Goal: Contribute content: Contribute content

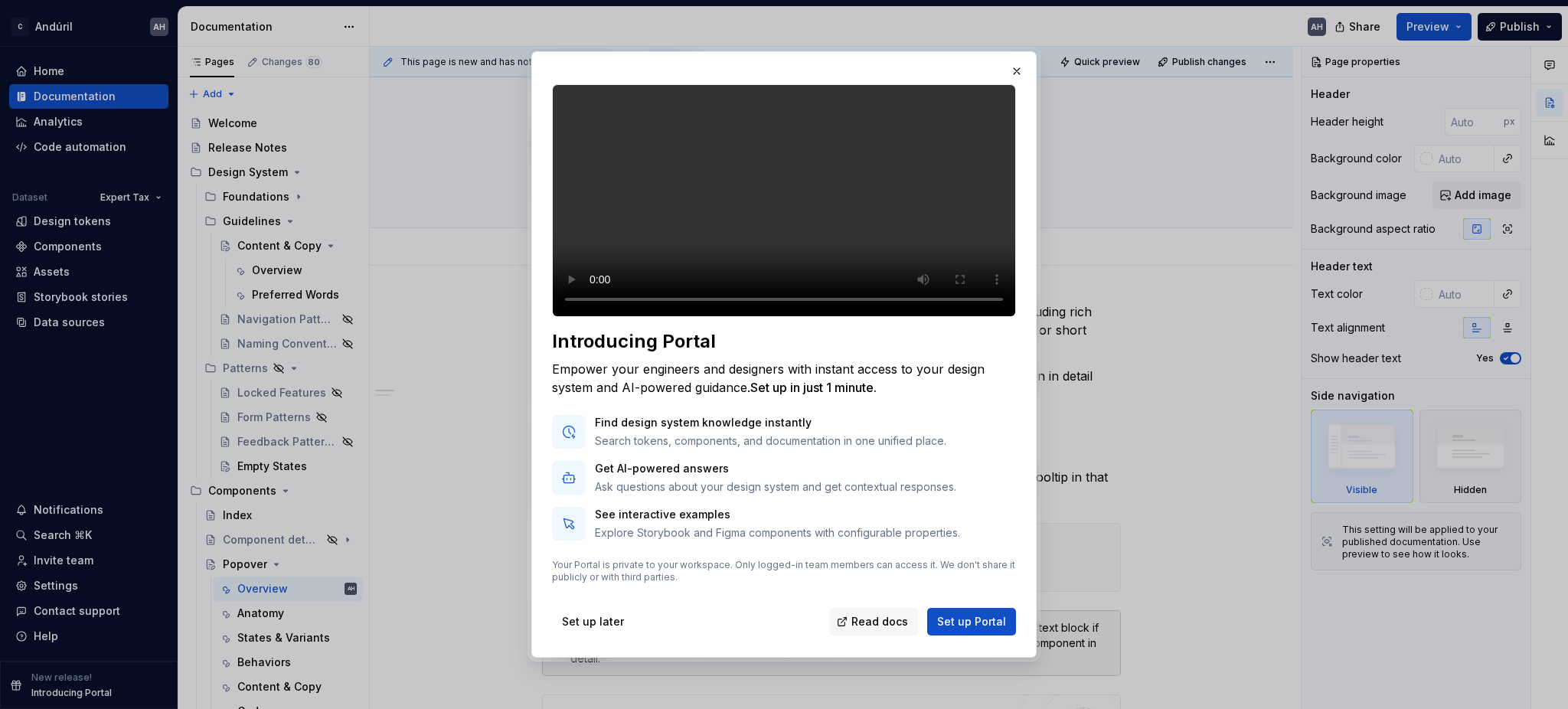
scroll to position [376, 0]
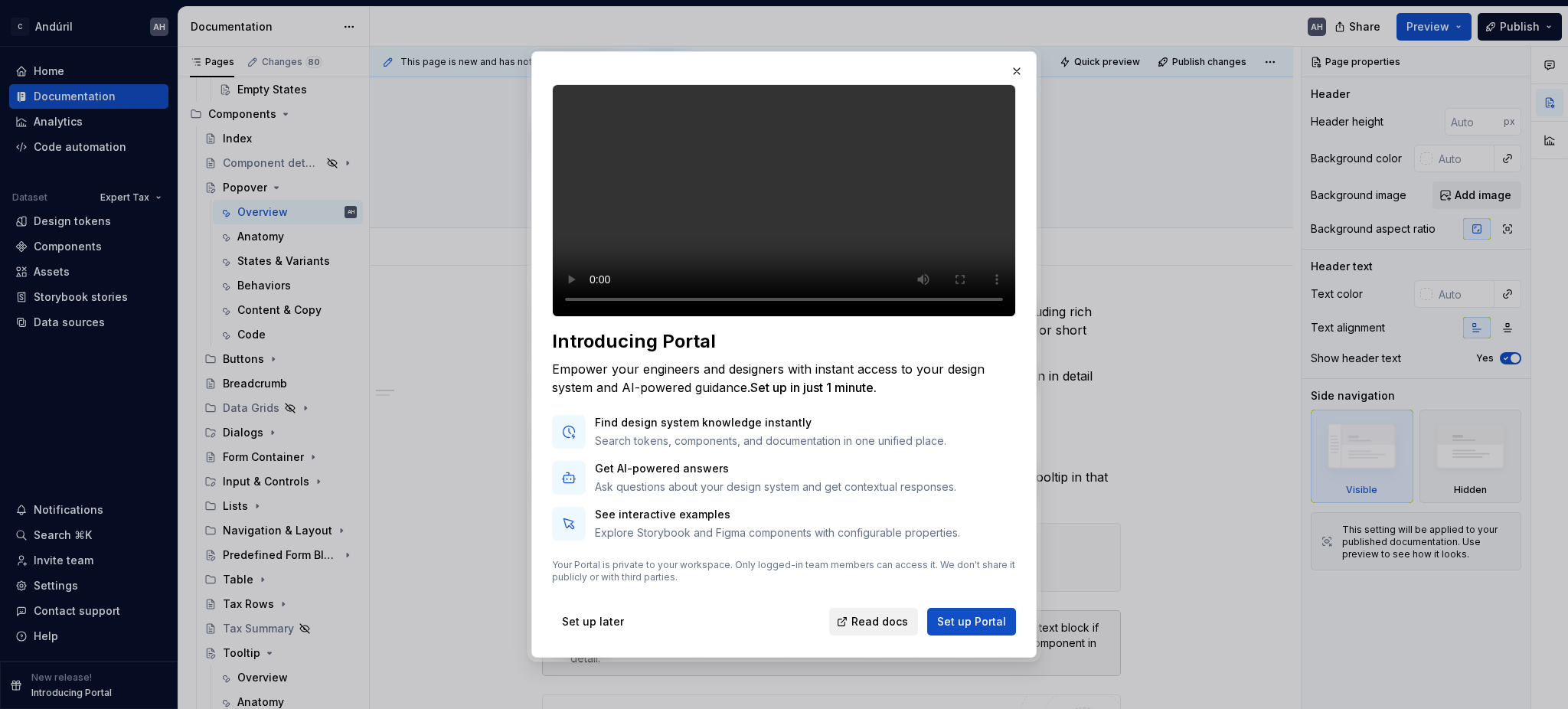
click at [866, 614] on span "Read docs" at bounding box center [879, 622] width 56 height 15
click at [945, 629] on span "Set up Portal" at bounding box center [972, 622] width 69 height 15
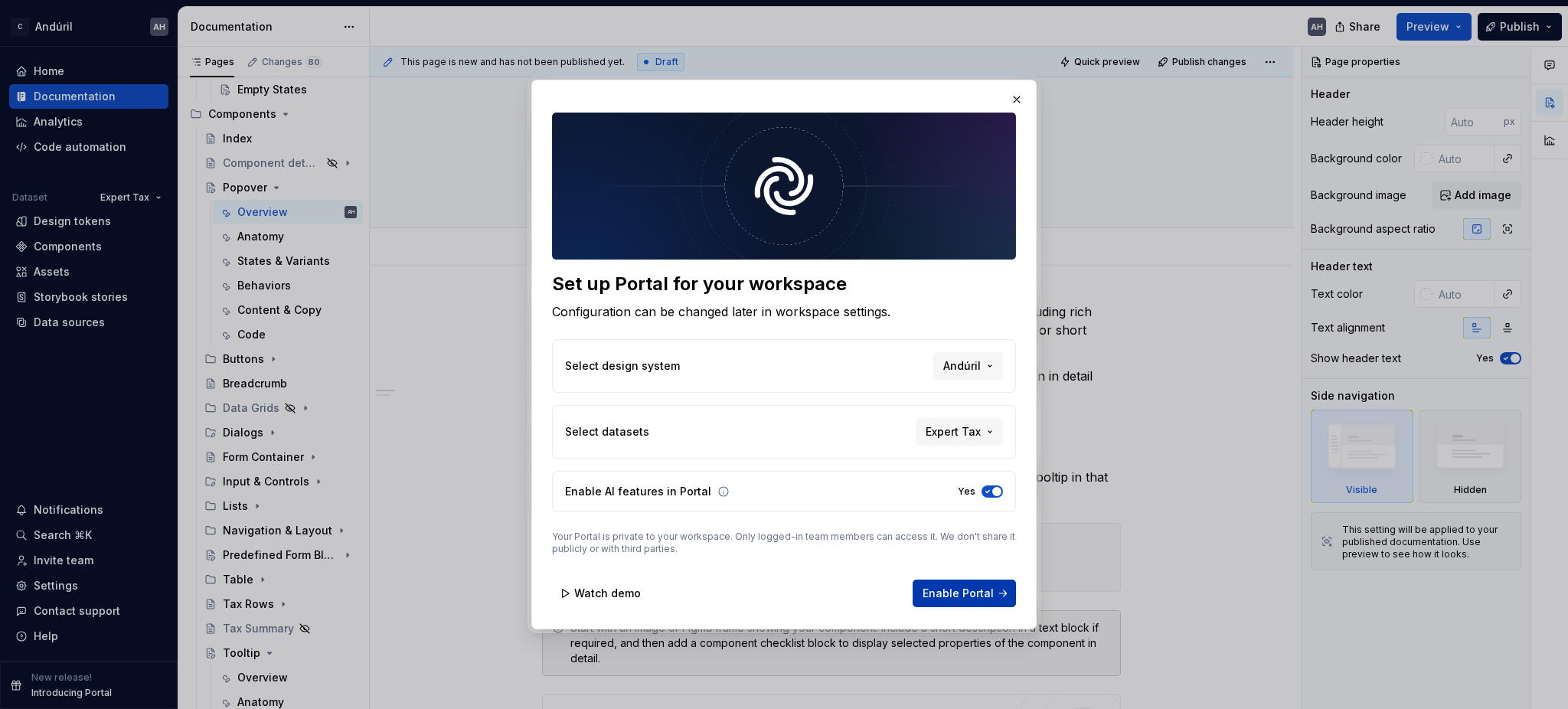
click at [970, 592] on span "Enable Portal" at bounding box center [958, 593] width 72 height 15
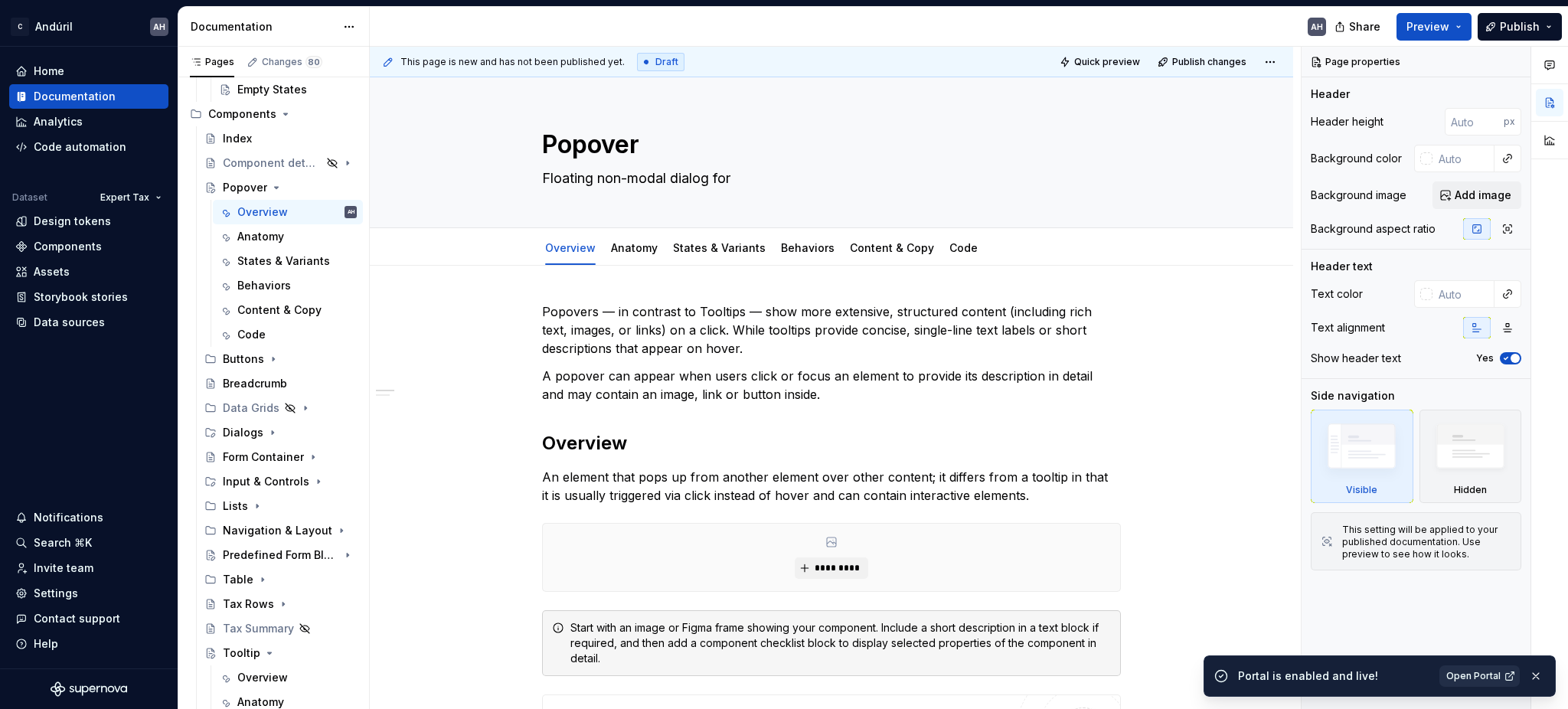
click at [1459, 675] on span "Open Portal" at bounding box center [1473, 676] width 54 height 12
click at [49, 250] on div "Components" at bounding box center [67, 247] width 68 height 15
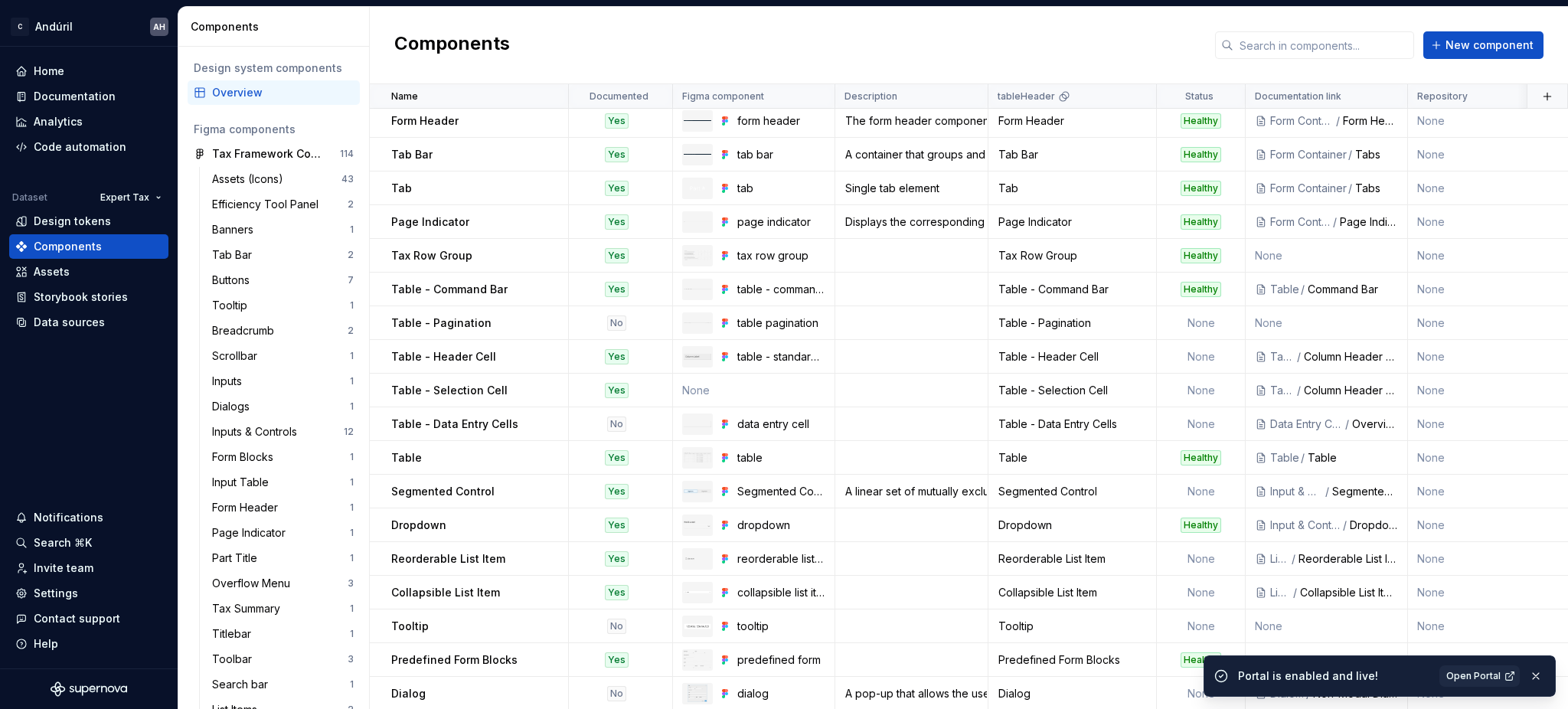
scroll to position [286, 0]
click at [441, 651] on p "Predefined Form Blocks" at bounding box center [455, 658] width 126 height 15
click at [1538, 677] on button "button" at bounding box center [1536, 676] width 20 height 21
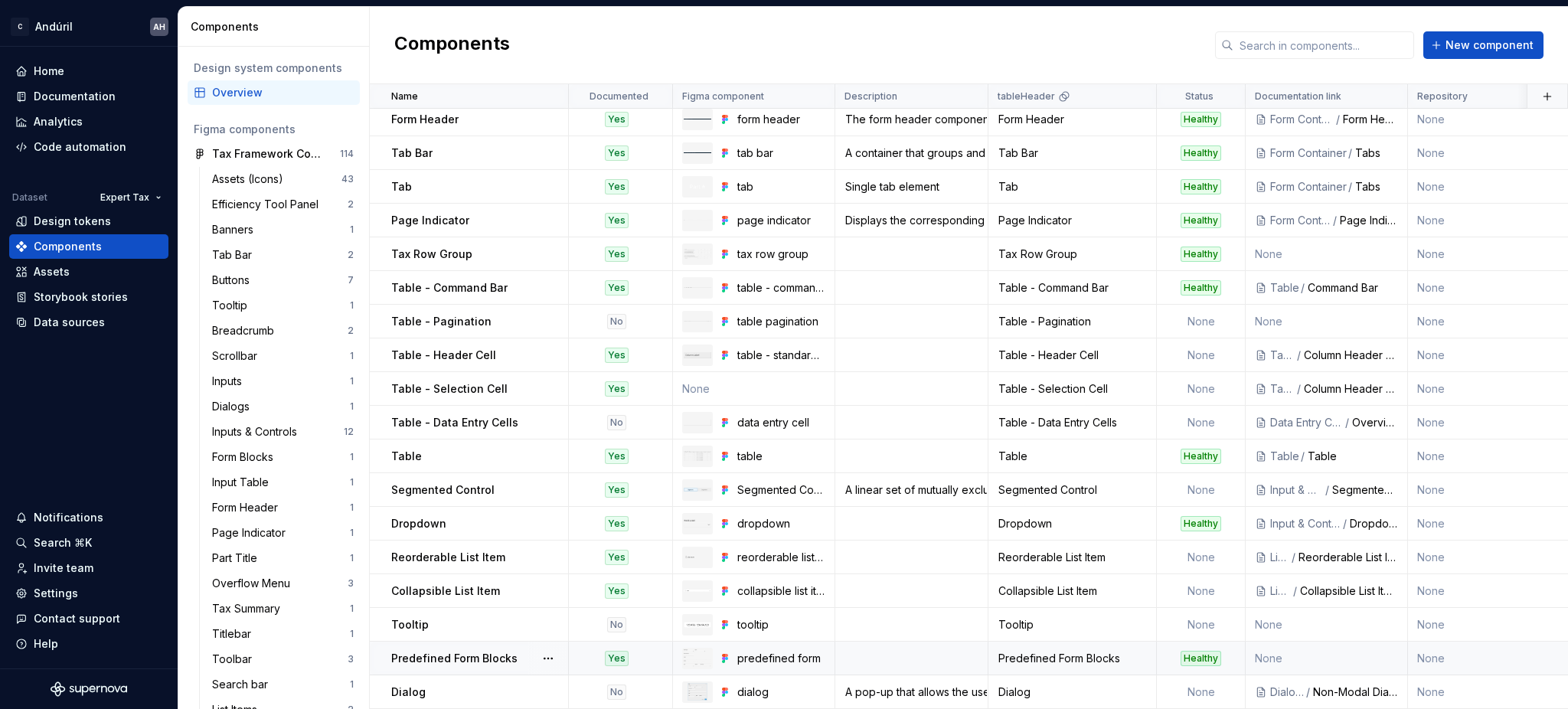
click at [461, 651] on p "Predefined Form Blocks" at bounding box center [455, 658] width 126 height 15
click at [470, 651] on p "Predefined Form Blocks" at bounding box center [455, 658] width 126 height 15
click at [1324, 643] on td "None" at bounding box center [1327, 658] width 162 height 33
click at [450, 651] on p "Predefined Form Blocks" at bounding box center [455, 658] width 126 height 15
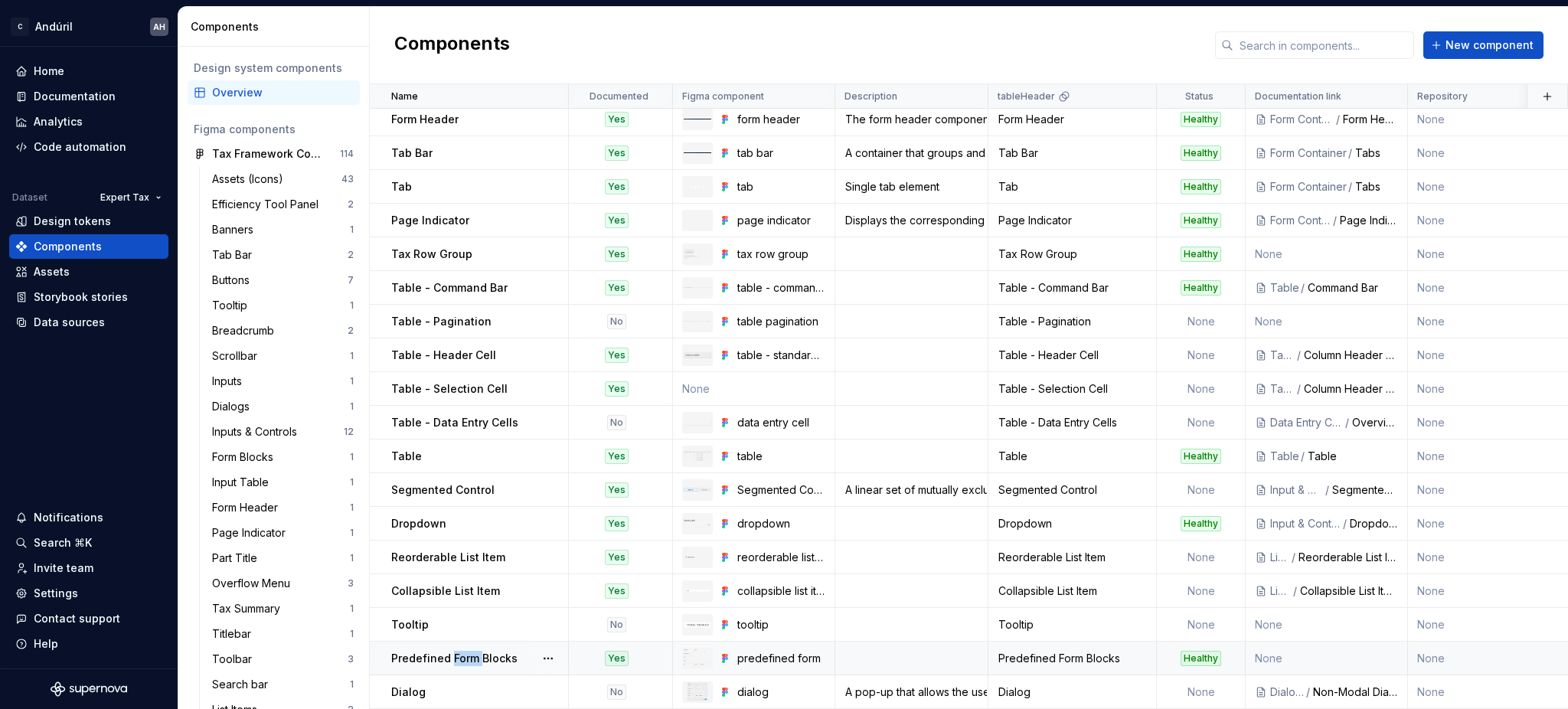
click at [450, 651] on p "Predefined Form Blocks" at bounding box center [455, 658] width 126 height 15
click at [724, 654] on icon at bounding box center [723, 655] width 3 height 3
click at [537, 642] on div at bounding box center [548, 658] width 40 height 32
click at [553, 648] on button "button" at bounding box center [548, 658] width 21 height 21
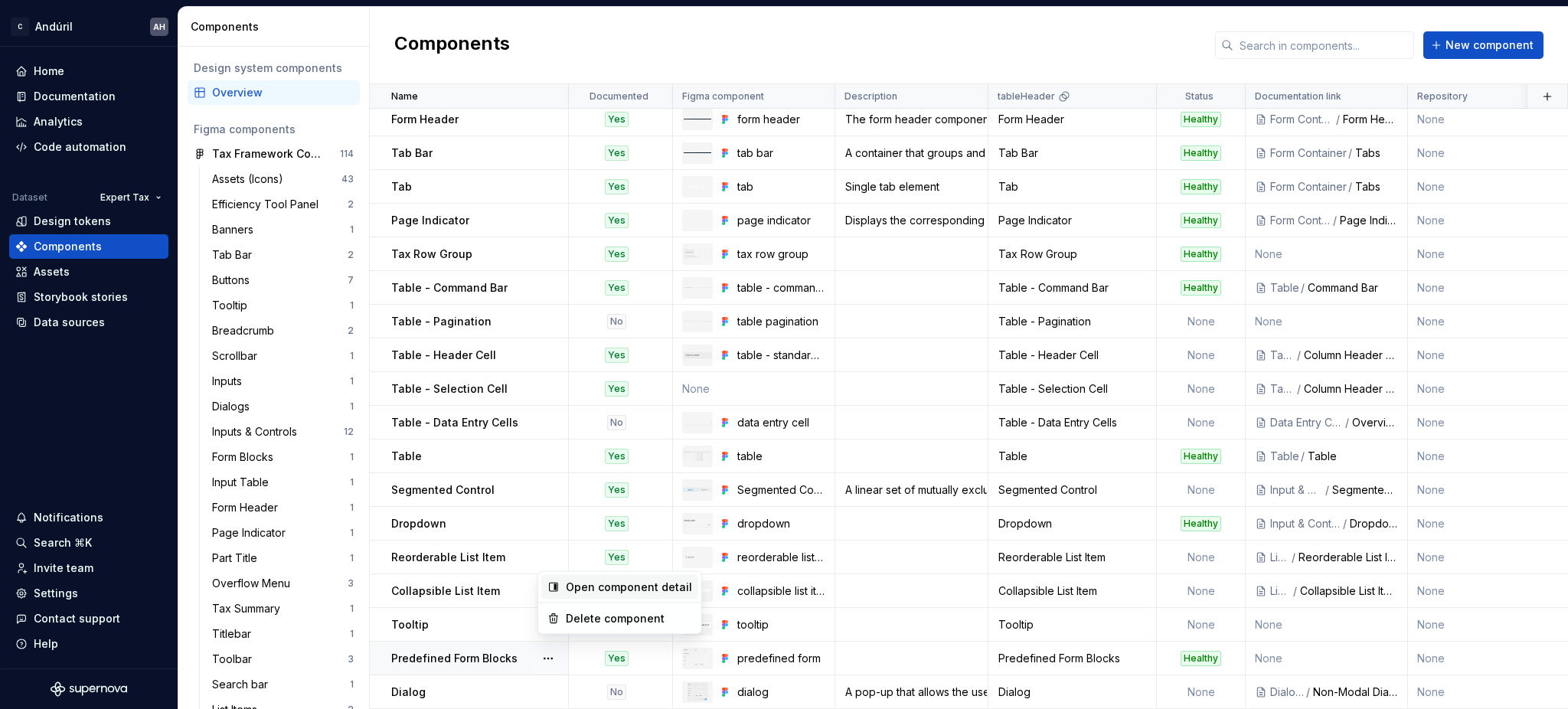
click at [596, 585] on div "Open component detail" at bounding box center [629, 588] width 126 height 15
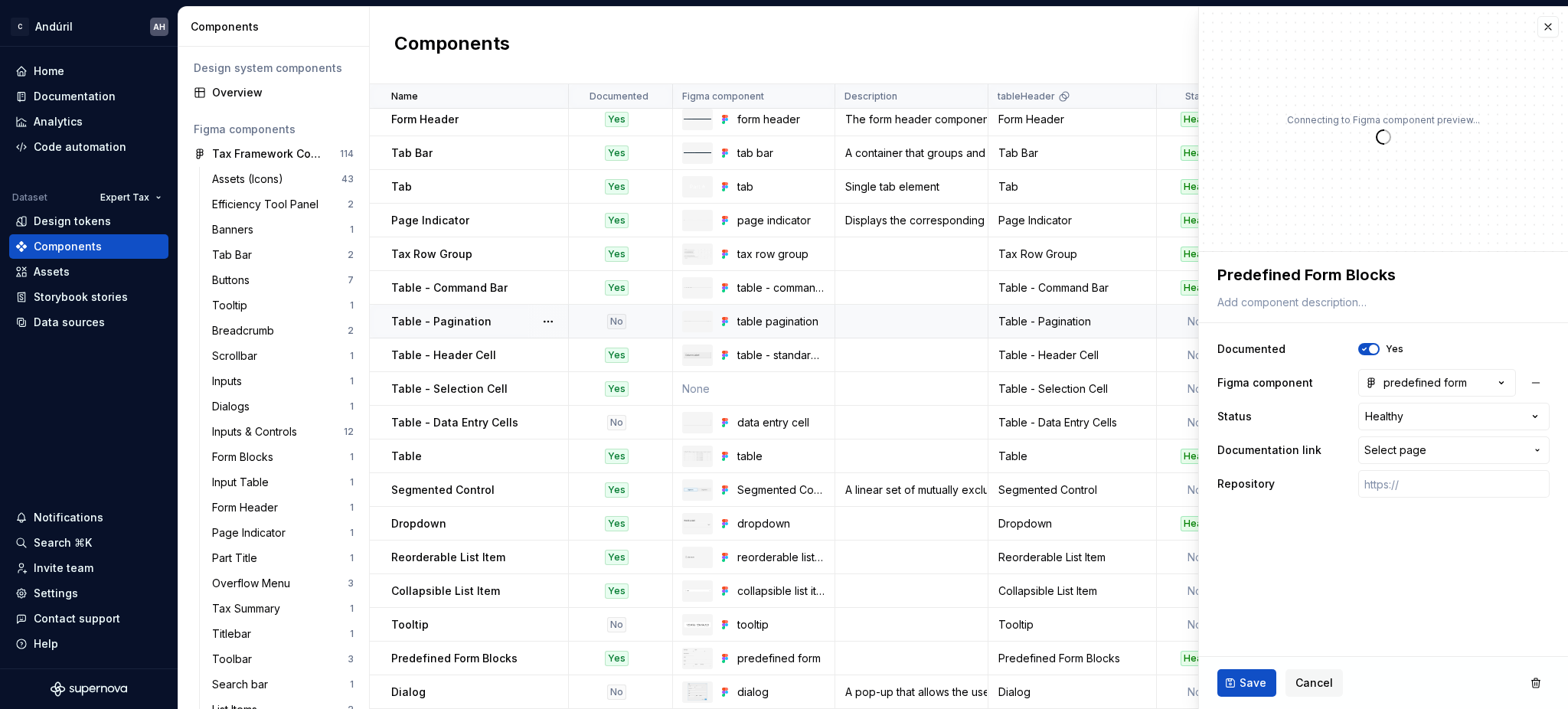
type textarea "*"
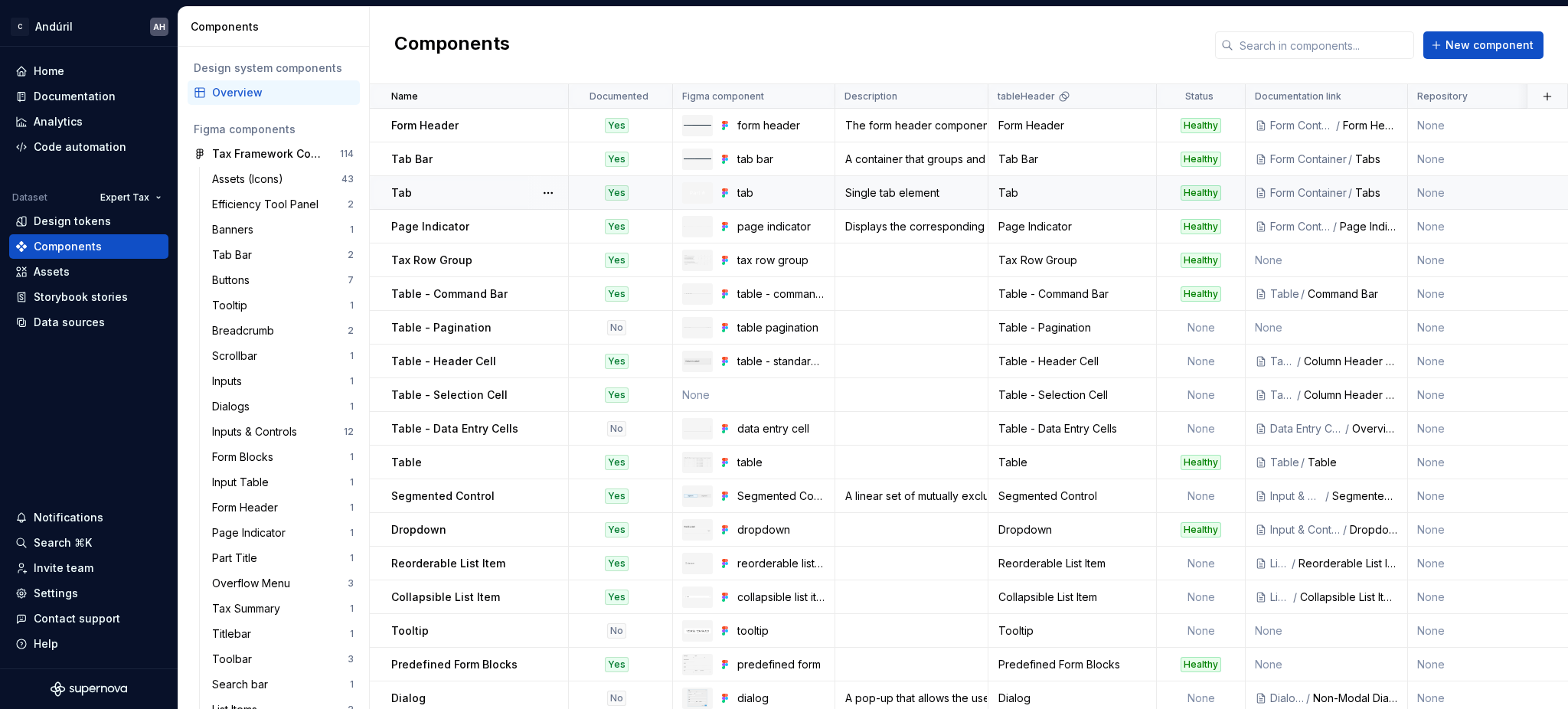
scroll to position [286, 0]
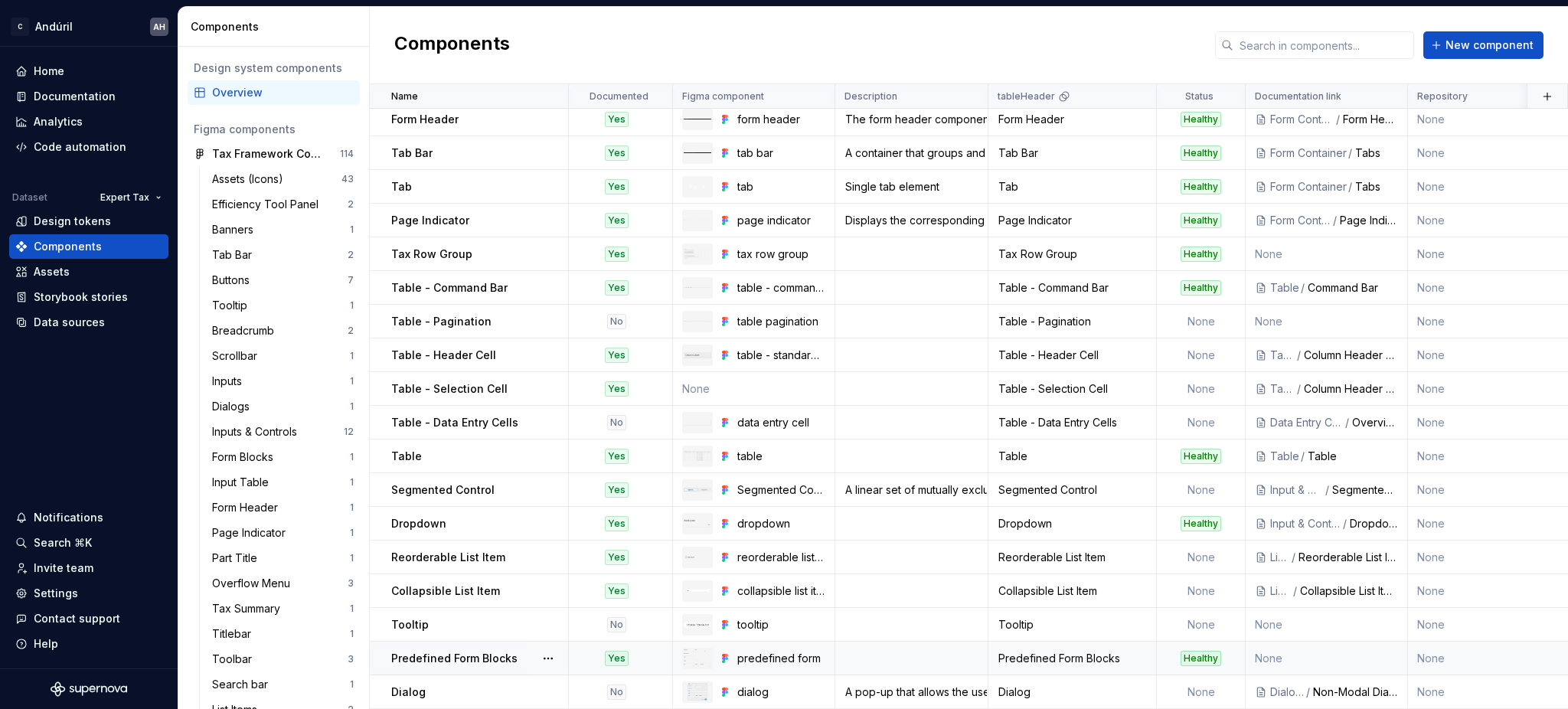
click at [450, 651] on p "Predefined Form Blocks" at bounding box center [455, 658] width 126 height 15
click at [913, 650] on td at bounding box center [912, 658] width 153 height 33
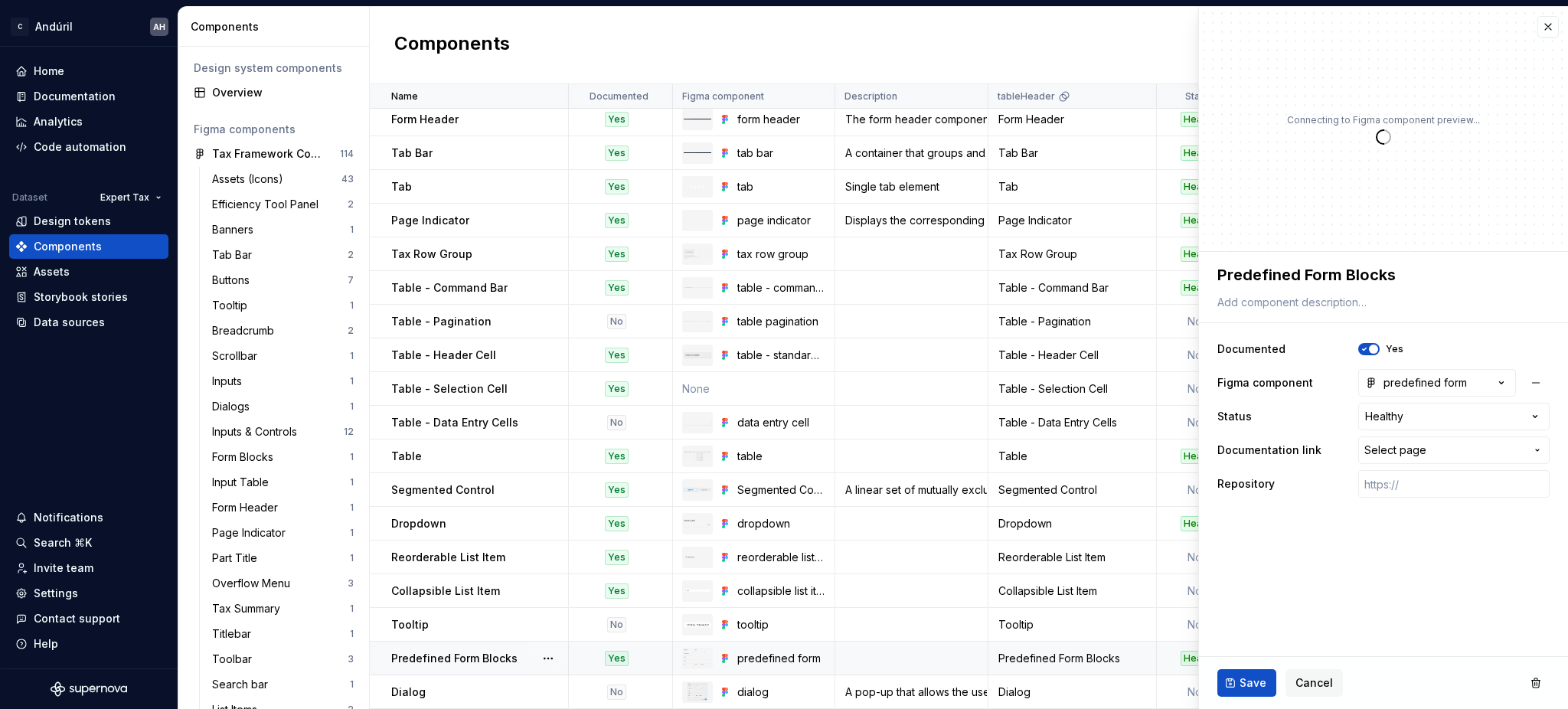
click at [1434, 464] on div "**********" at bounding box center [1384, 417] width 333 height 168
click at [1436, 455] on span "Select page" at bounding box center [1445, 450] width 161 height 15
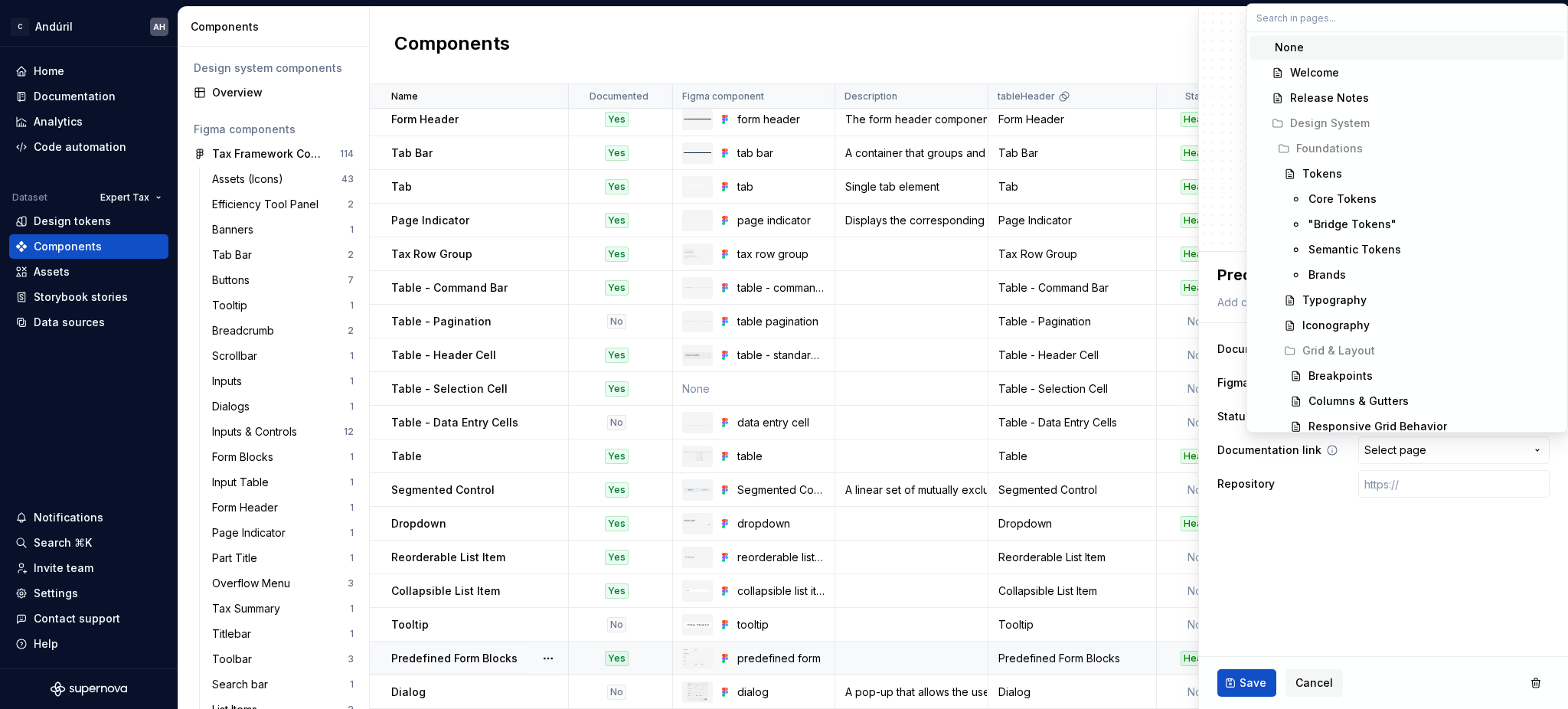
type textarea "*"
type input "r"
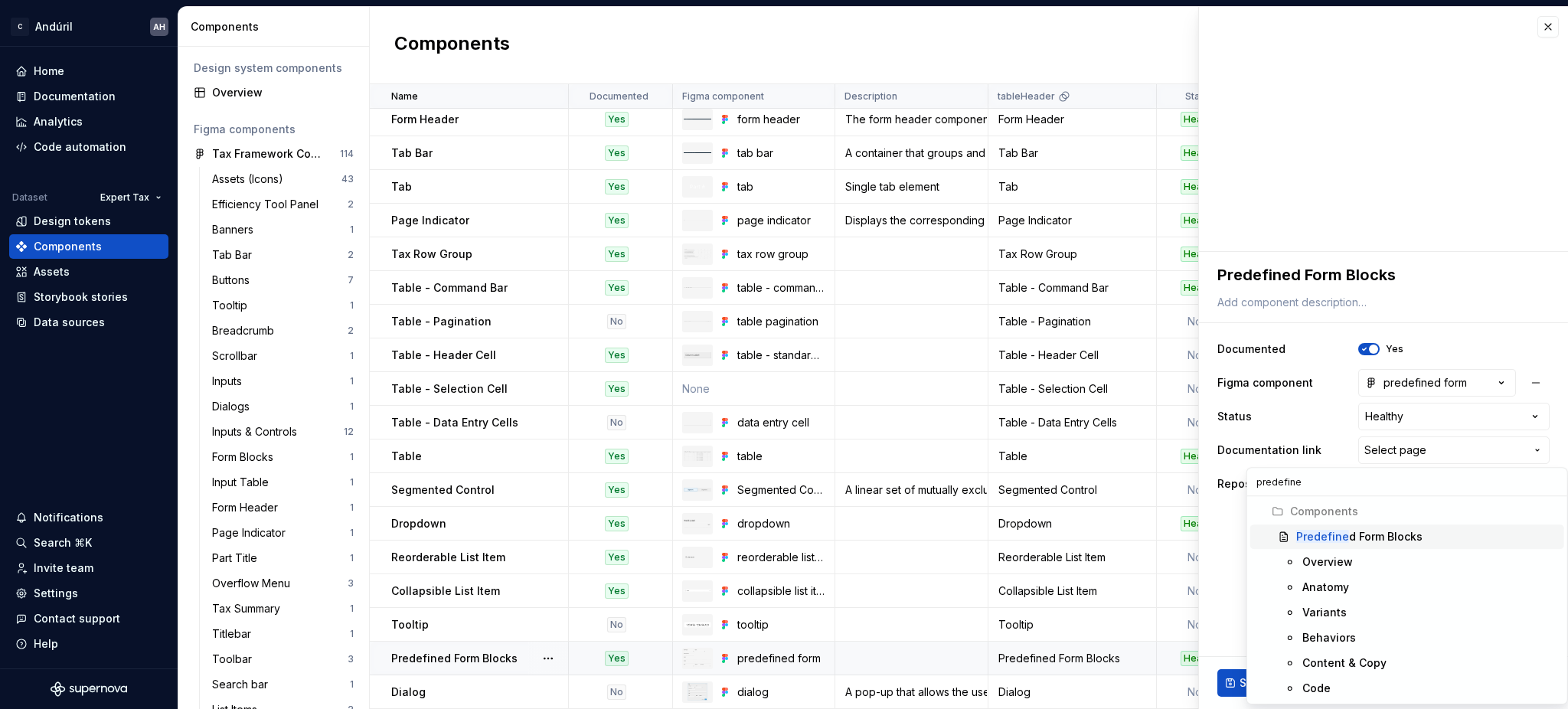
type input "predefine"
click at [1399, 533] on div "Predefine d Form Blocks" at bounding box center [1360, 537] width 126 height 15
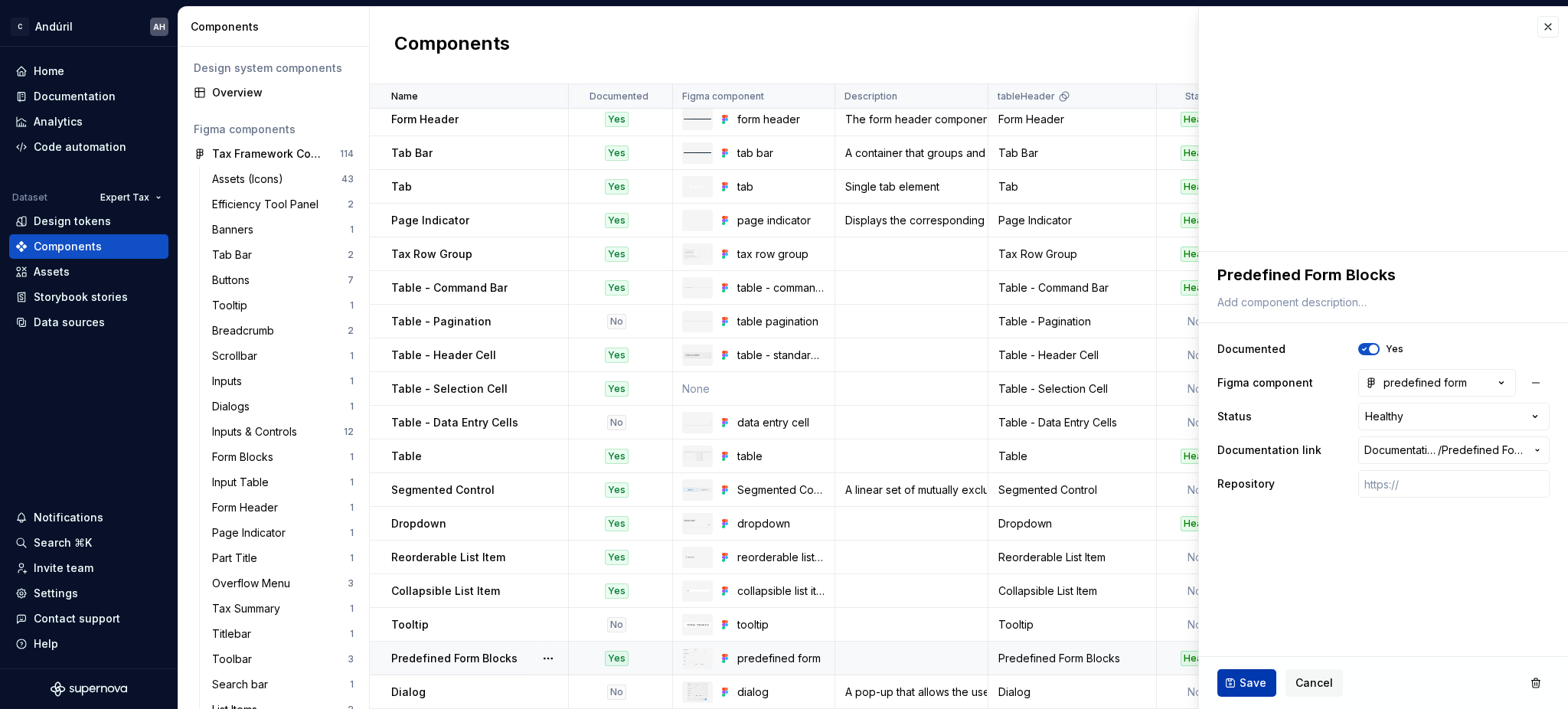
click at [1245, 680] on span "Save" at bounding box center [1254, 683] width 27 height 15
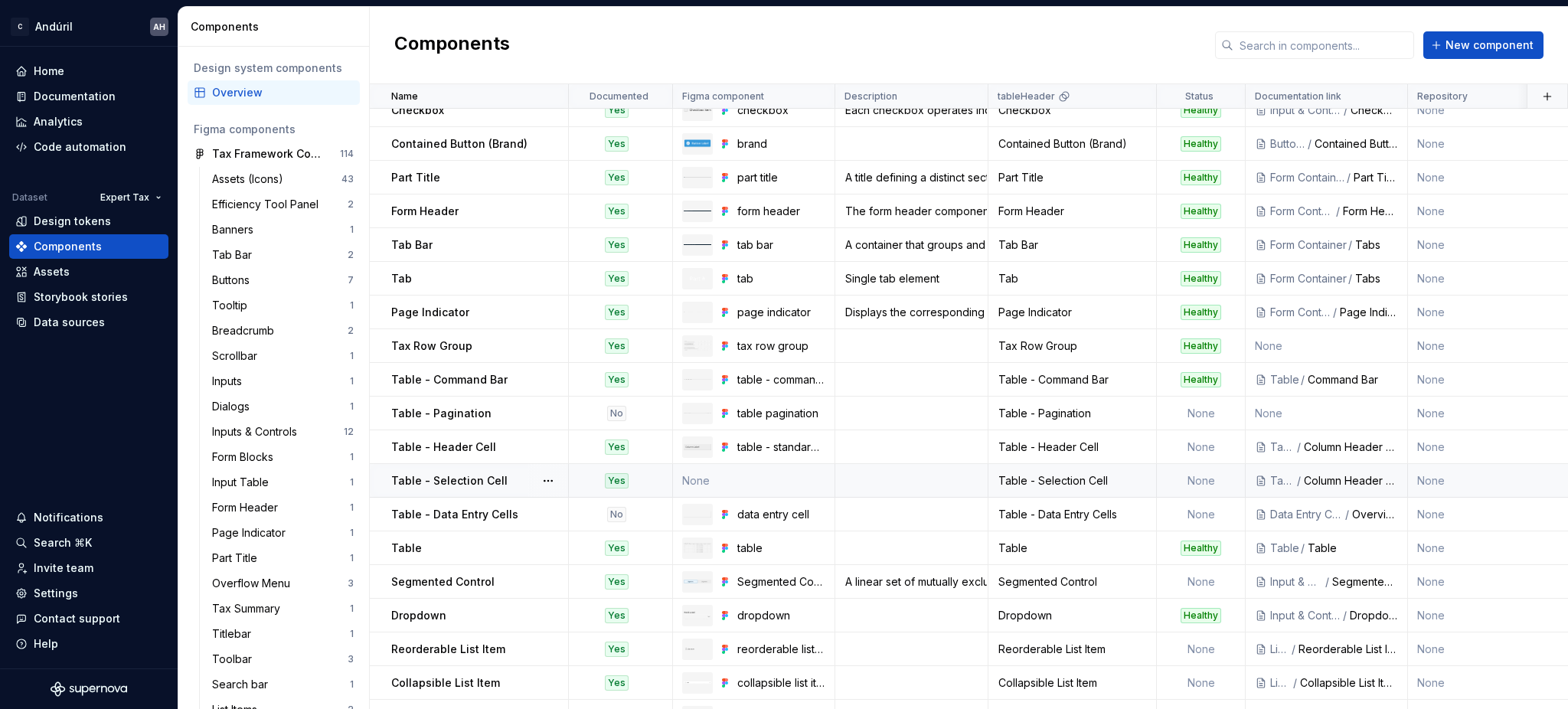
scroll to position [286, 0]
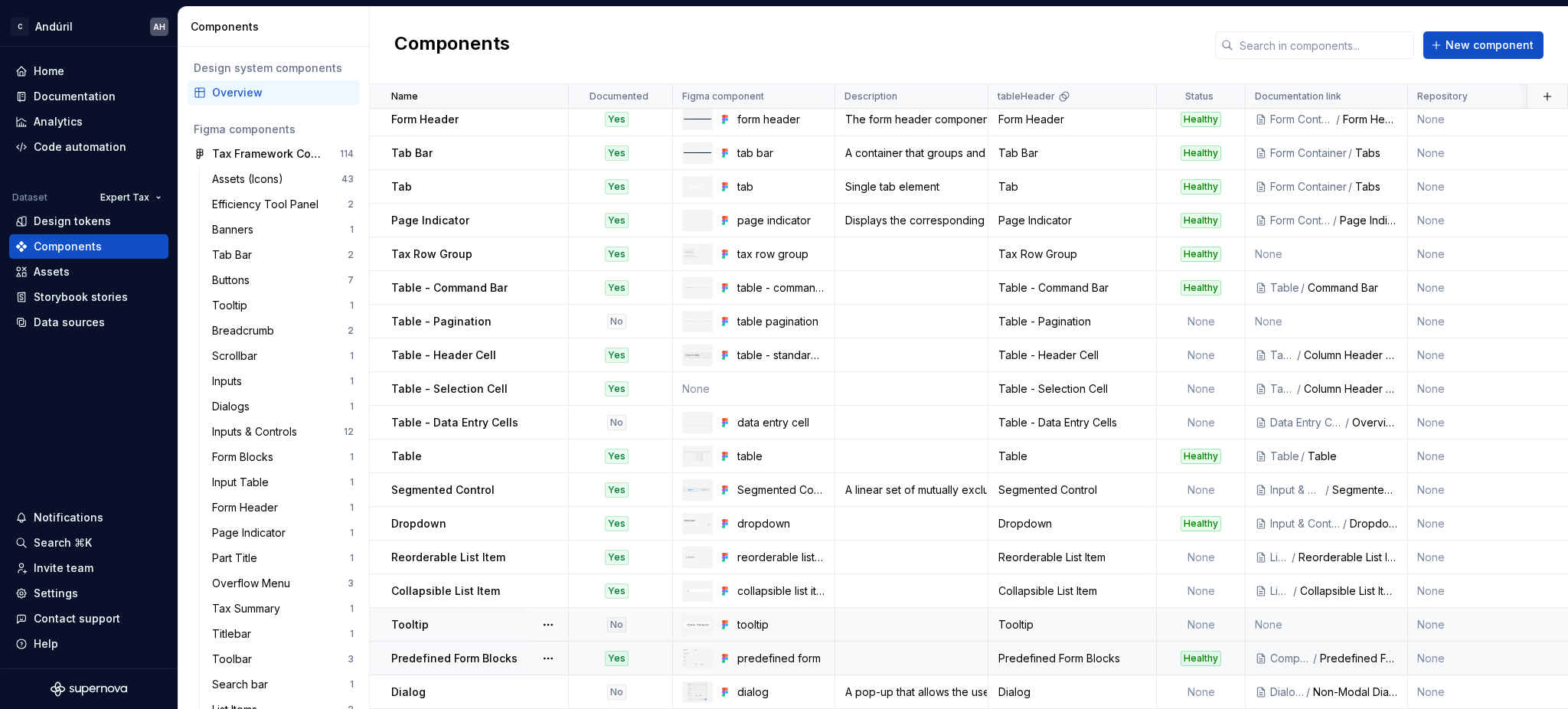
click at [471, 617] on div "Tooltip" at bounding box center [480, 625] width 176 height 15
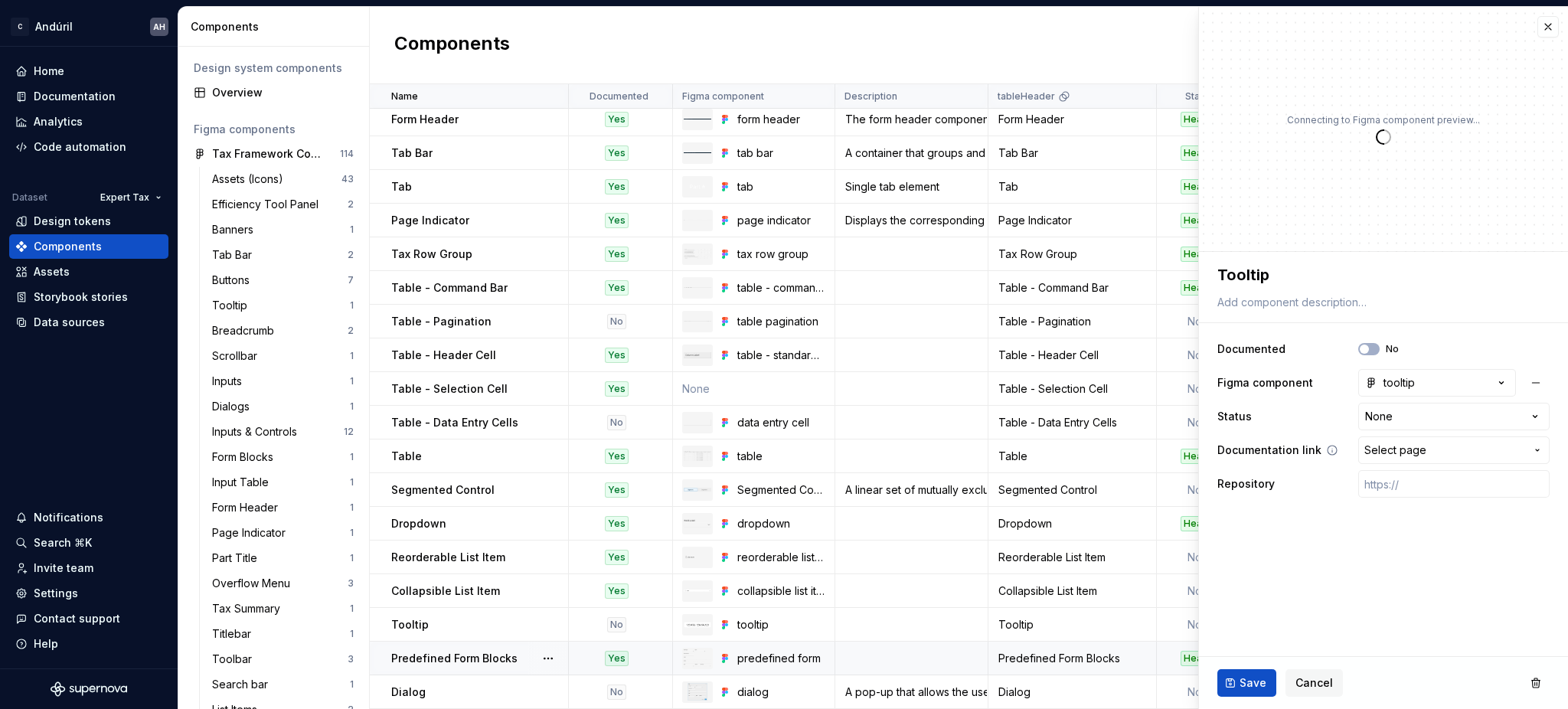
click at [1419, 442] on span "Select page" at bounding box center [1395, 450] width 62 height 15
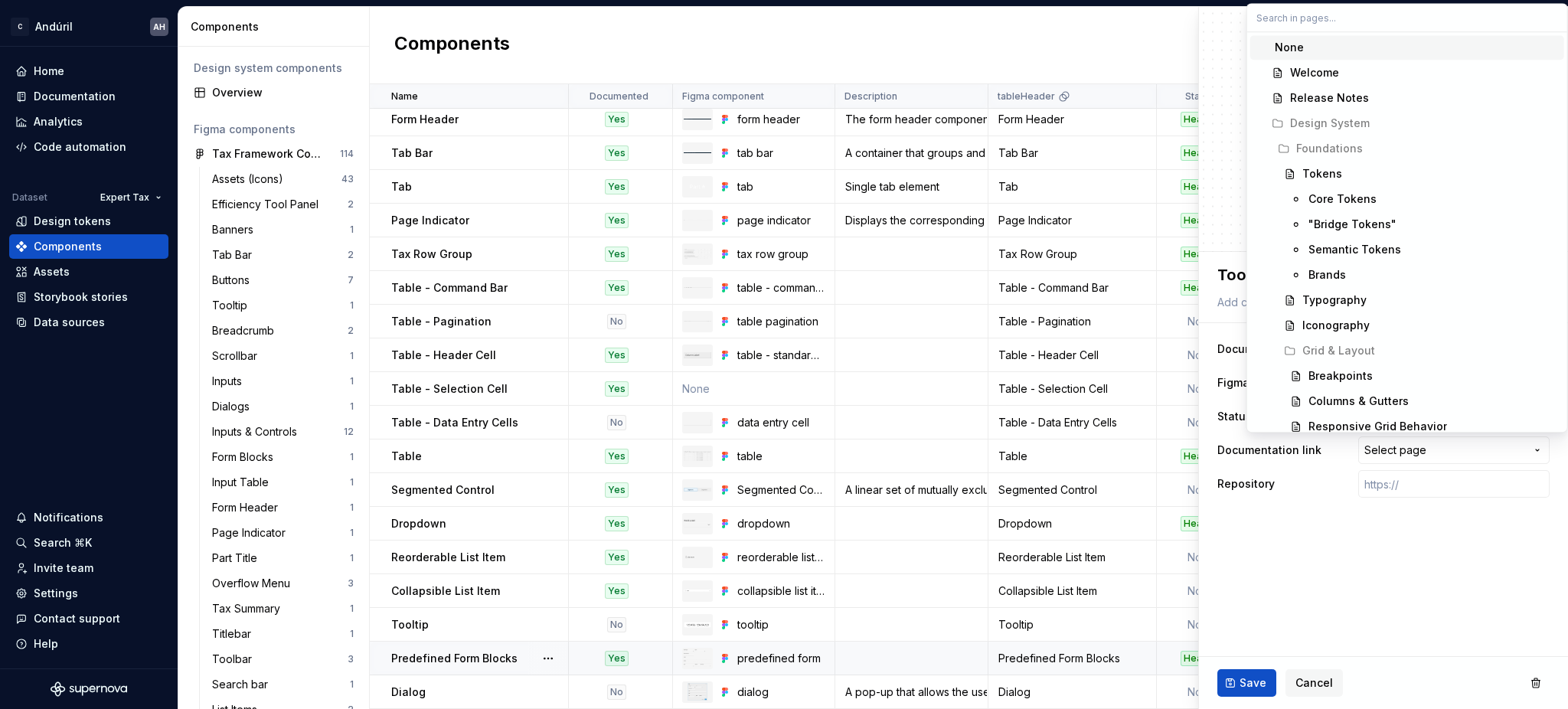
type textarea "*"
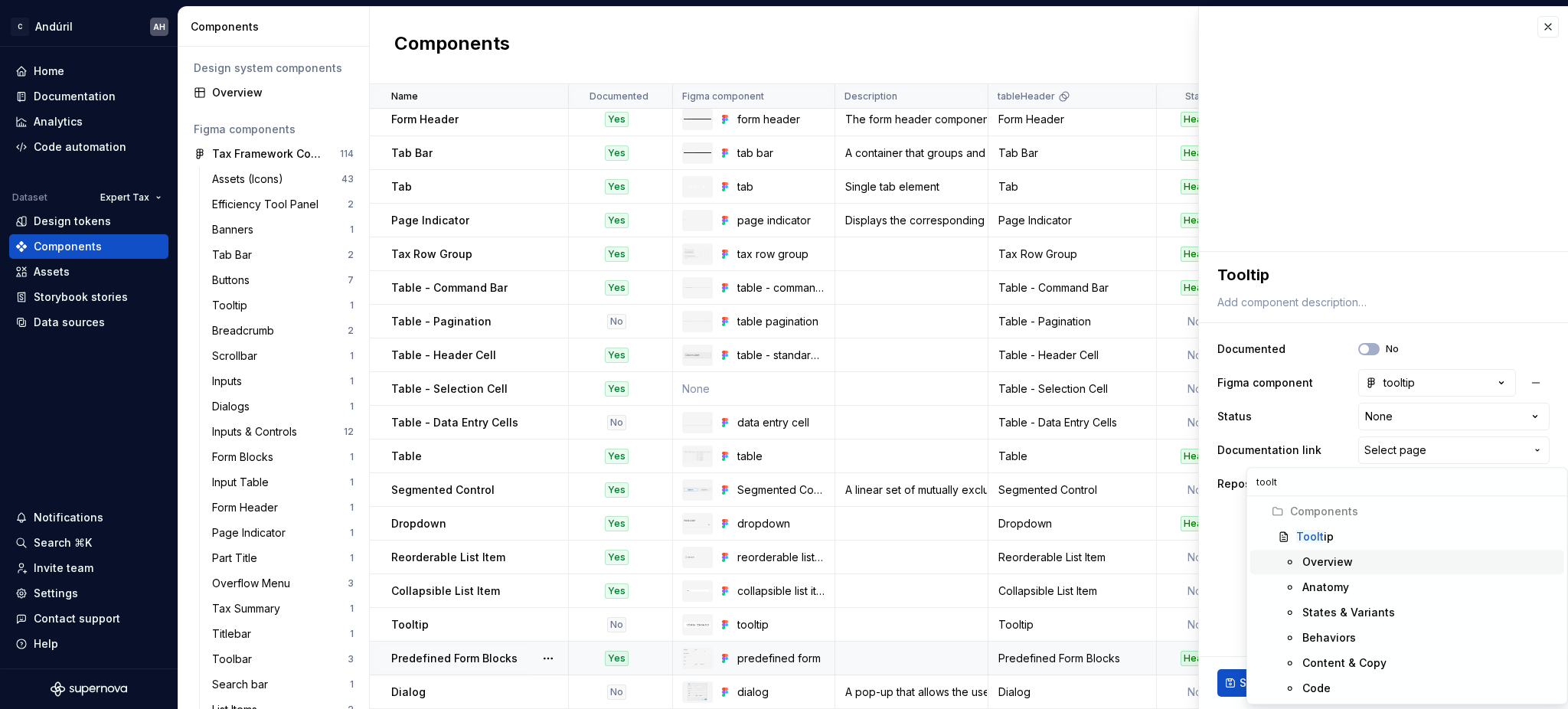
type input "toolt"
click at [1359, 540] on div "Toolt ip" at bounding box center [1428, 537] width 262 height 15
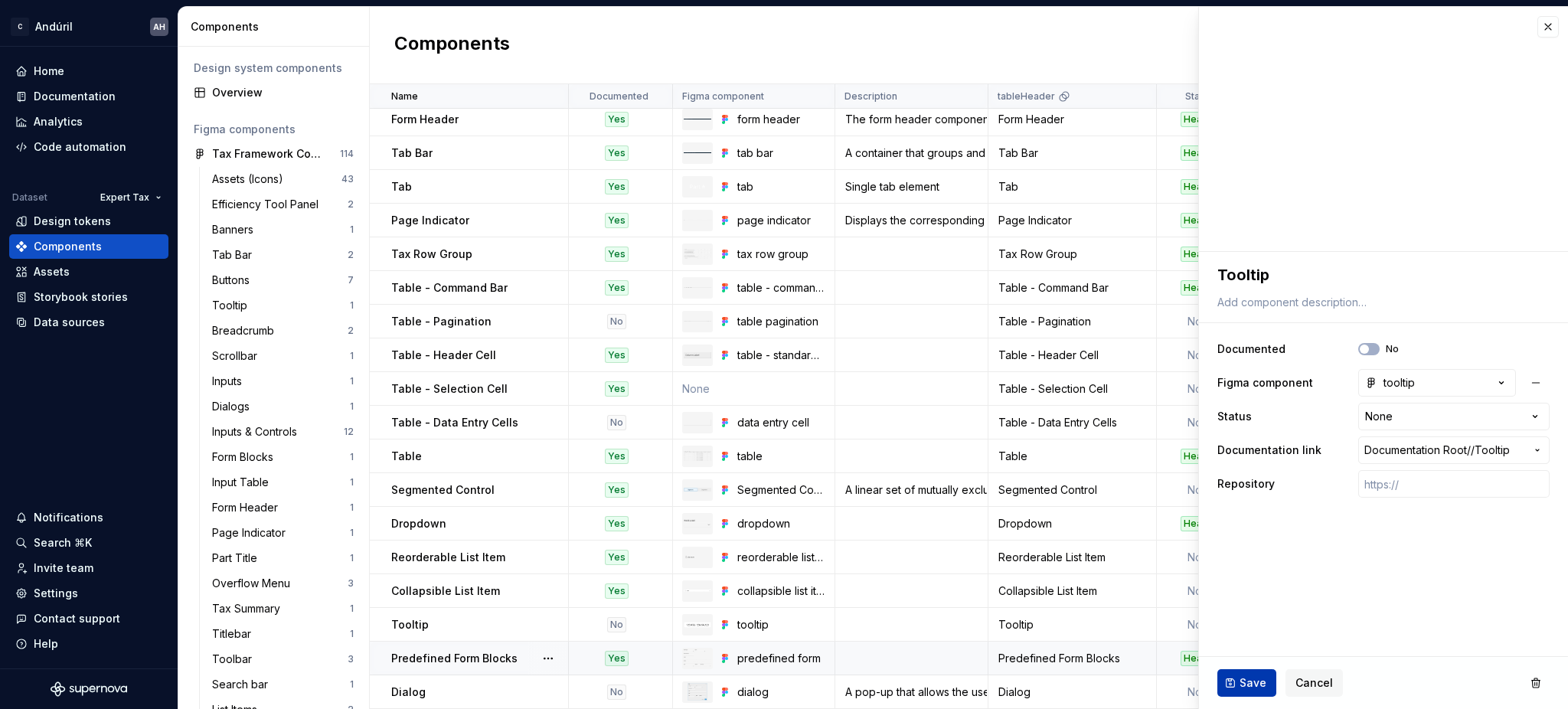
click at [1254, 678] on span "Save" at bounding box center [1254, 683] width 27 height 15
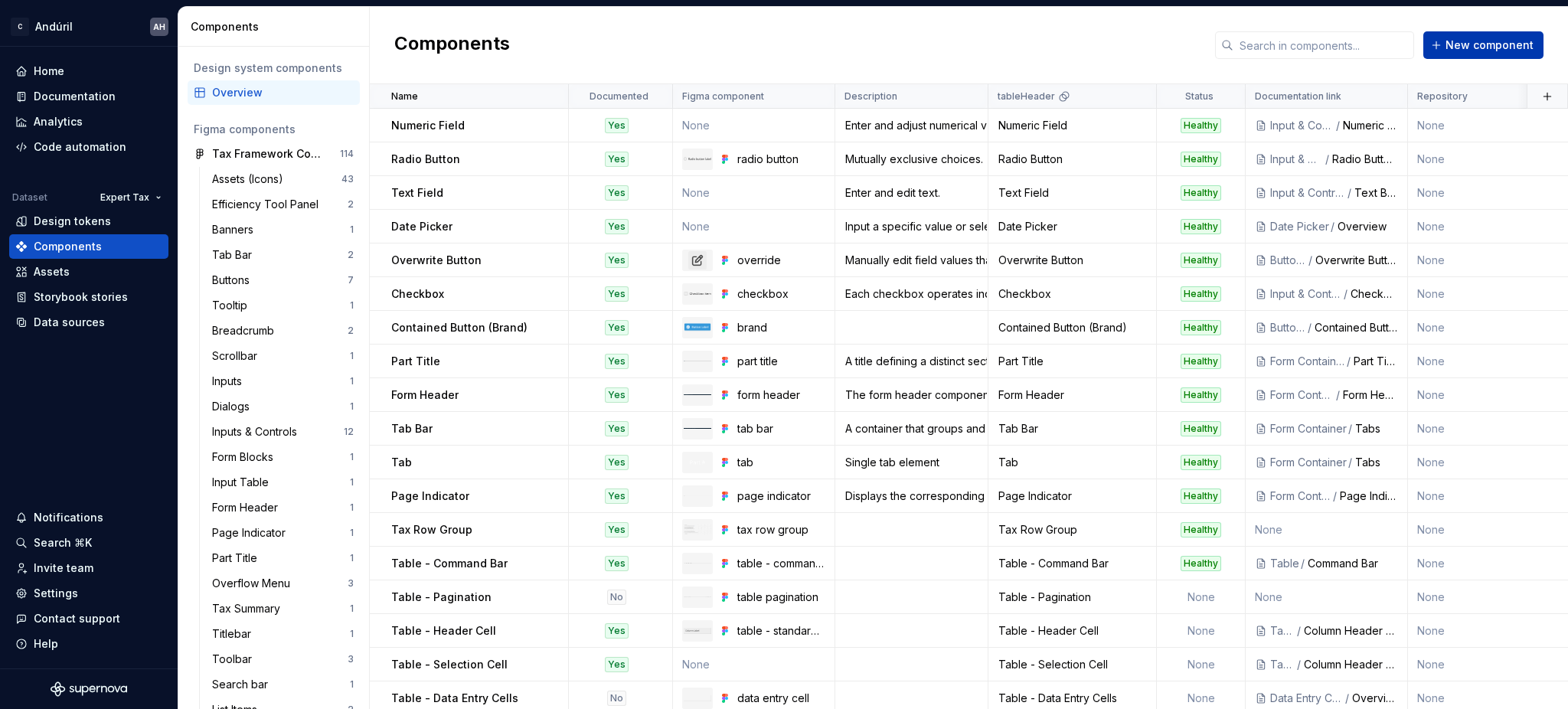
click at [1474, 56] on button "New component" at bounding box center [1484, 45] width 120 height 28
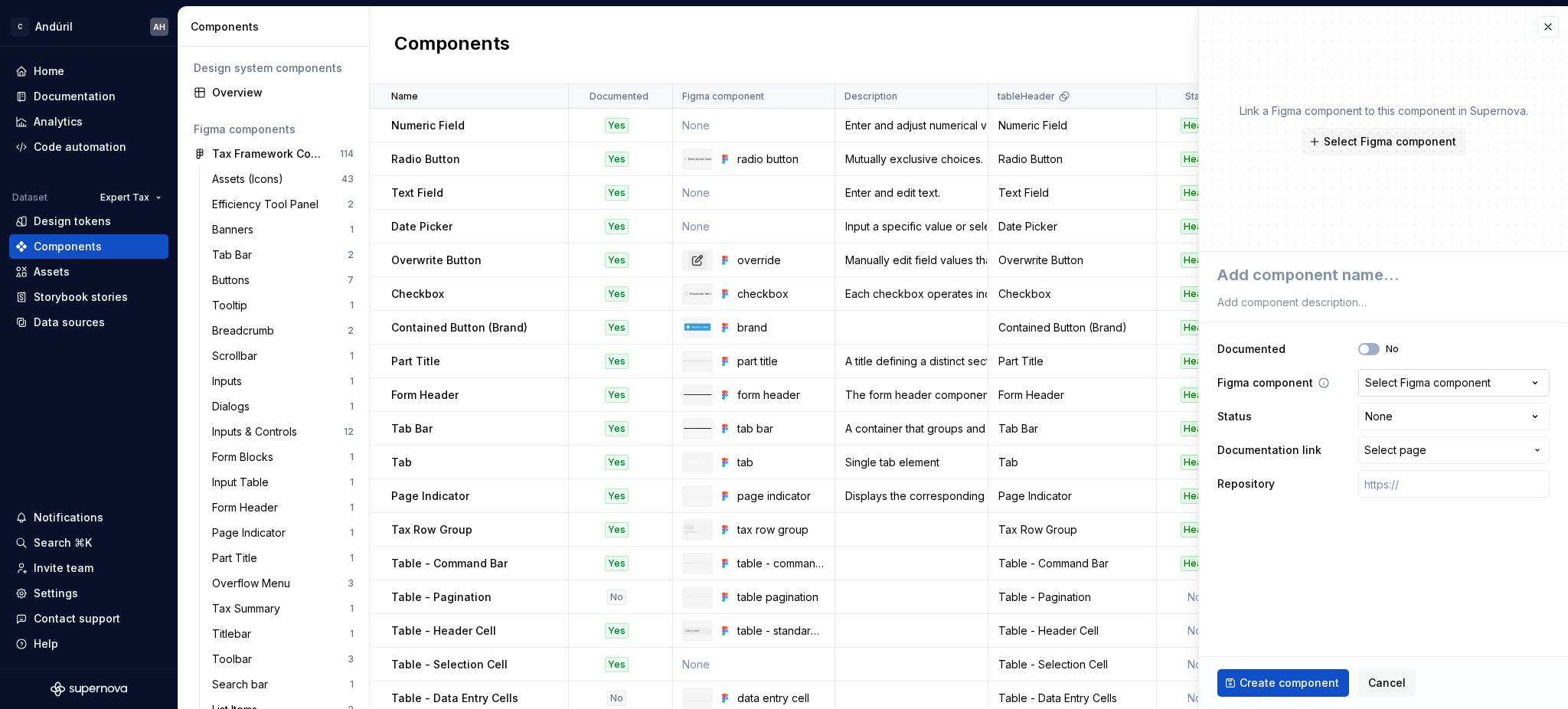
click at [1403, 392] on button "Select Figma component" at bounding box center [1454, 382] width 191 height 28
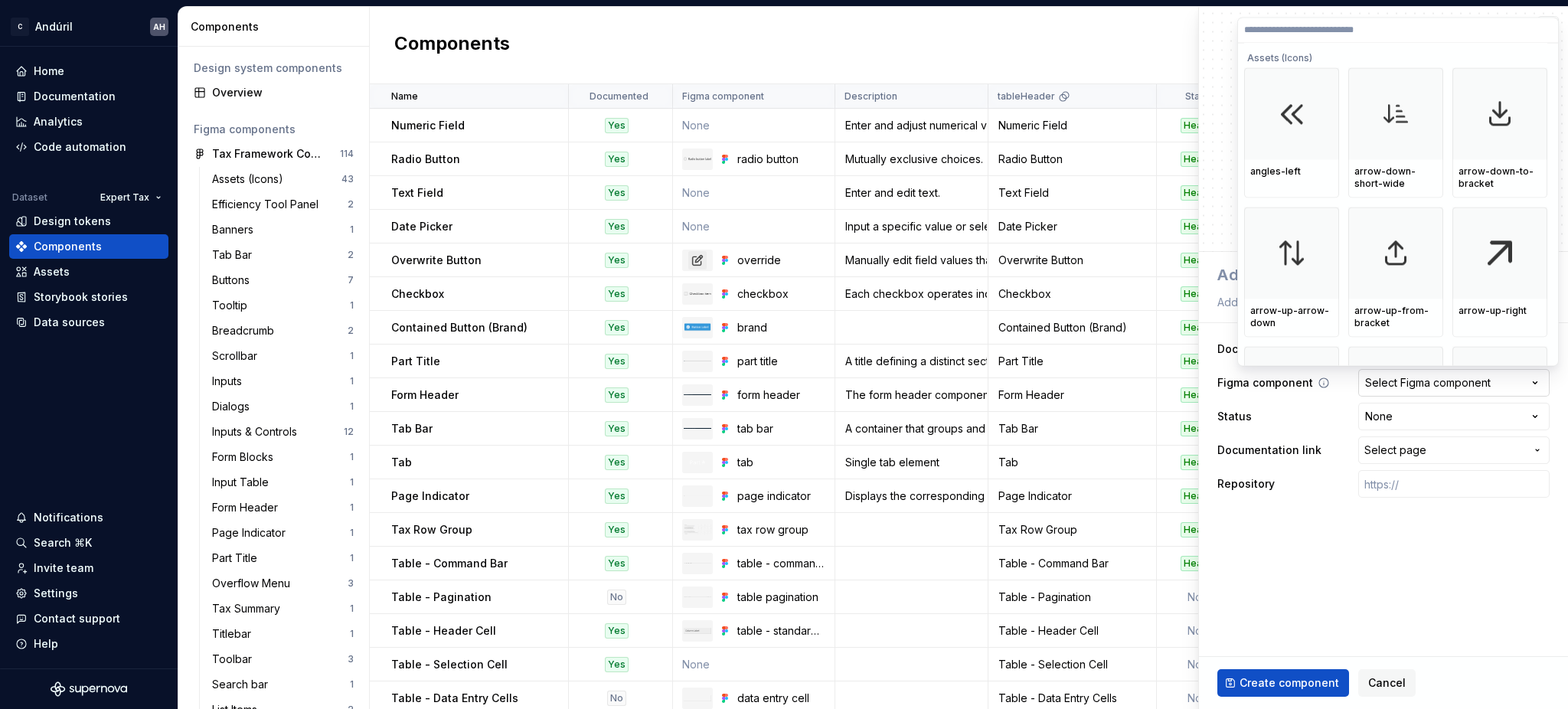
type textarea "*"
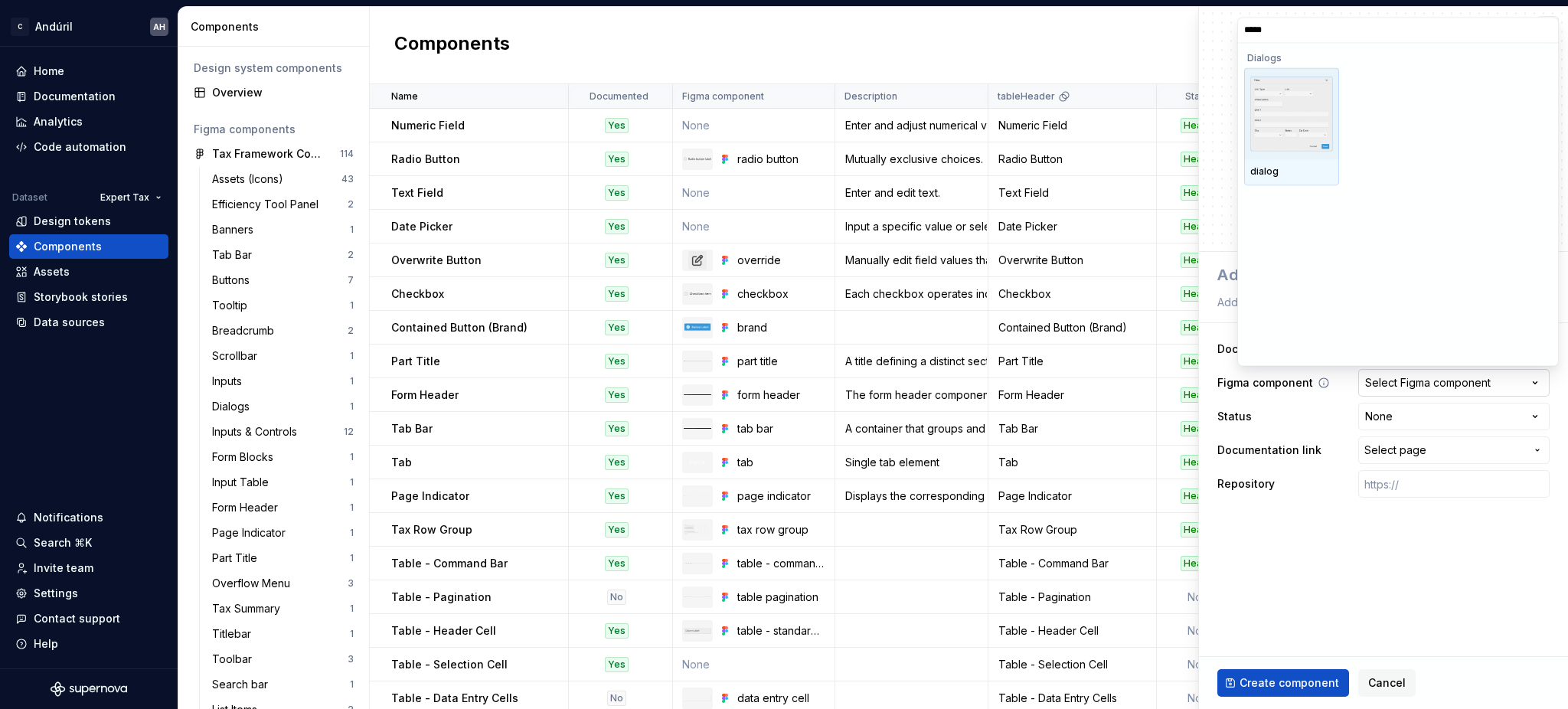
type input "******"
click at [1292, 147] on img at bounding box center [1292, 114] width 83 height 76
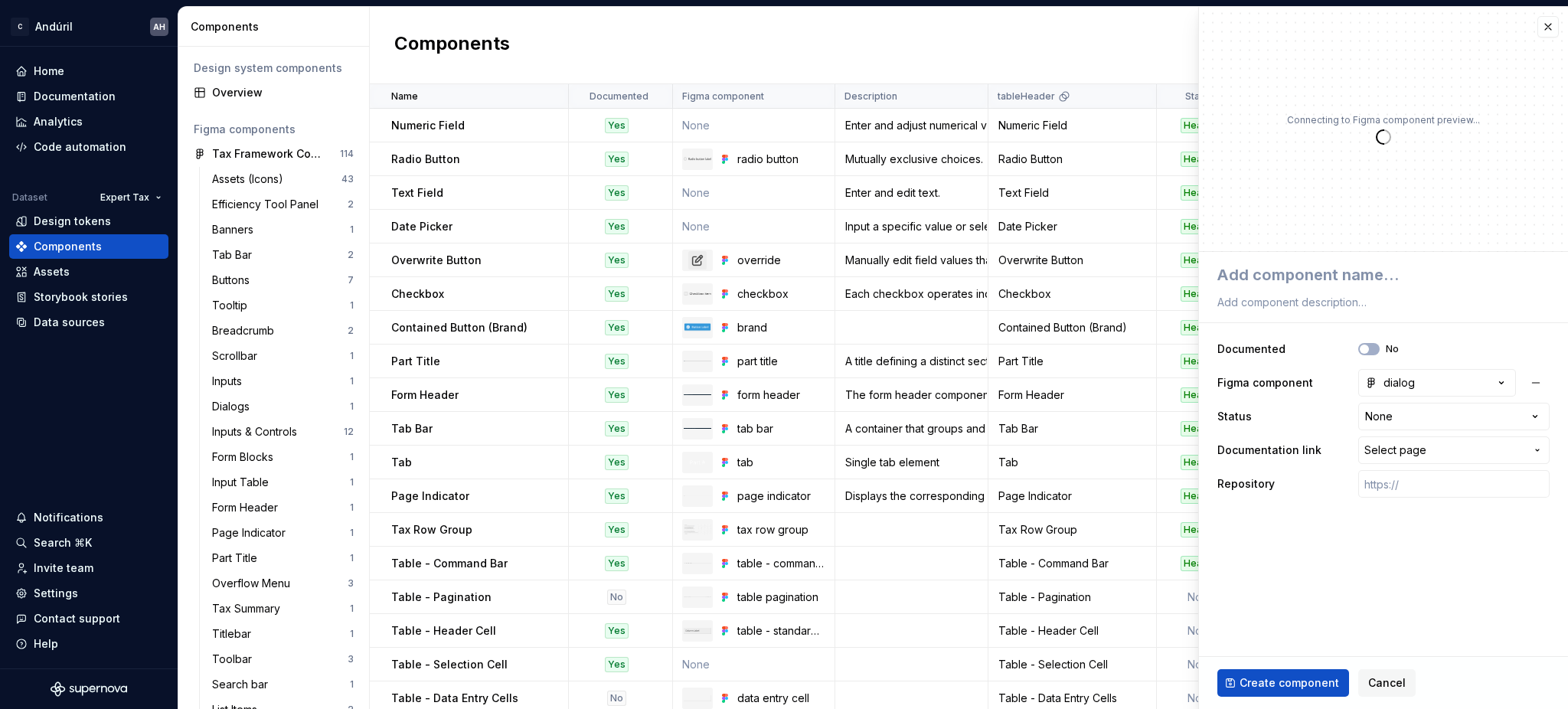
type textarea "*"
click at [1283, 276] on textarea at bounding box center [1381, 274] width 333 height 28
type textarea "D"
type textarea "*"
type textarea "Di"
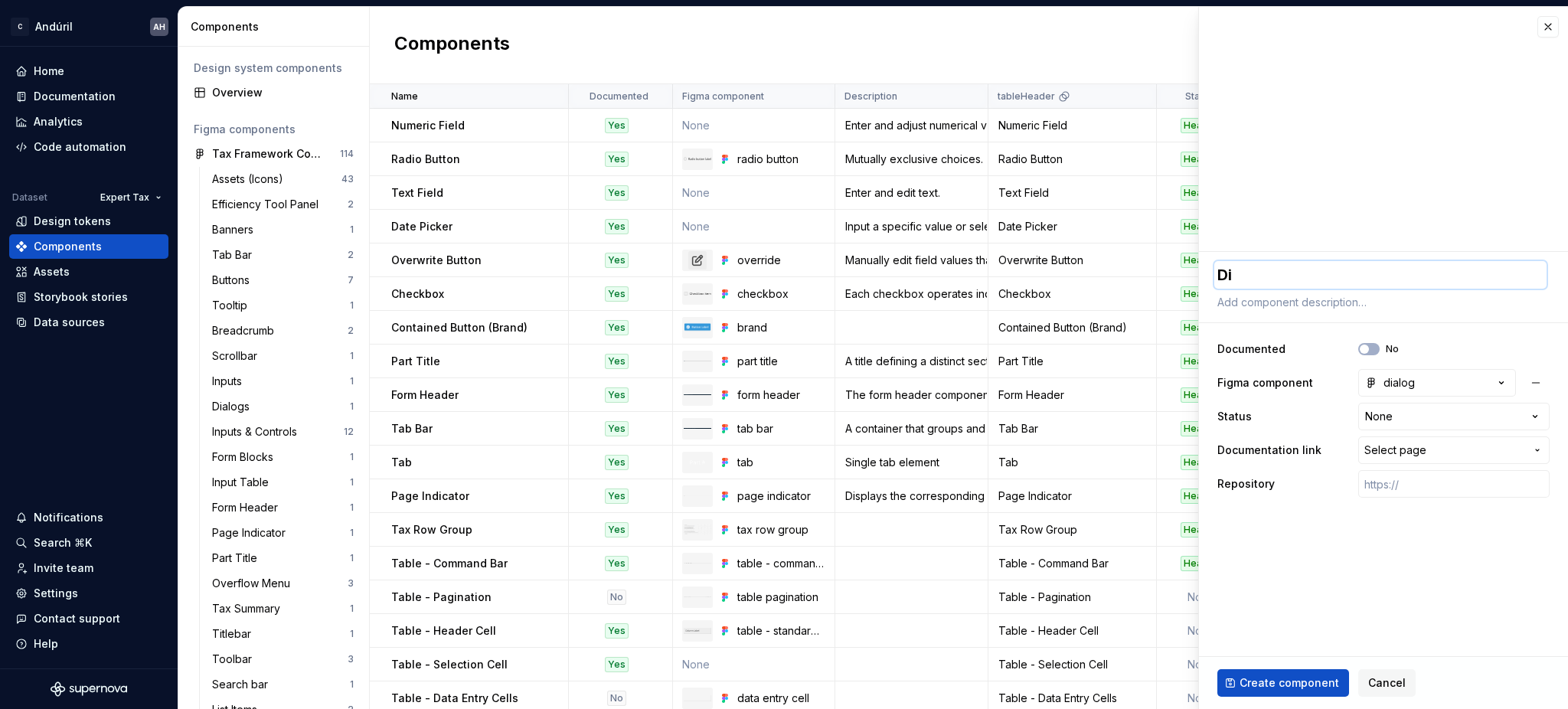
type textarea "*"
type textarea "Dia"
type textarea "*"
type textarea "Dial"
type textarea "*"
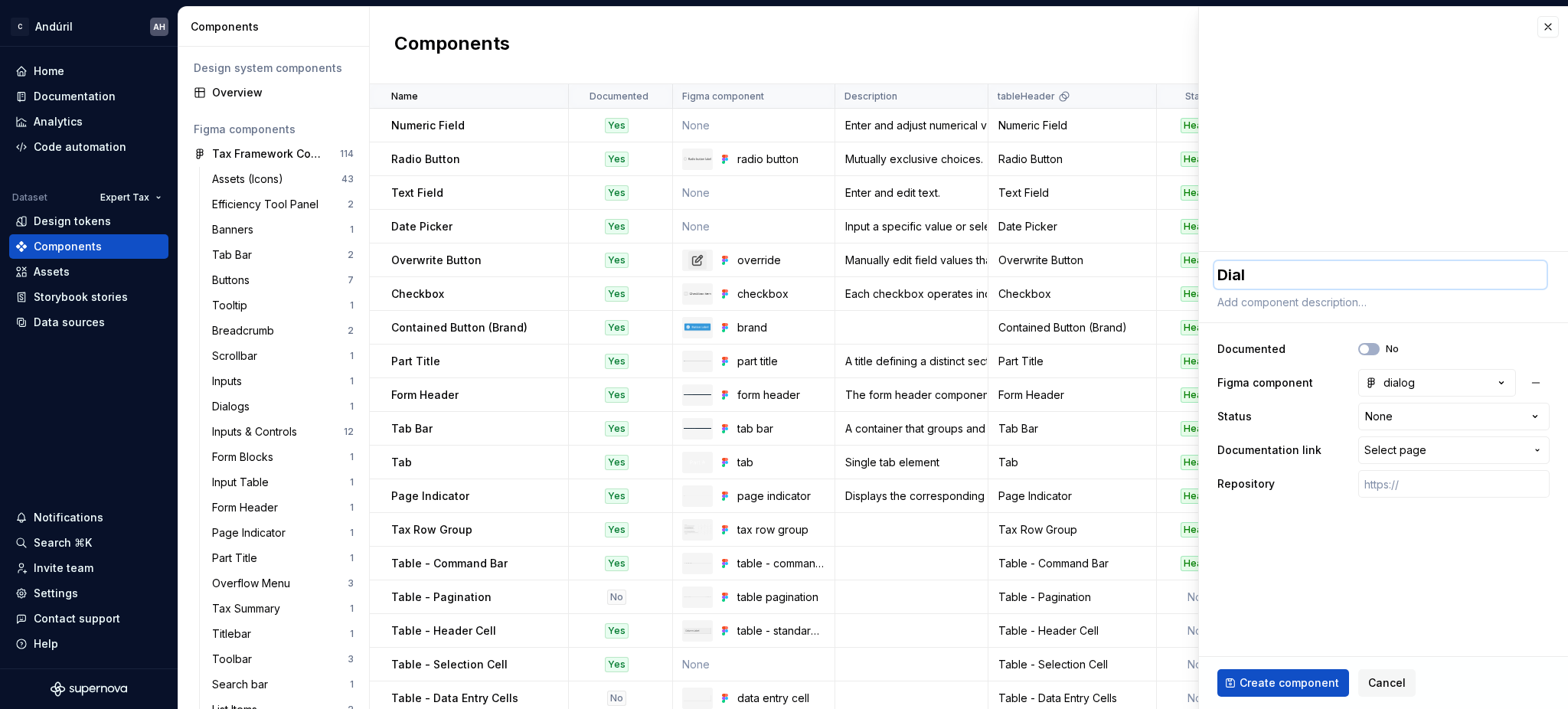
type textarea "Dialo"
type textarea "*"
type textarea "Dialog"
click at [1371, 349] on button "No" at bounding box center [1369, 349] width 21 height 12
type textarea "*"
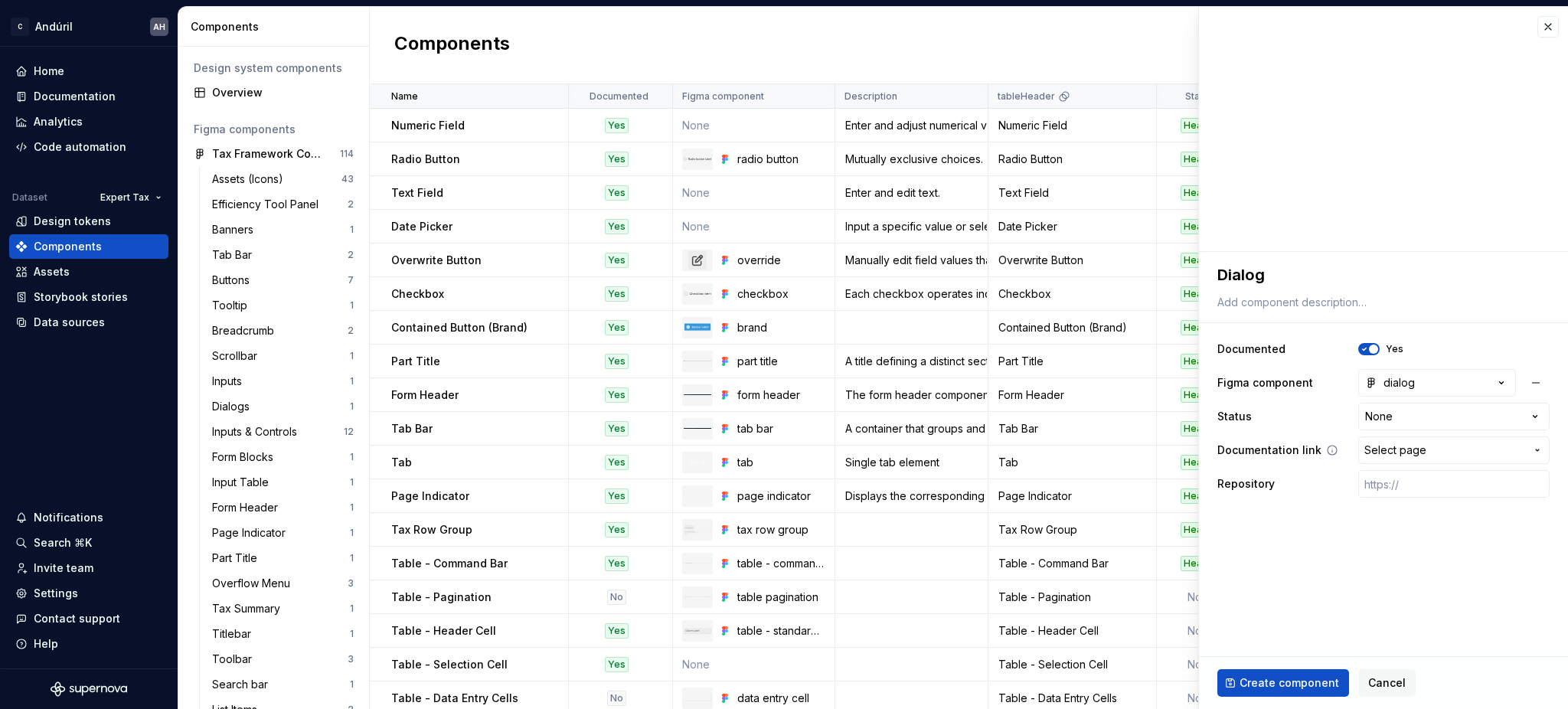
click at [1410, 459] on button "Select page" at bounding box center [1454, 450] width 191 height 28
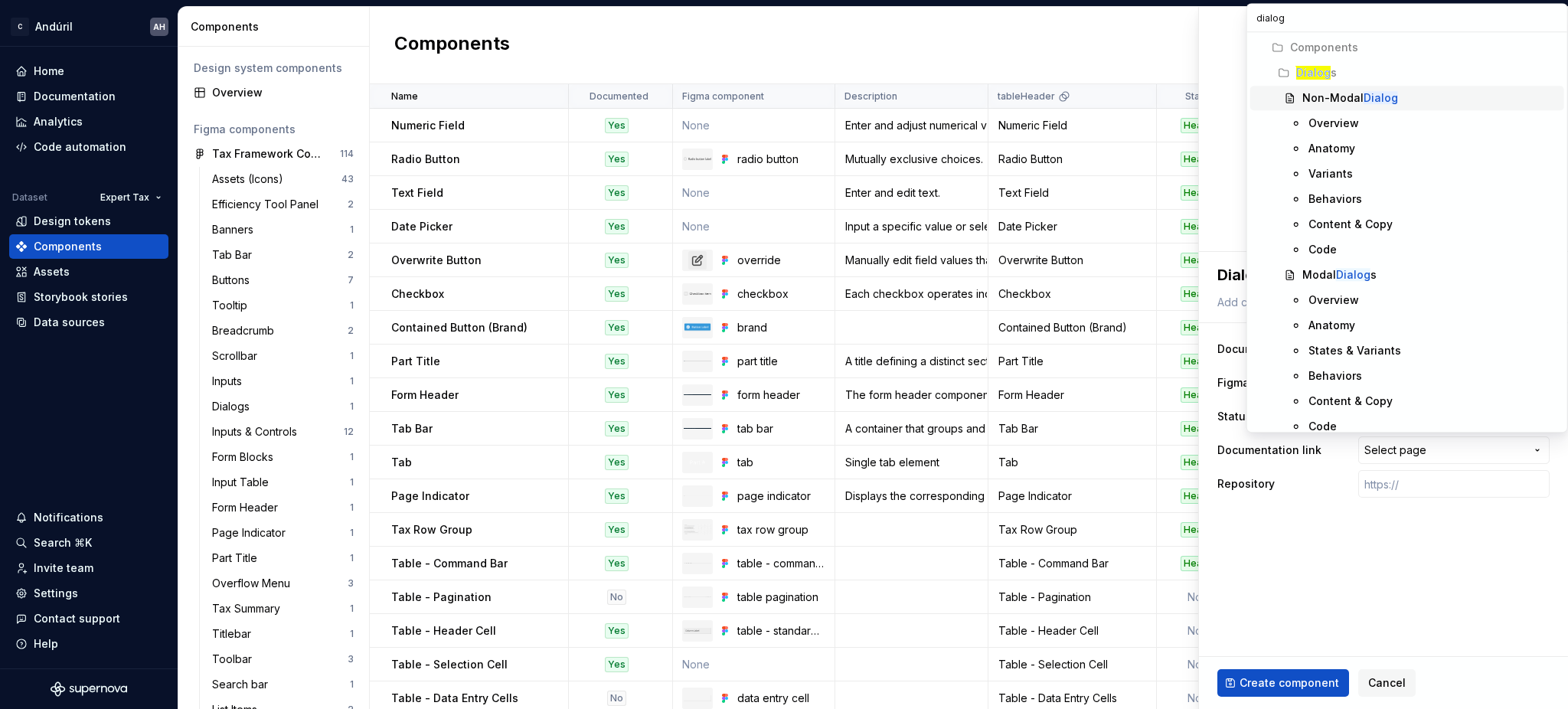
type input "dialog"
click at [1415, 99] on div "Non-Modal Dialog" at bounding box center [1430, 98] width 256 height 15
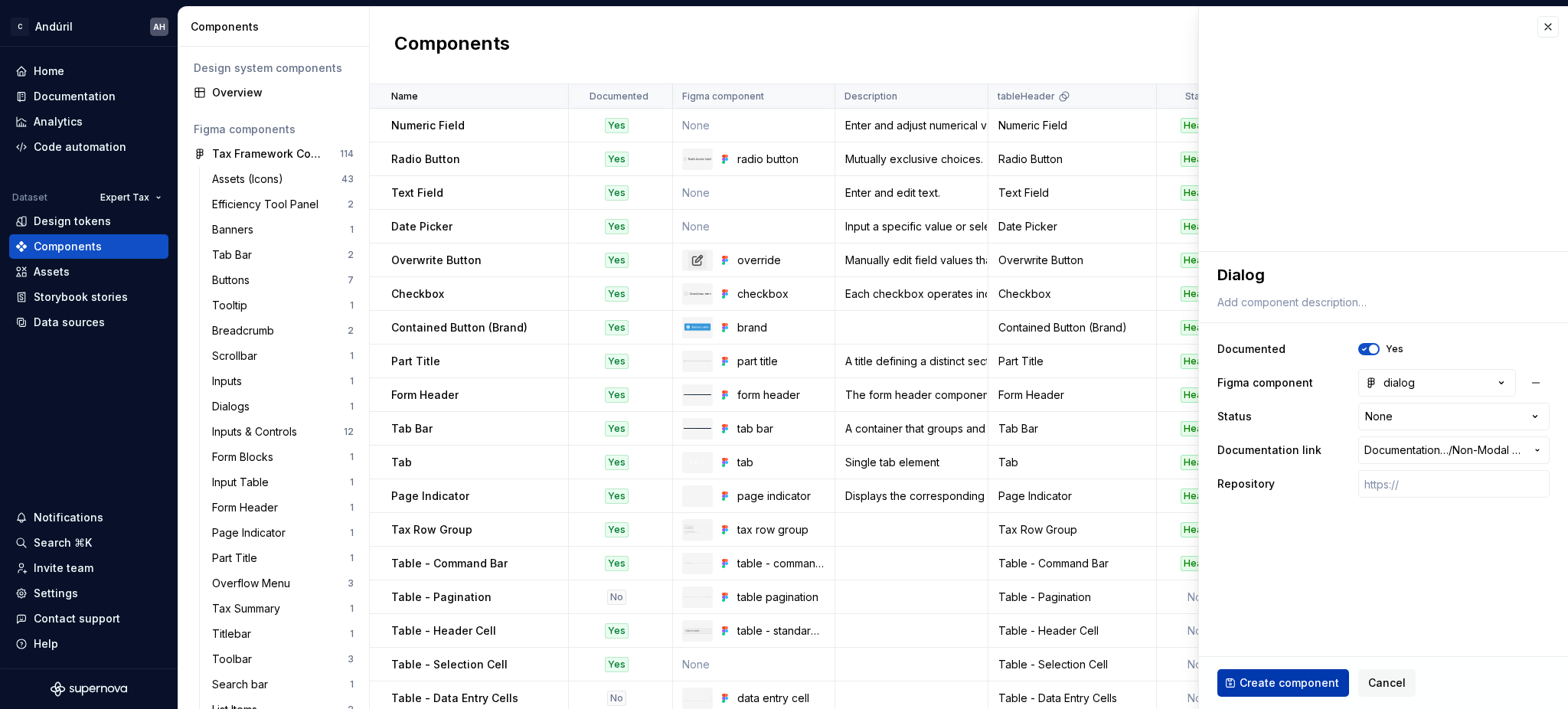
click at [1298, 681] on span "Create component" at bounding box center [1290, 683] width 99 height 15
type textarea "*"
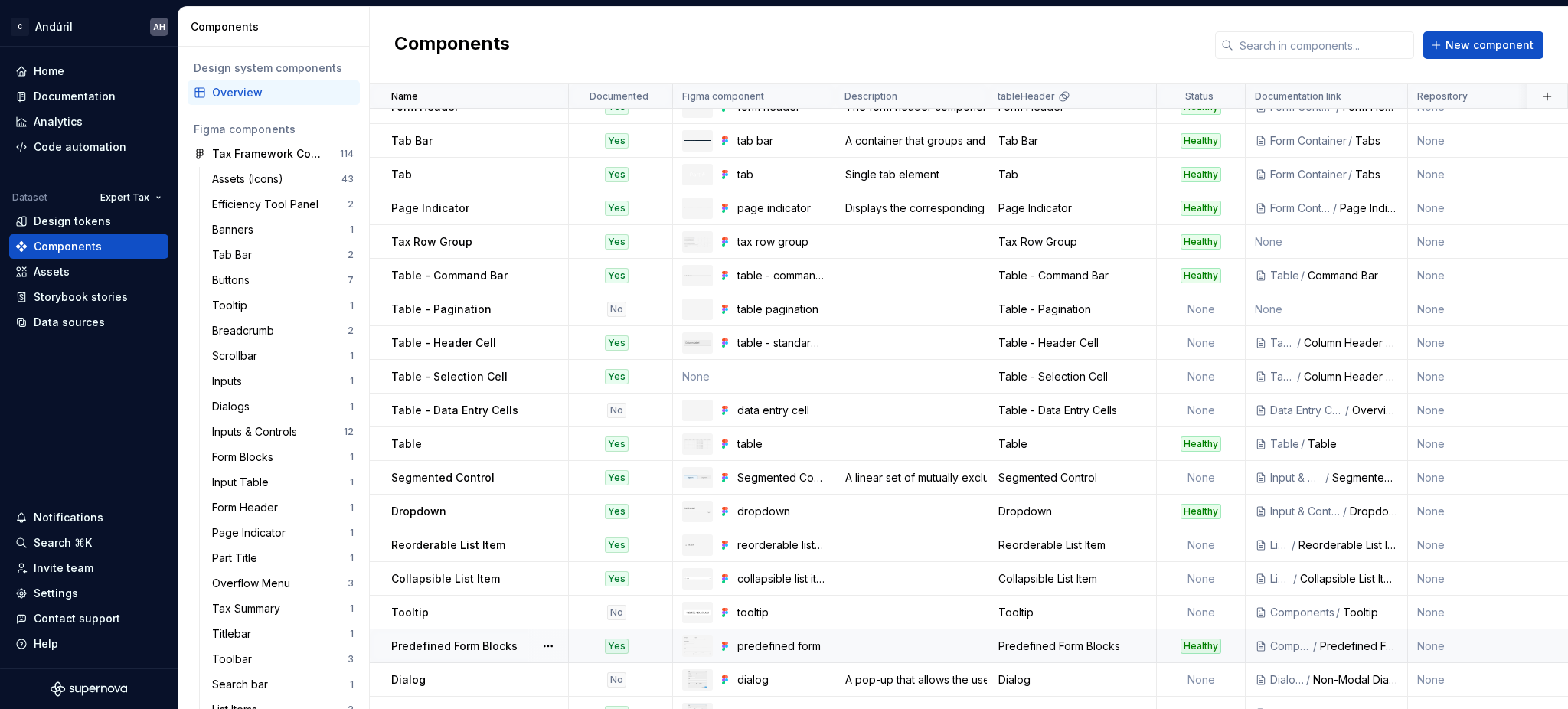
scroll to position [319, 0]
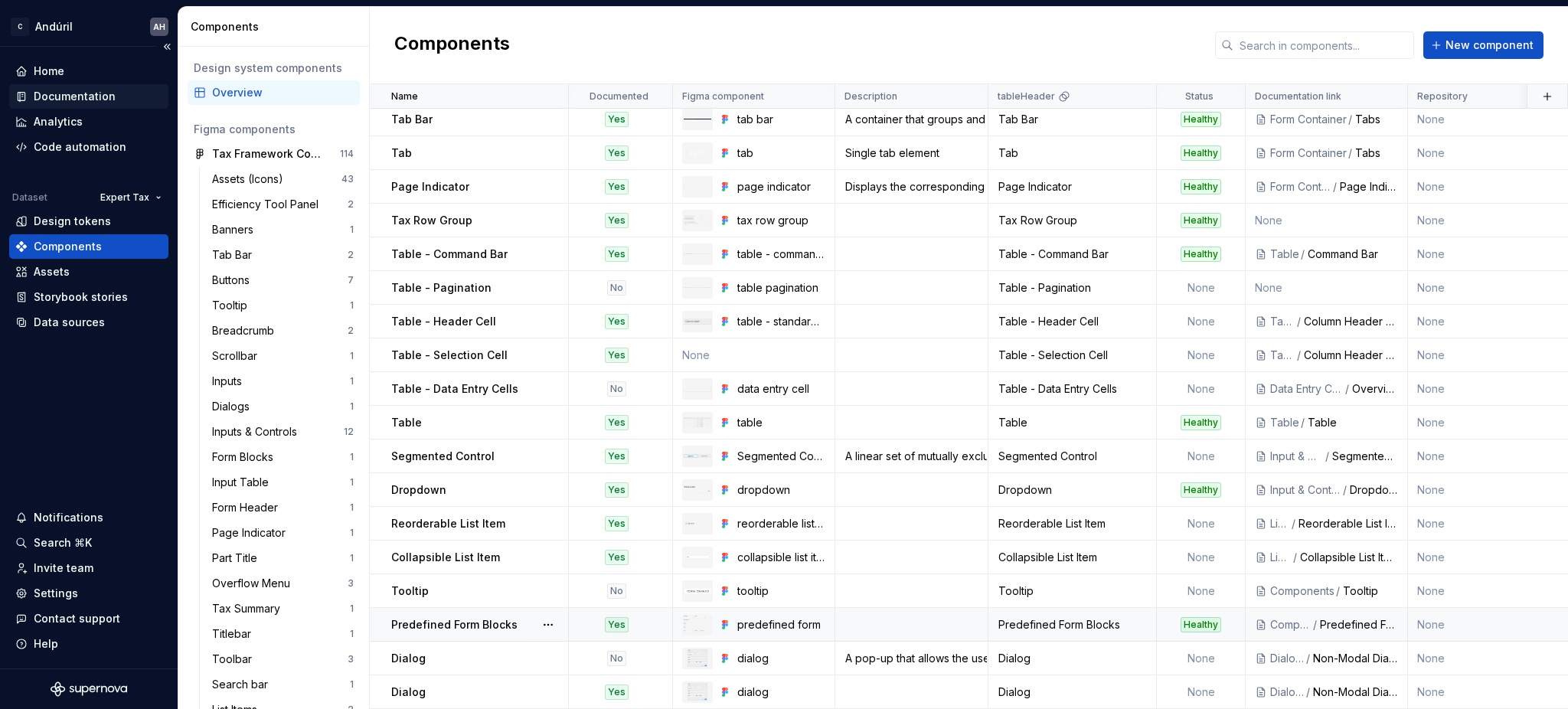
click at [68, 98] on div "Documentation" at bounding box center [75, 97] width 82 height 15
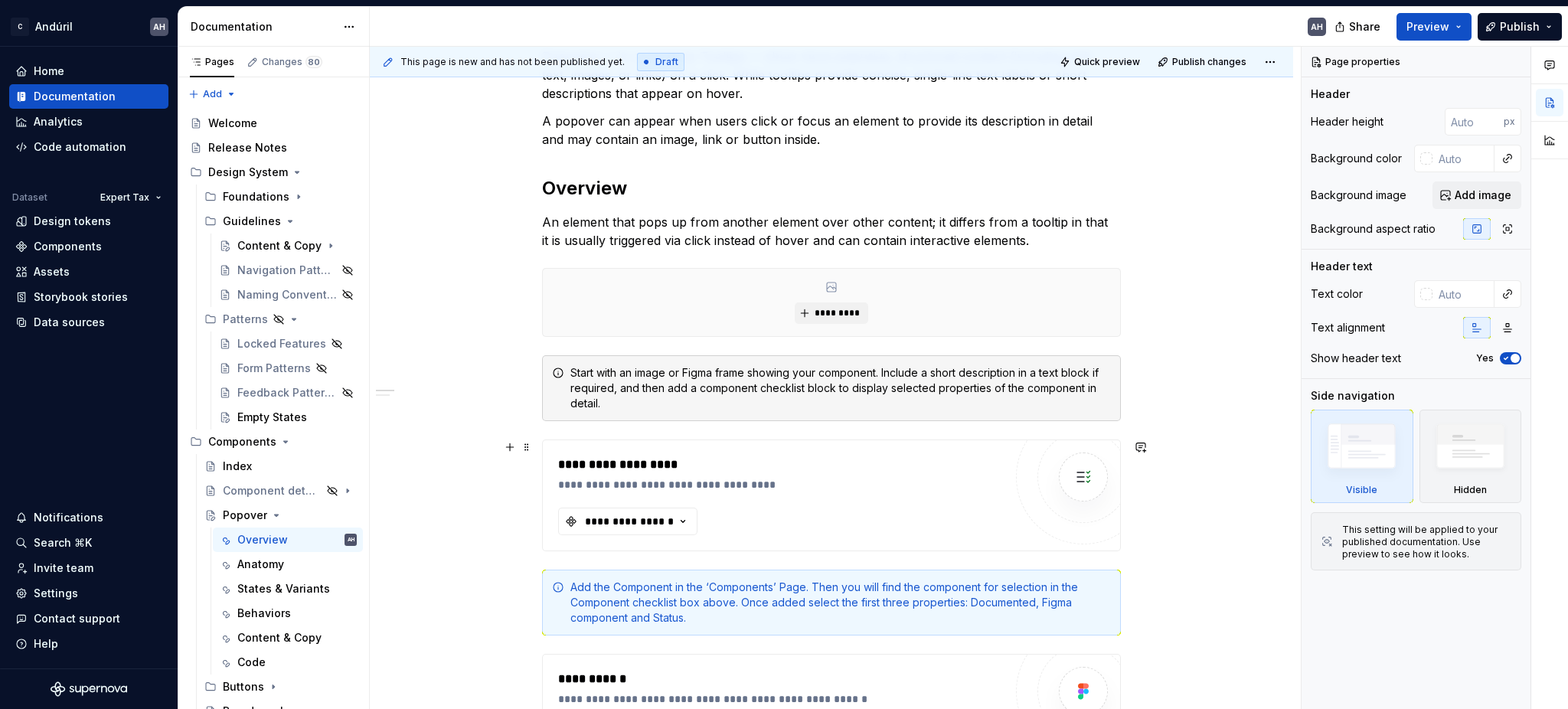
scroll to position [408, 0]
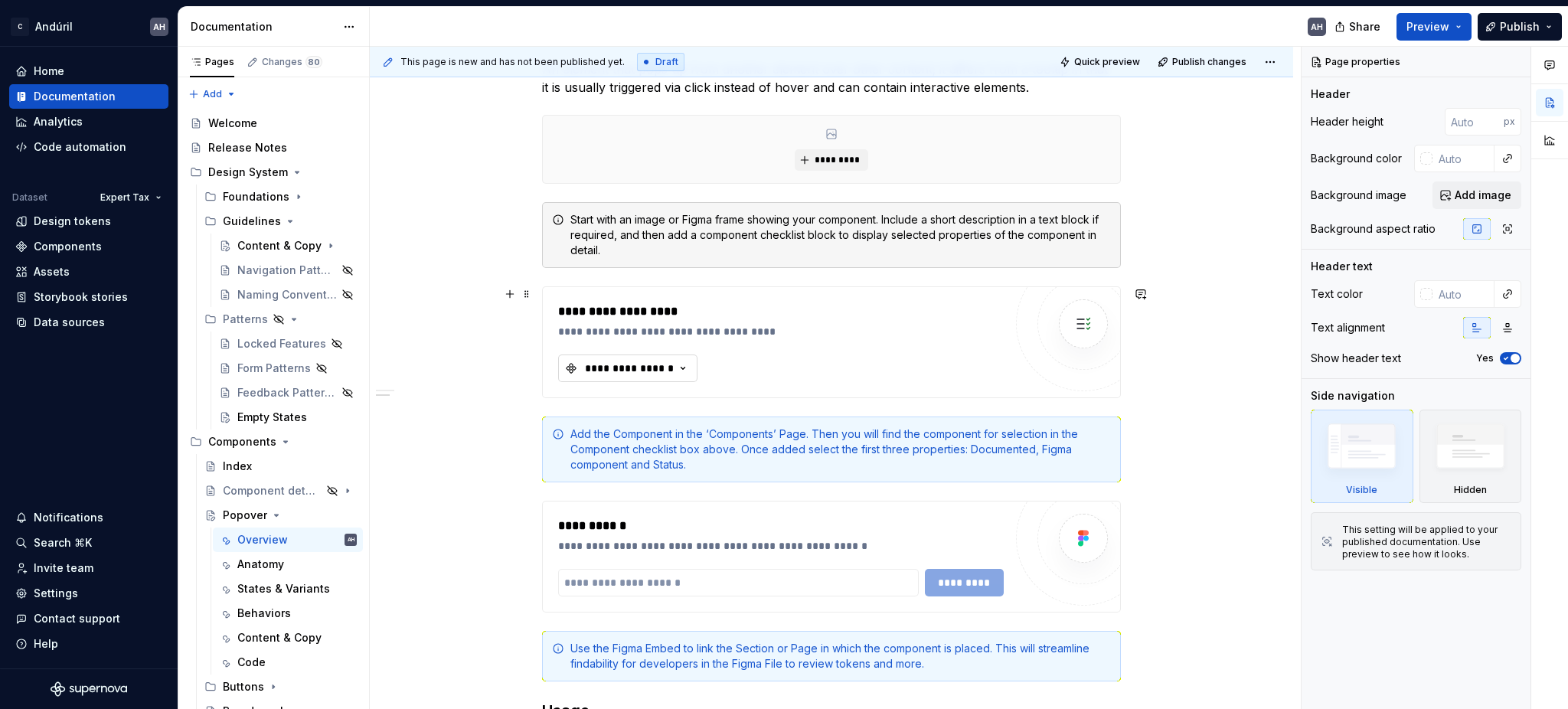
type textarea "*"
click at [643, 363] on div "**********" at bounding box center [630, 368] width 92 height 15
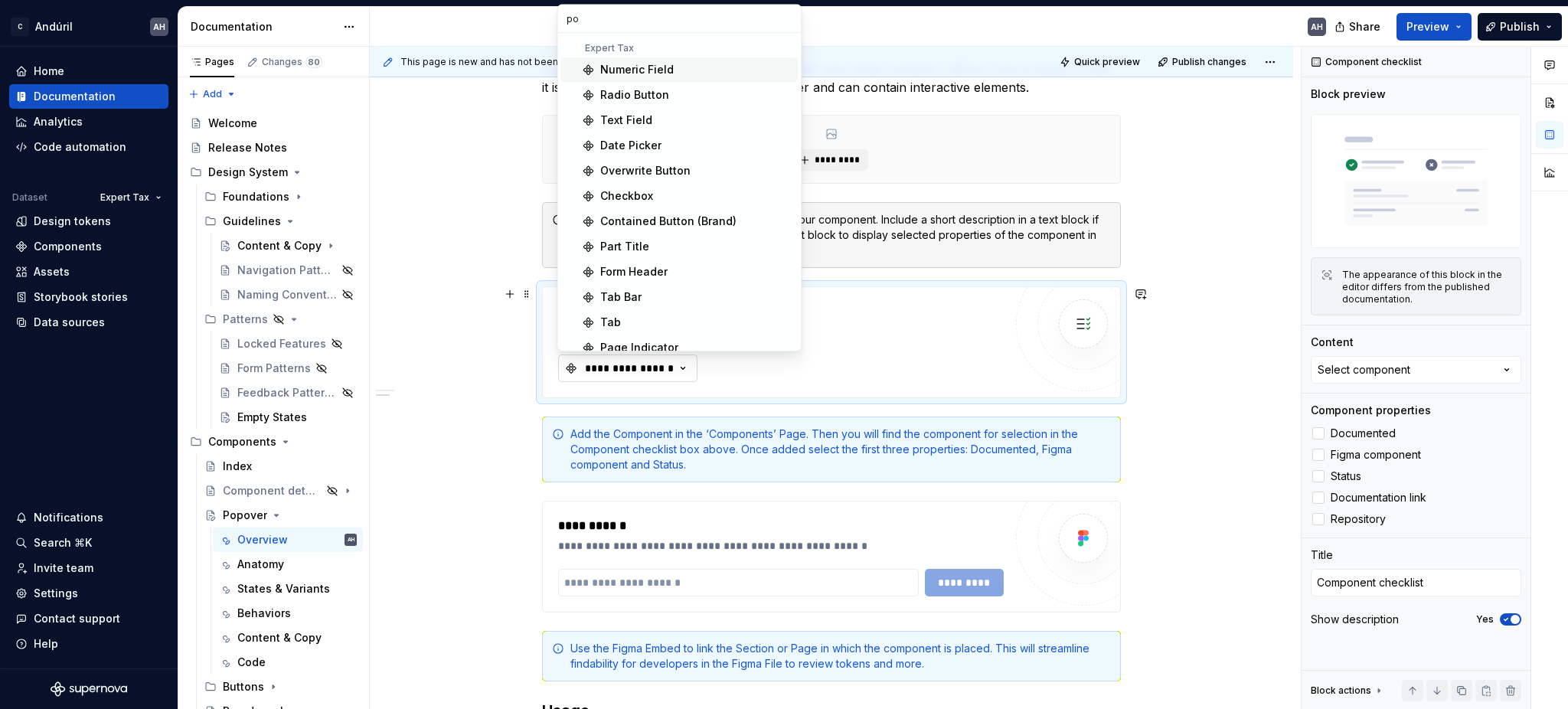
type input "pop"
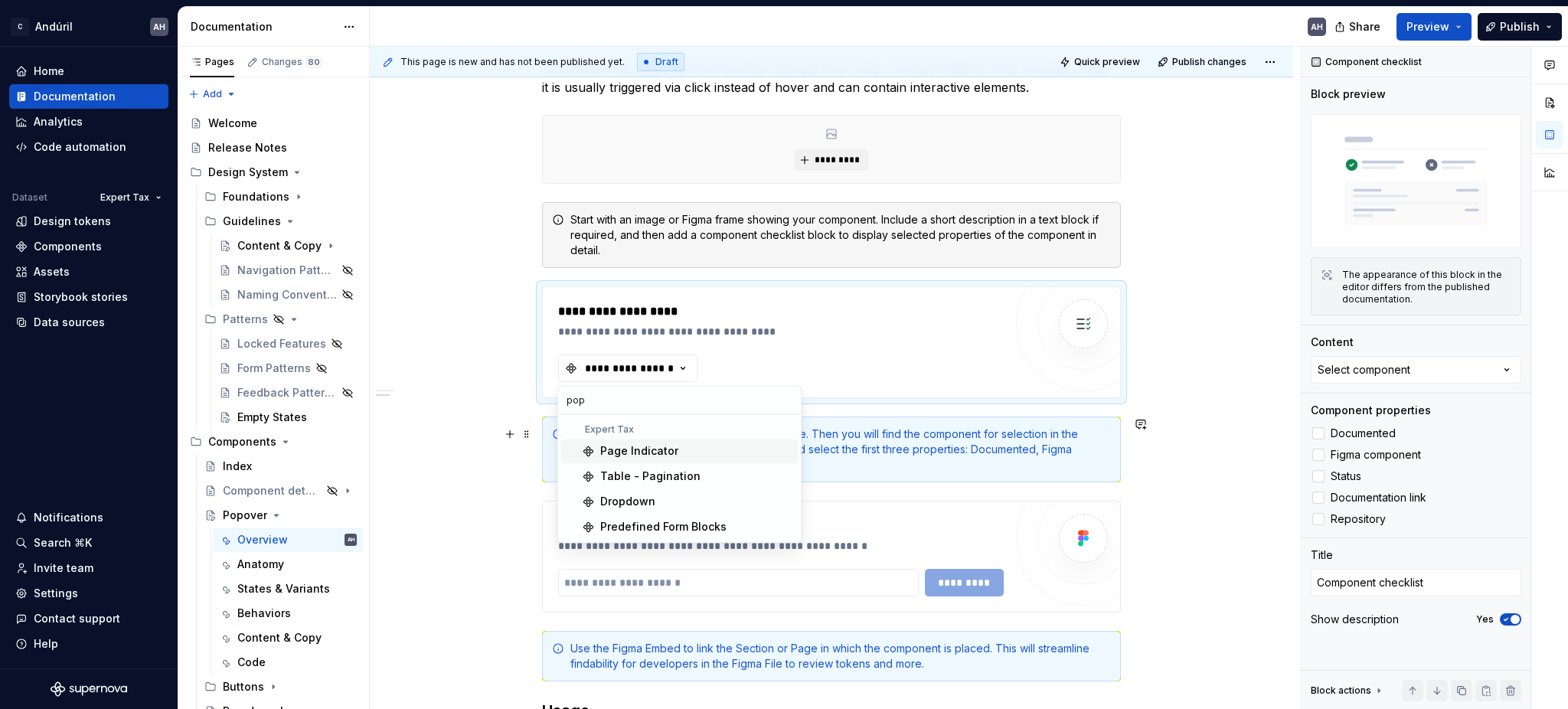
click at [503, 477] on div "**********" at bounding box center [831, 470] width 924 height 1226
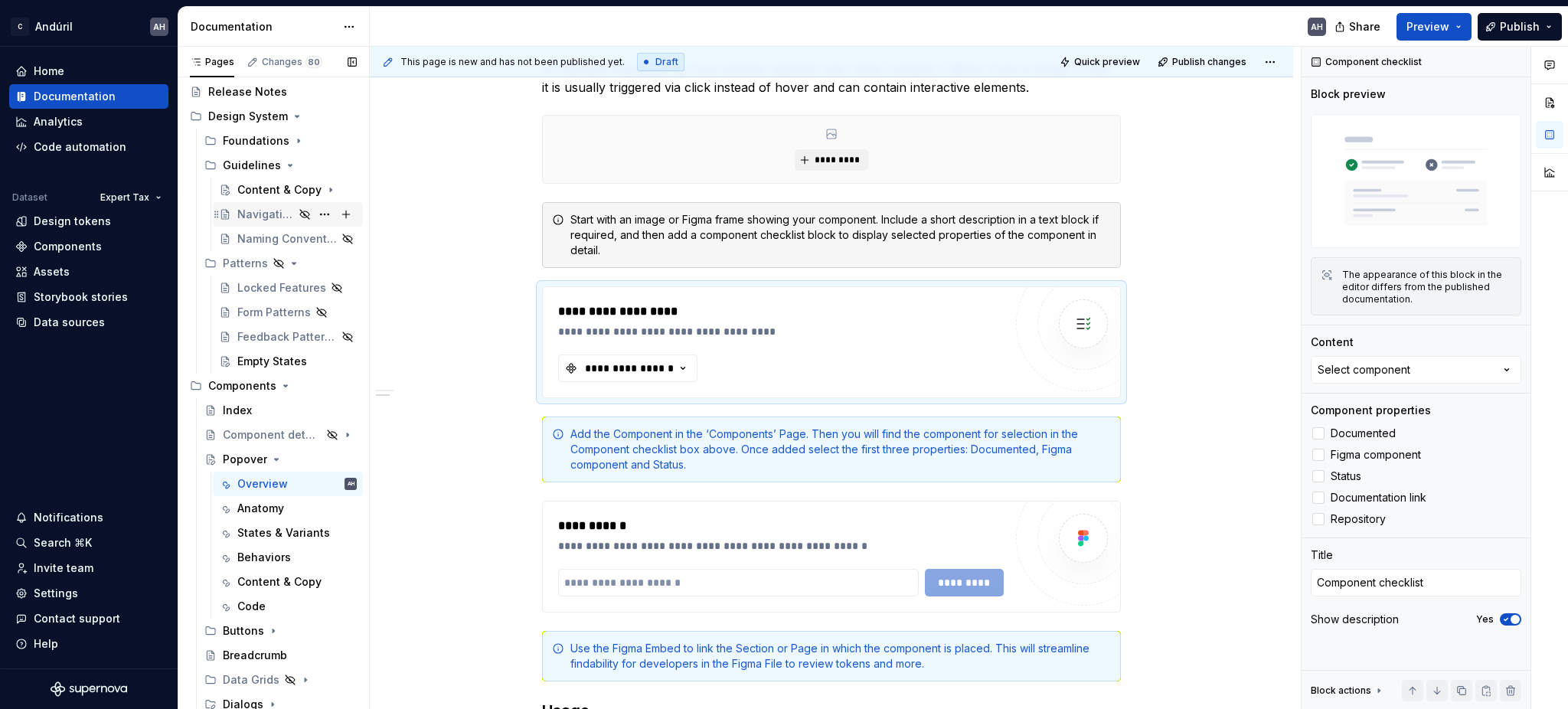
scroll to position [307, 0]
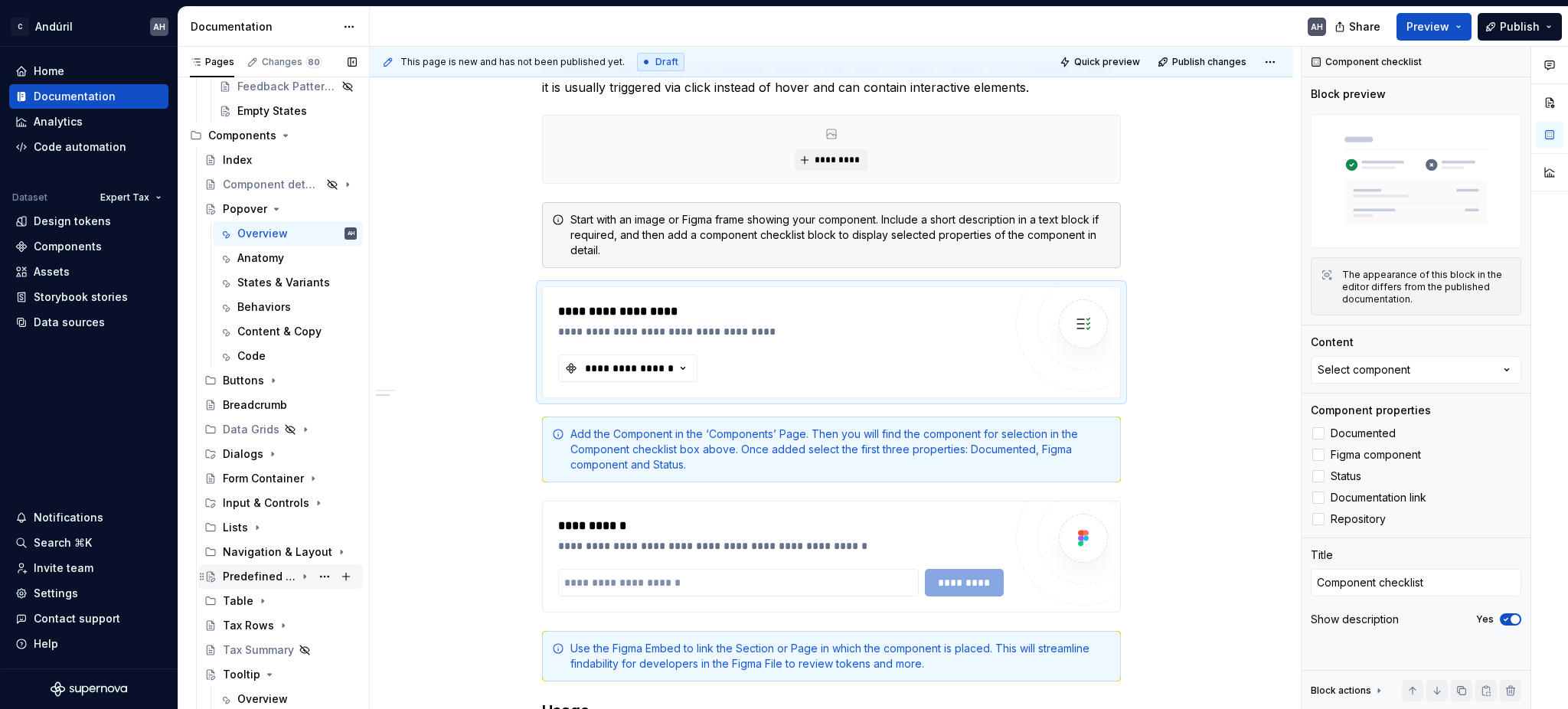
click at [244, 576] on div "Predefined Form Blocks" at bounding box center [259, 576] width 73 height 15
click at [243, 599] on div "Overview" at bounding box center [262, 601] width 51 height 15
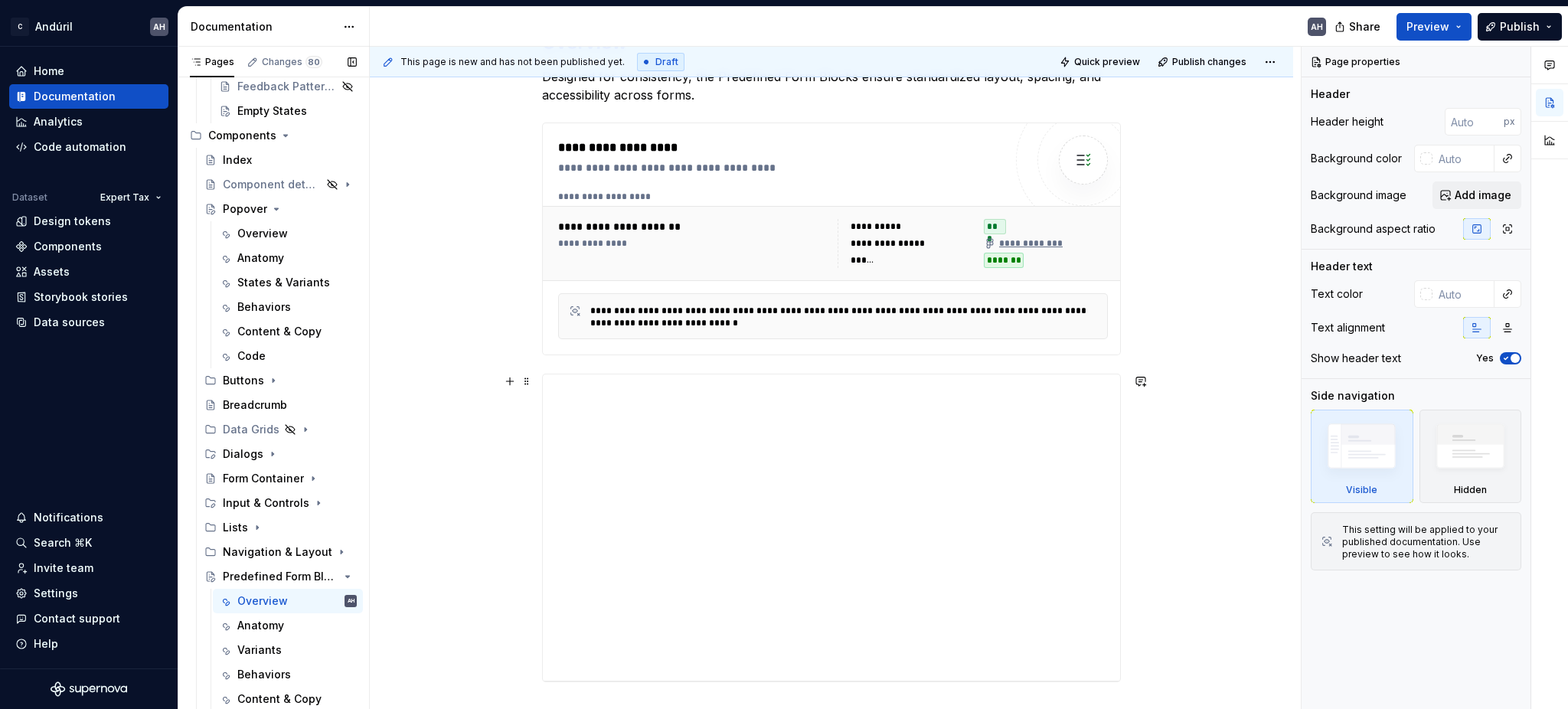
scroll to position [307, 0]
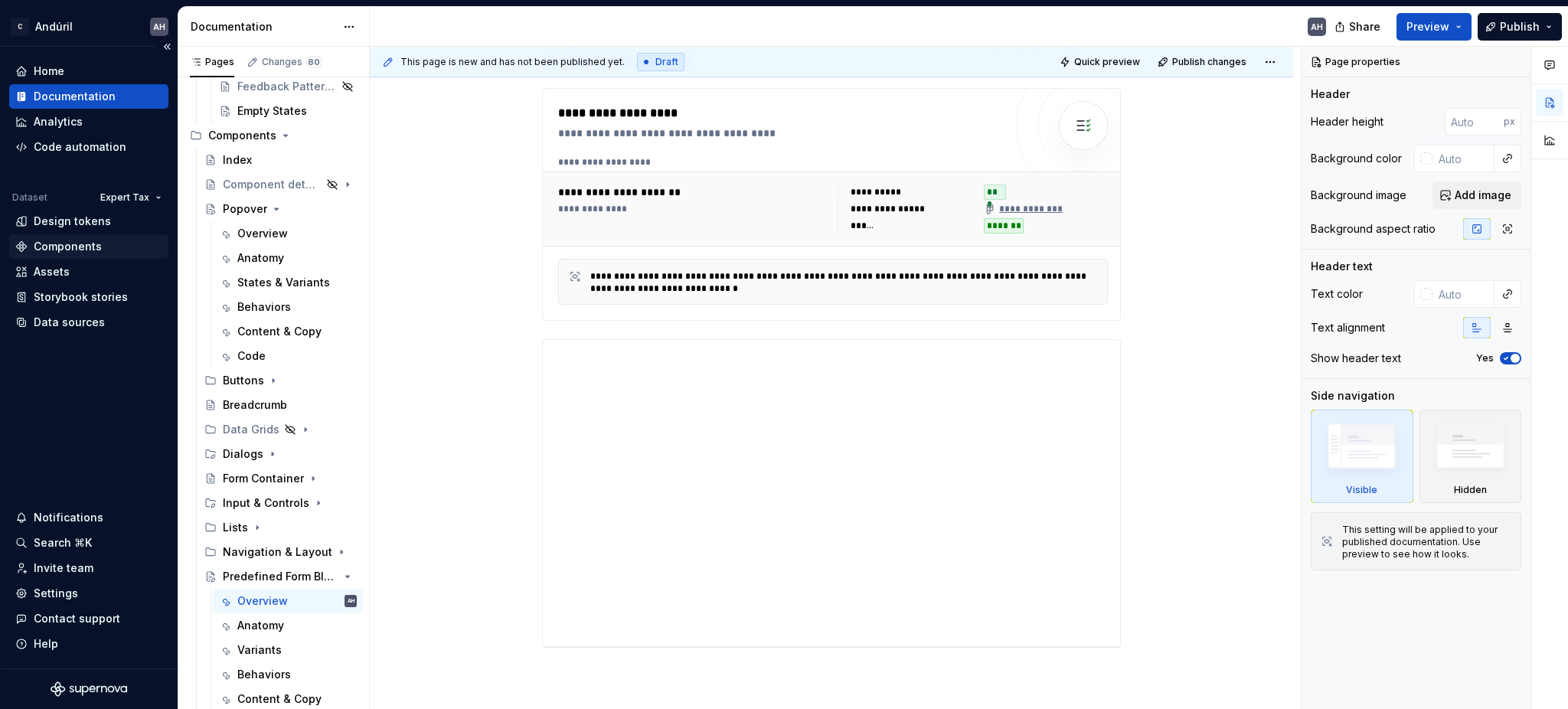
click at [75, 245] on div "Components" at bounding box center [67, 247] width 68 height 15
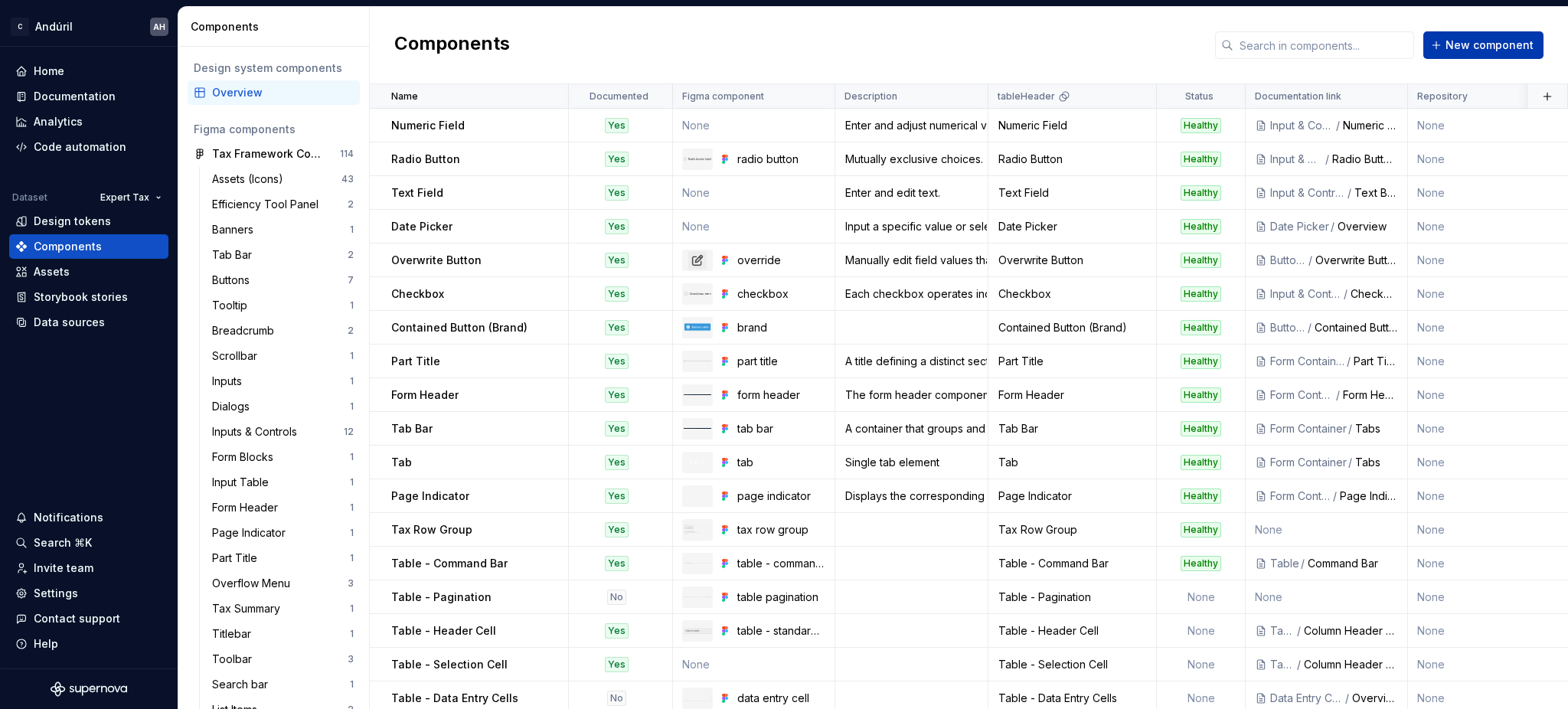
click at [1474, 46] on span "New component" at bounding box center [1490, 45] width 88 height 15
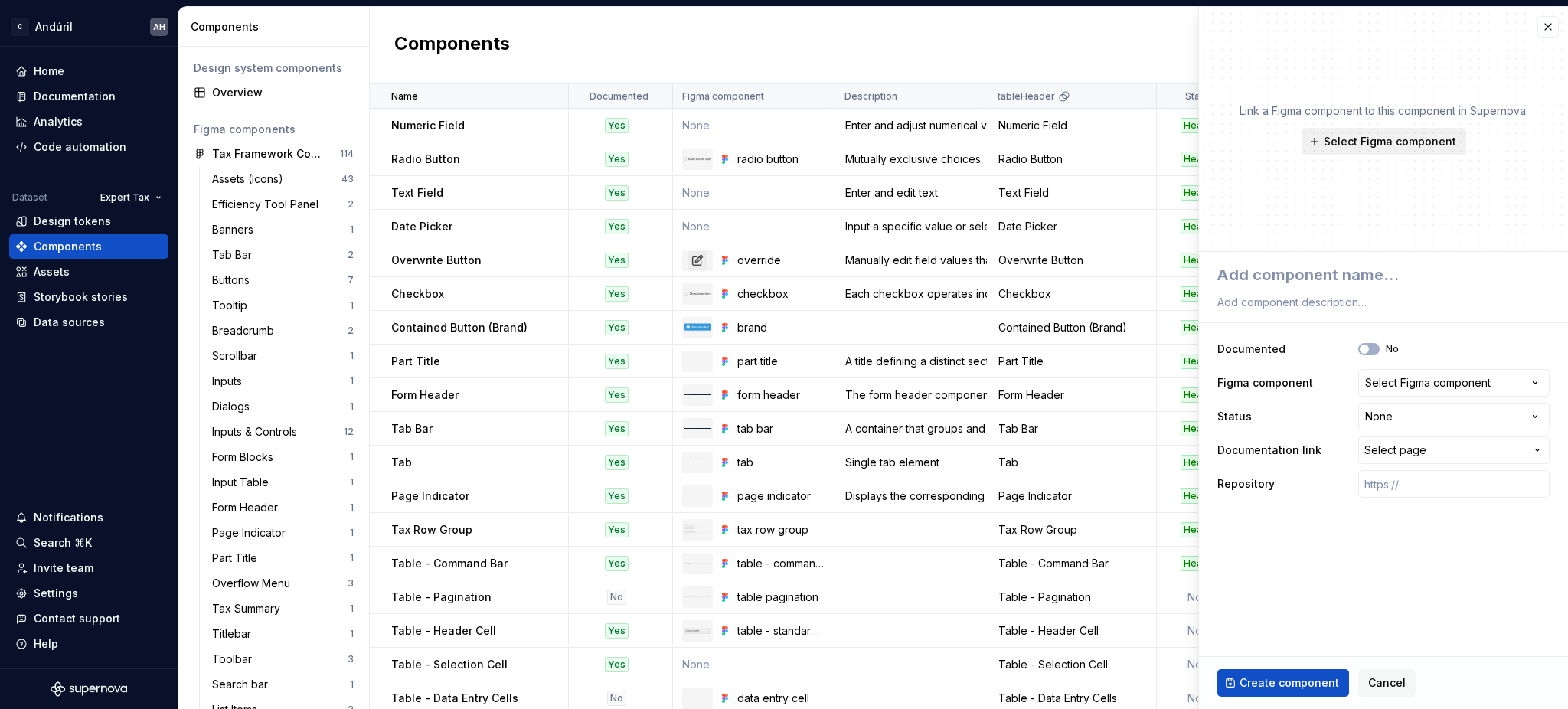
type textarea "*"
click at [1404, 376] on div "Select Figma component" at bounding box center [1428, 383] width 125 height 15
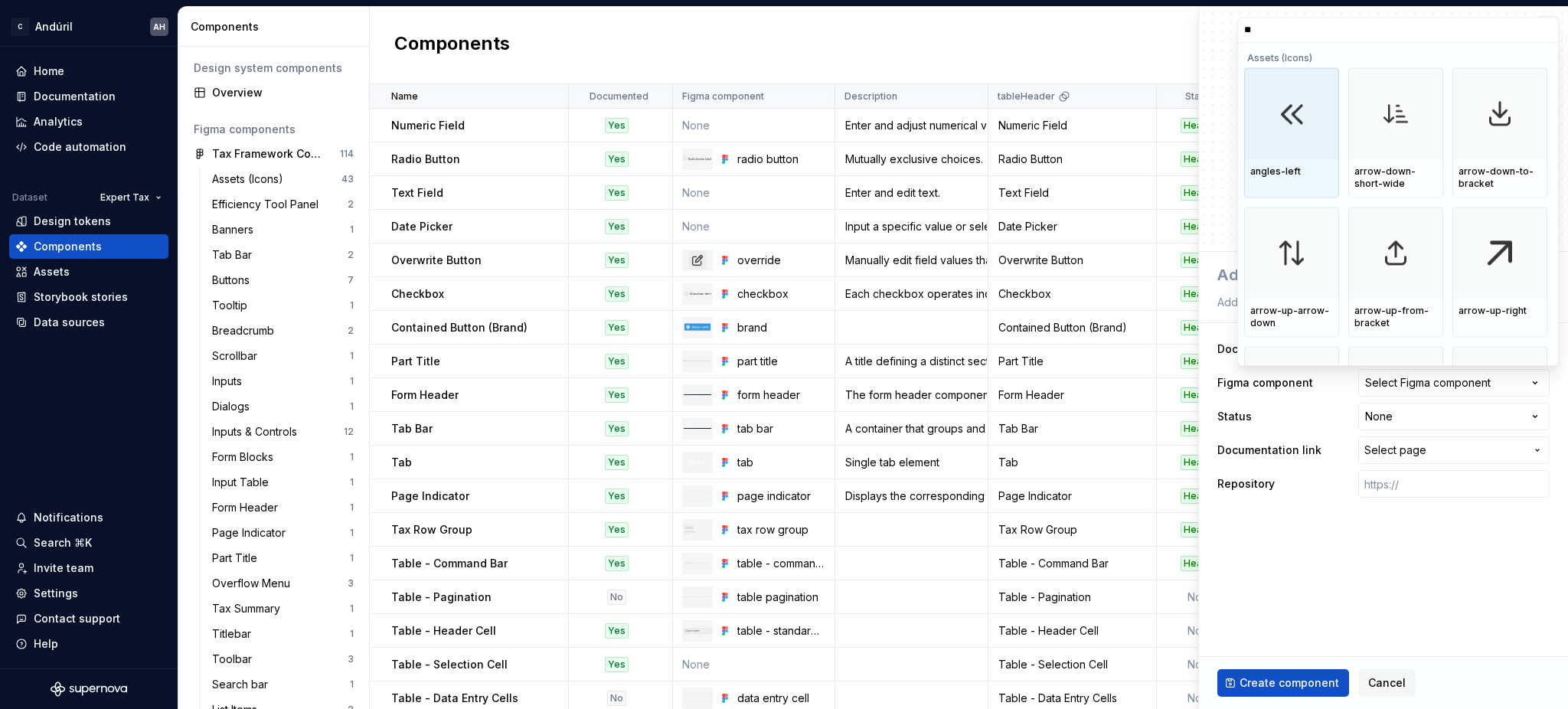
type input "***"
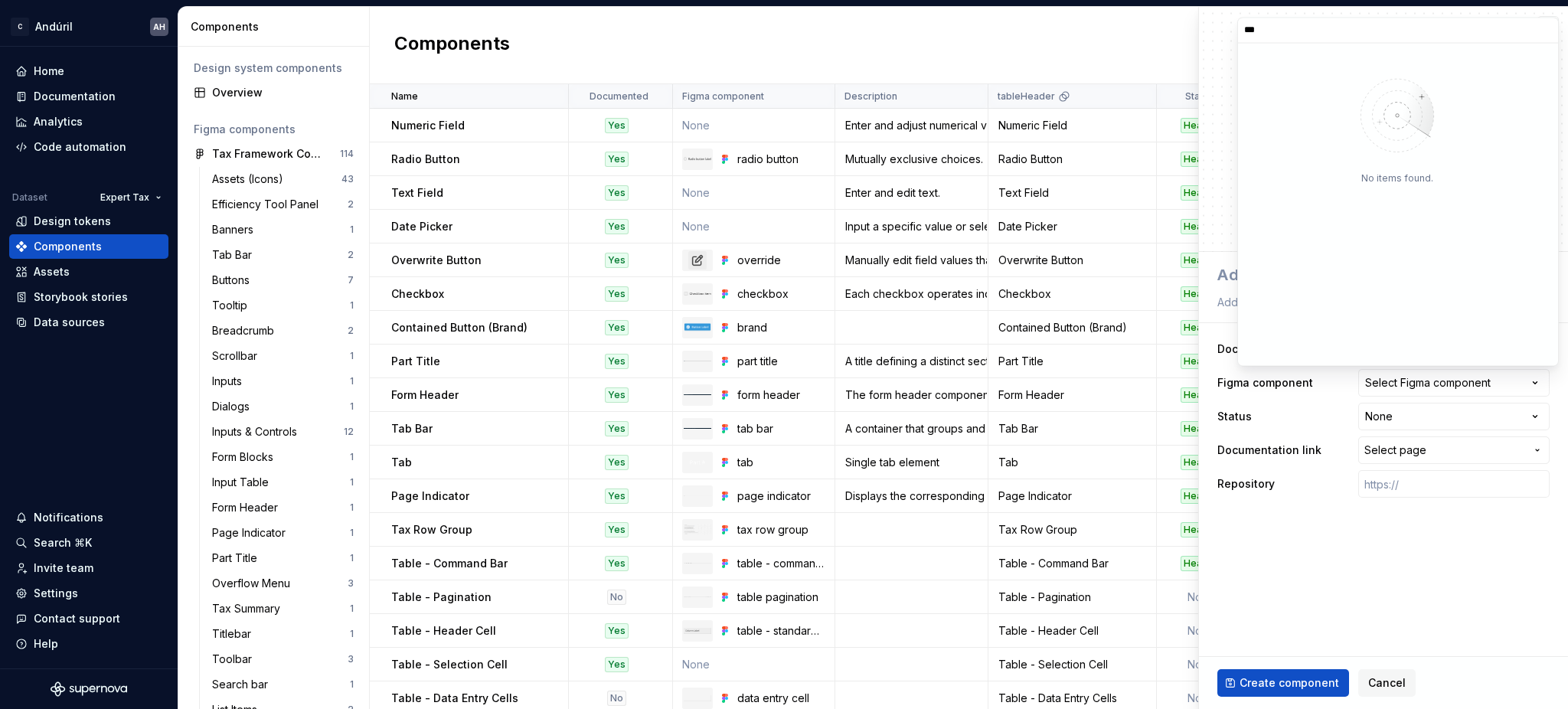
click at [1096, 44] on html "C Andúril AH Home Documentation Analytics Code automation Dataset Expert Tax De…" at bounding box center [784, 354] width 1568 height 709
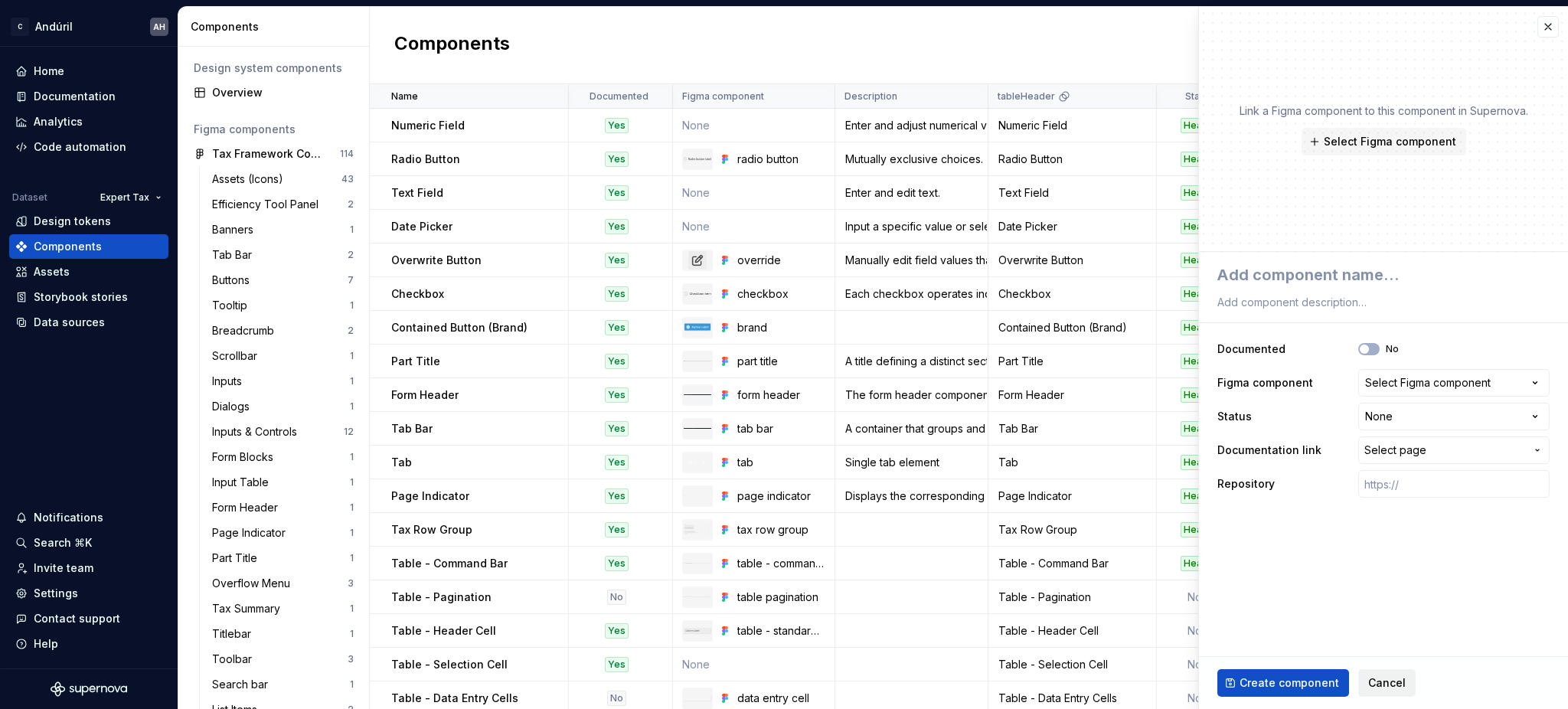
click at [1383, 684] on span "Cancel" at bounding box center [1386, 683] width 37 height 15
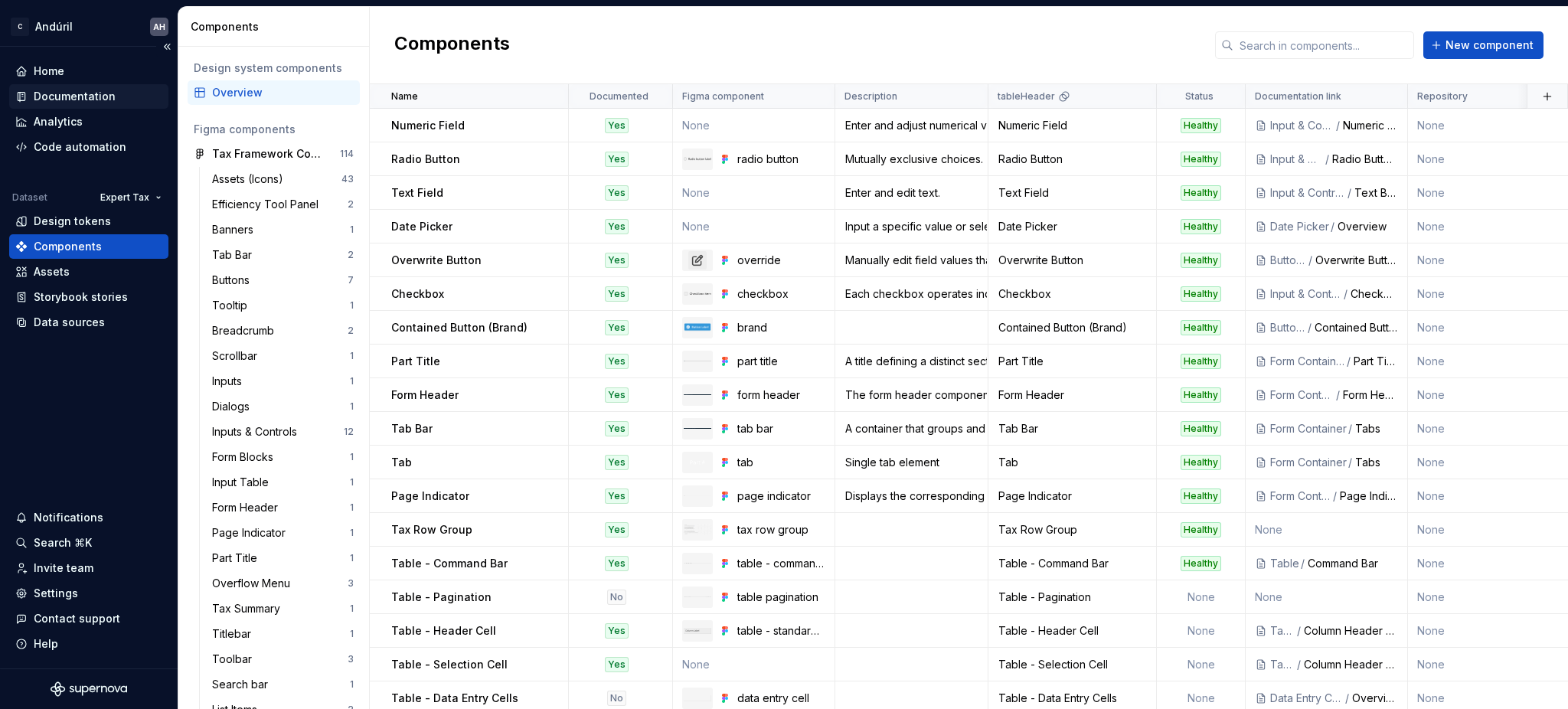
click at [53, 93] on div "Documentation" at bounding box center [75, 97] width 82 height 15
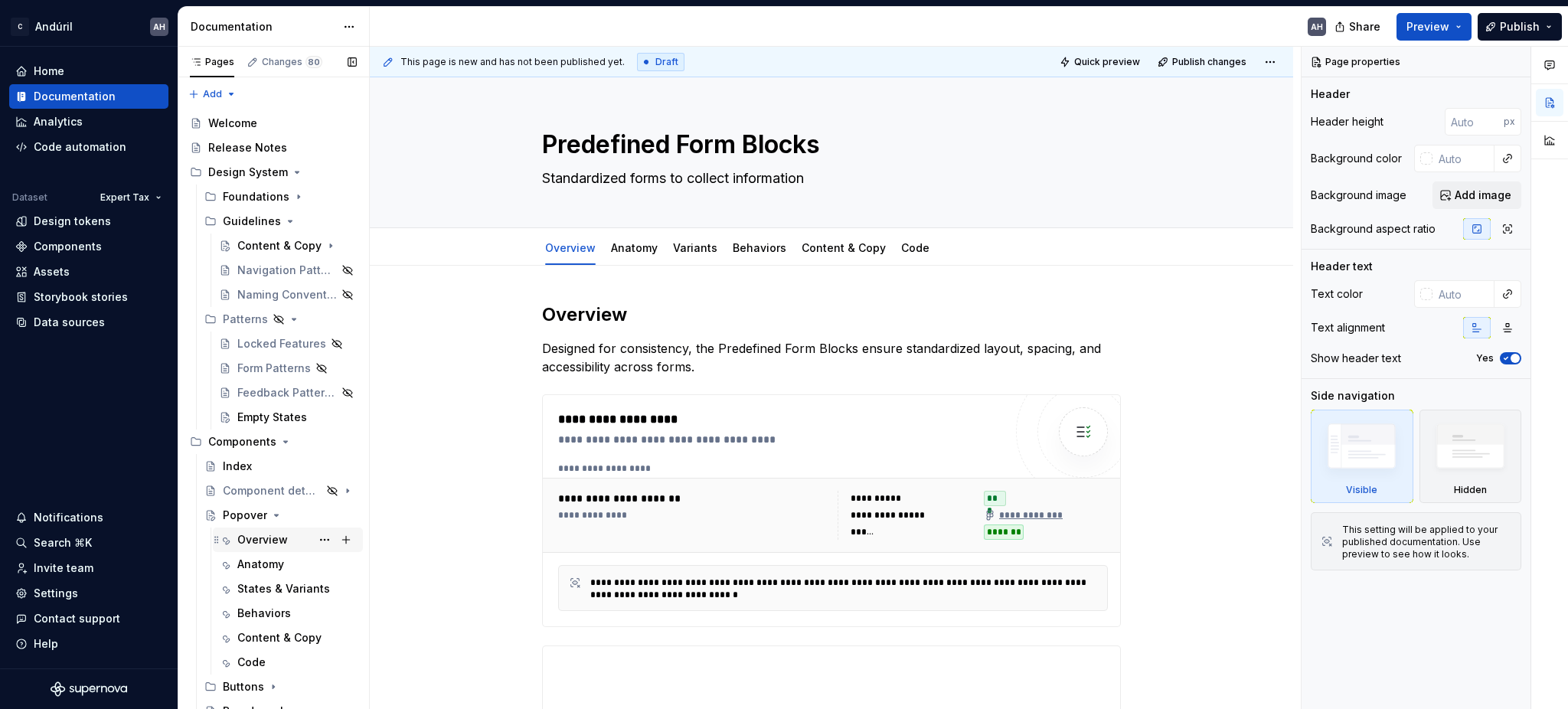
click at [260, 538] on div "Overview" at bounding box center [262, 540] width 51 height 15
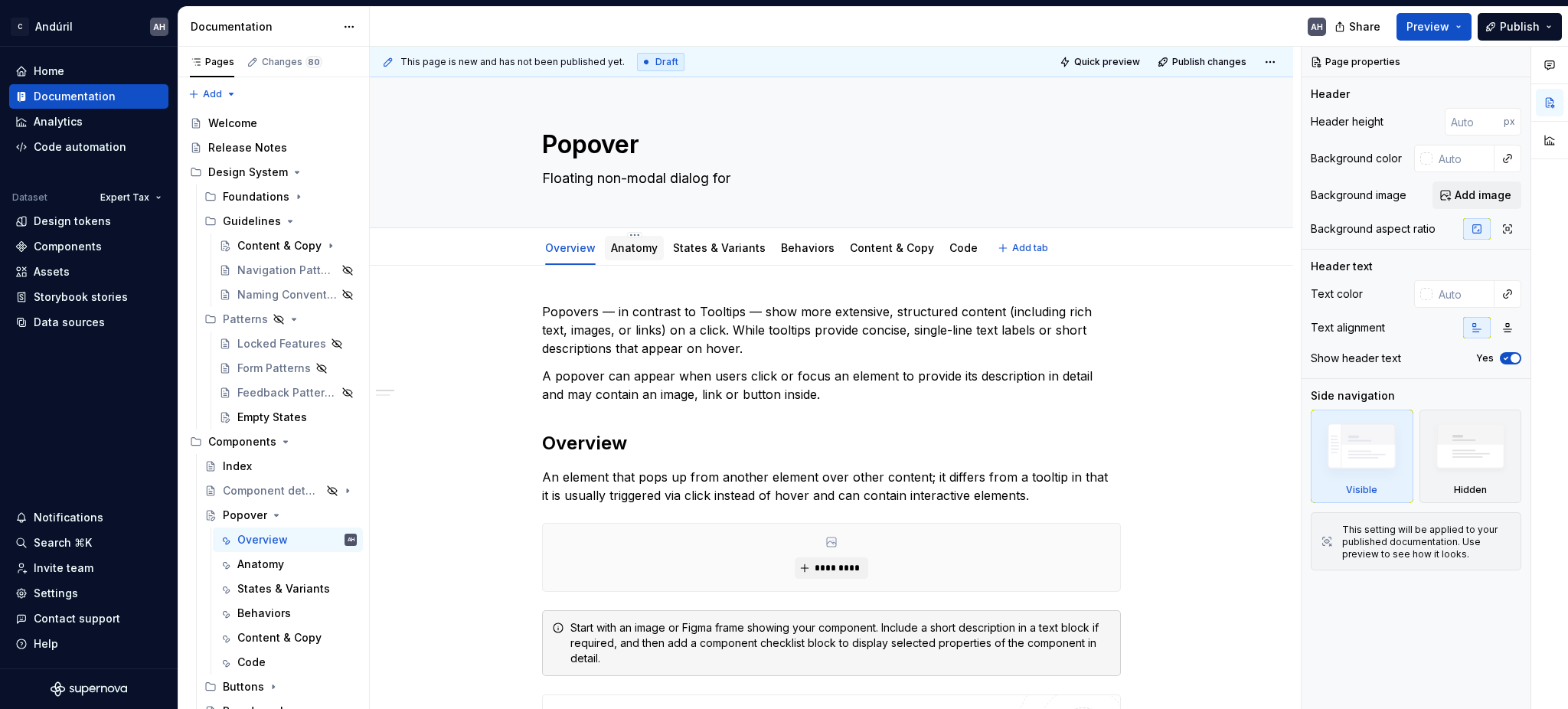
click at [641, 248] on link "Anatomy" at bounding box center [634, 247] width 47 height 13
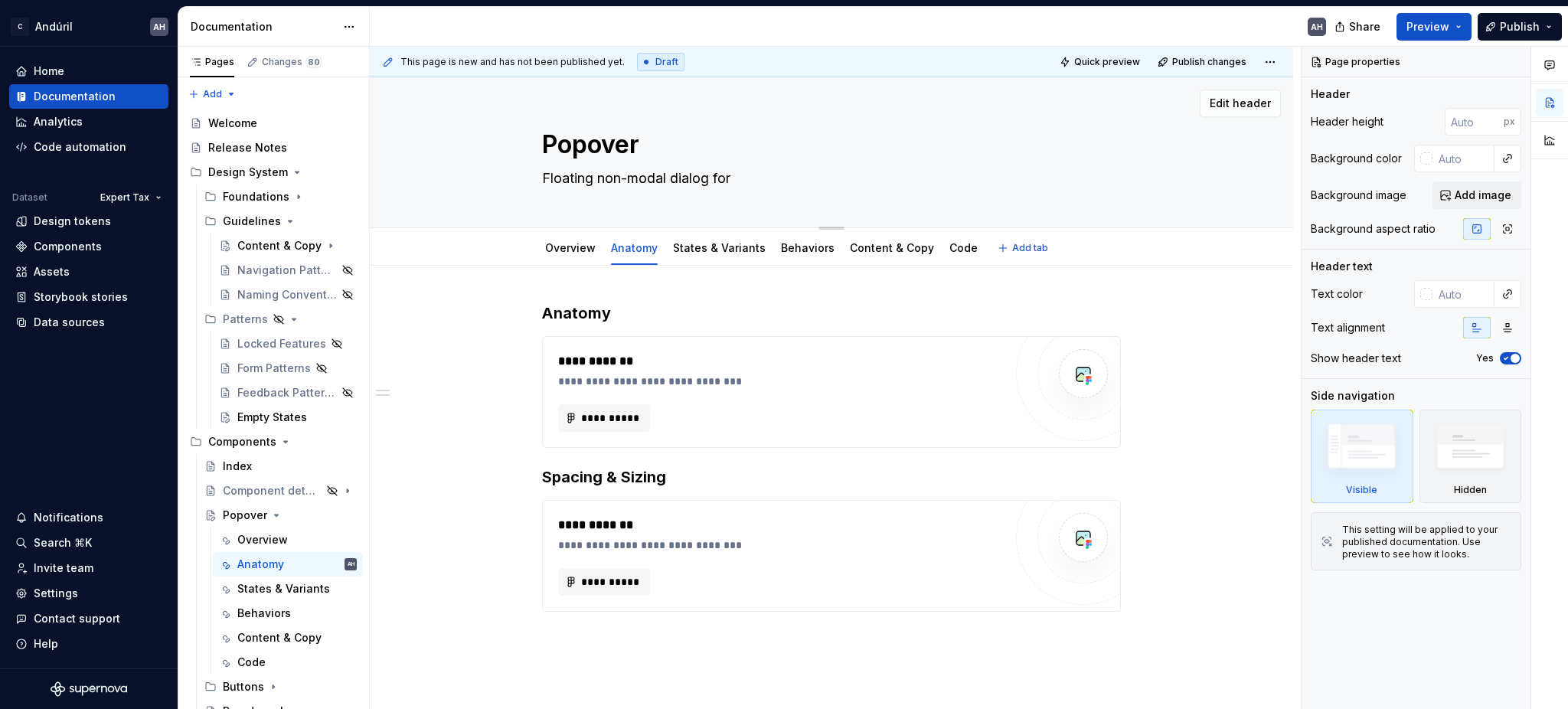
click at [585, 180] on textarea "Floating non-modal dialog for" at bounding box center [828, 179] width 579 height 25
paste textarea "UI element that displays additional content or options when the anchor element …"
type textarea "*"
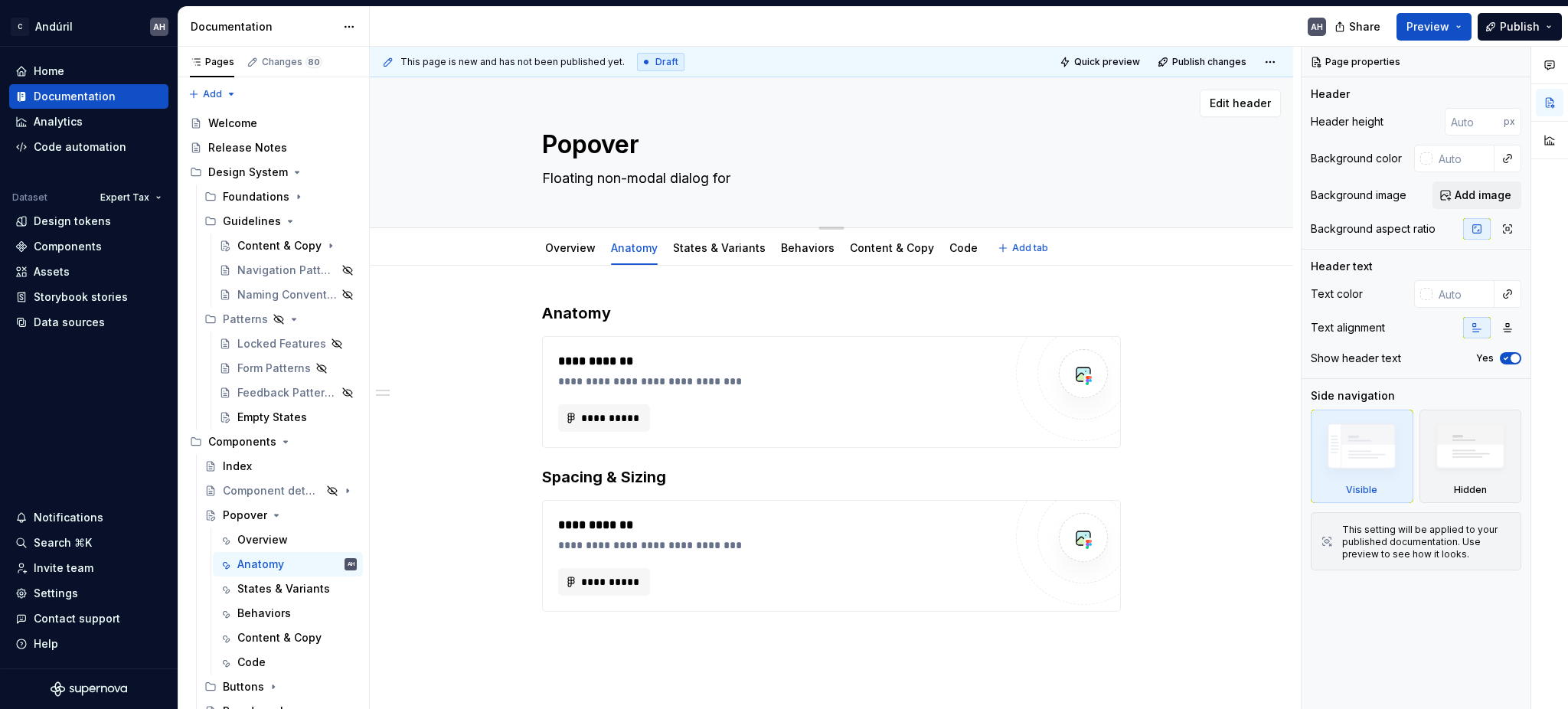
type textarea "UI element that displays additional content or options when the anchor element …"
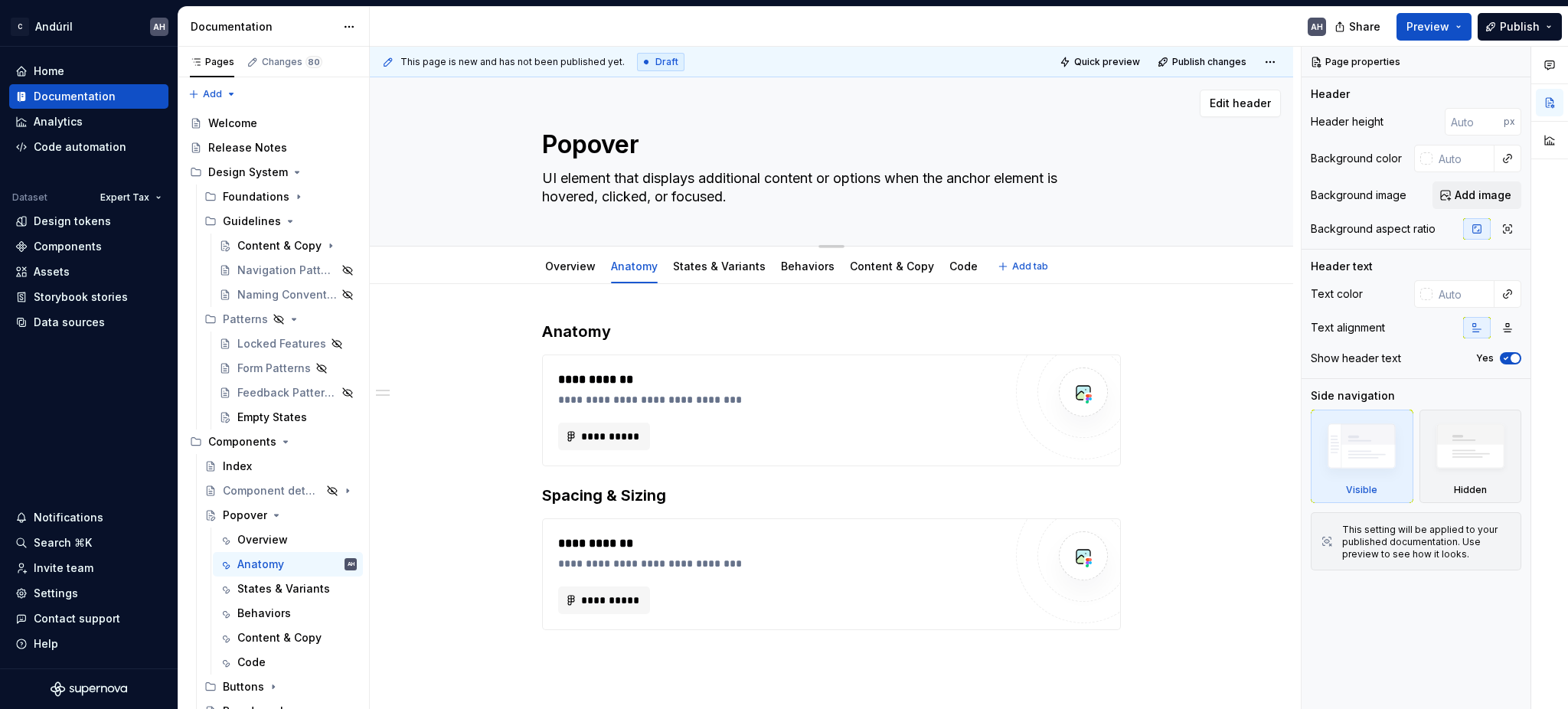
type textarea "*"
type textarea "Floating non-modal dialog for"
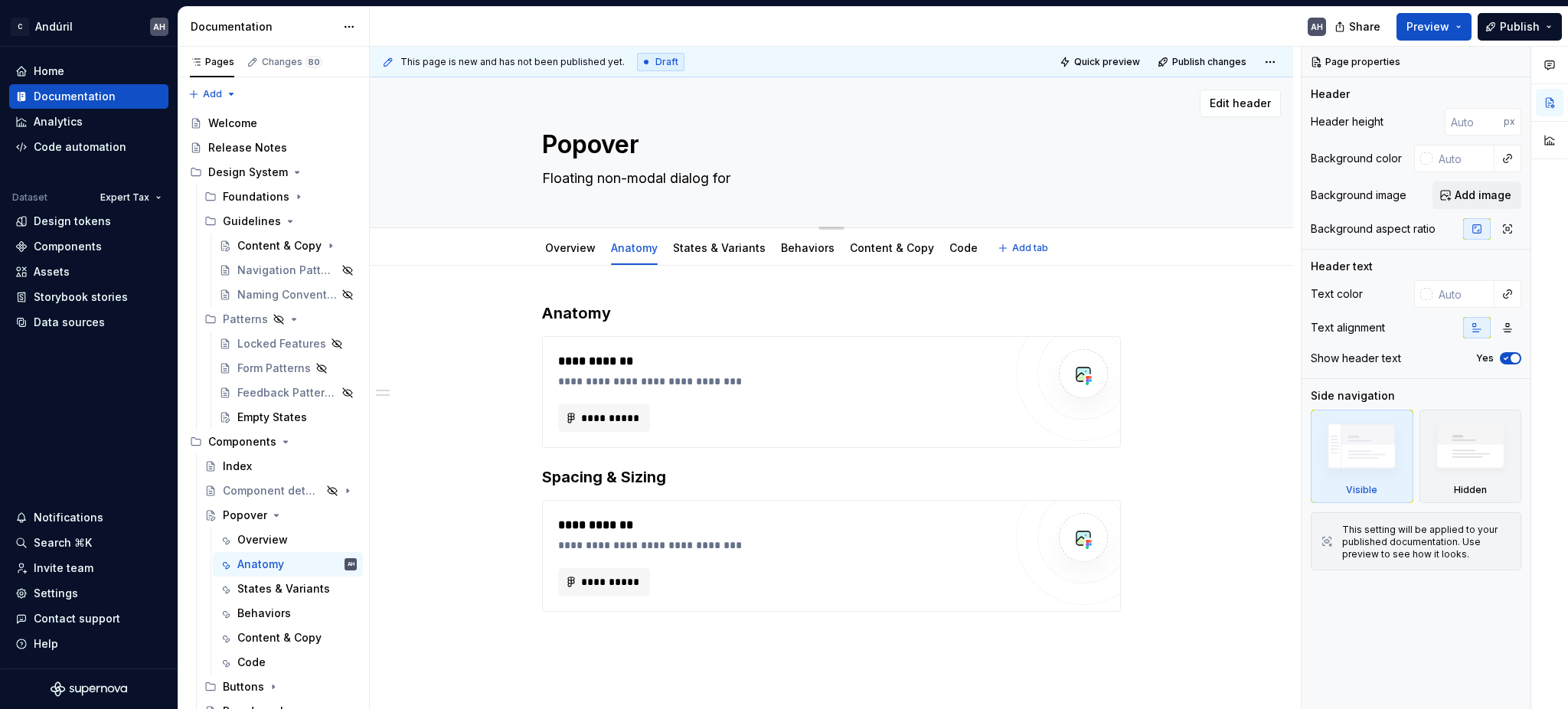
paste textarea "UI element that displays additional content or options when the anchor element …"
type textarea "*"
type textarea "UI element that displays additional content or options when the anchor element …"
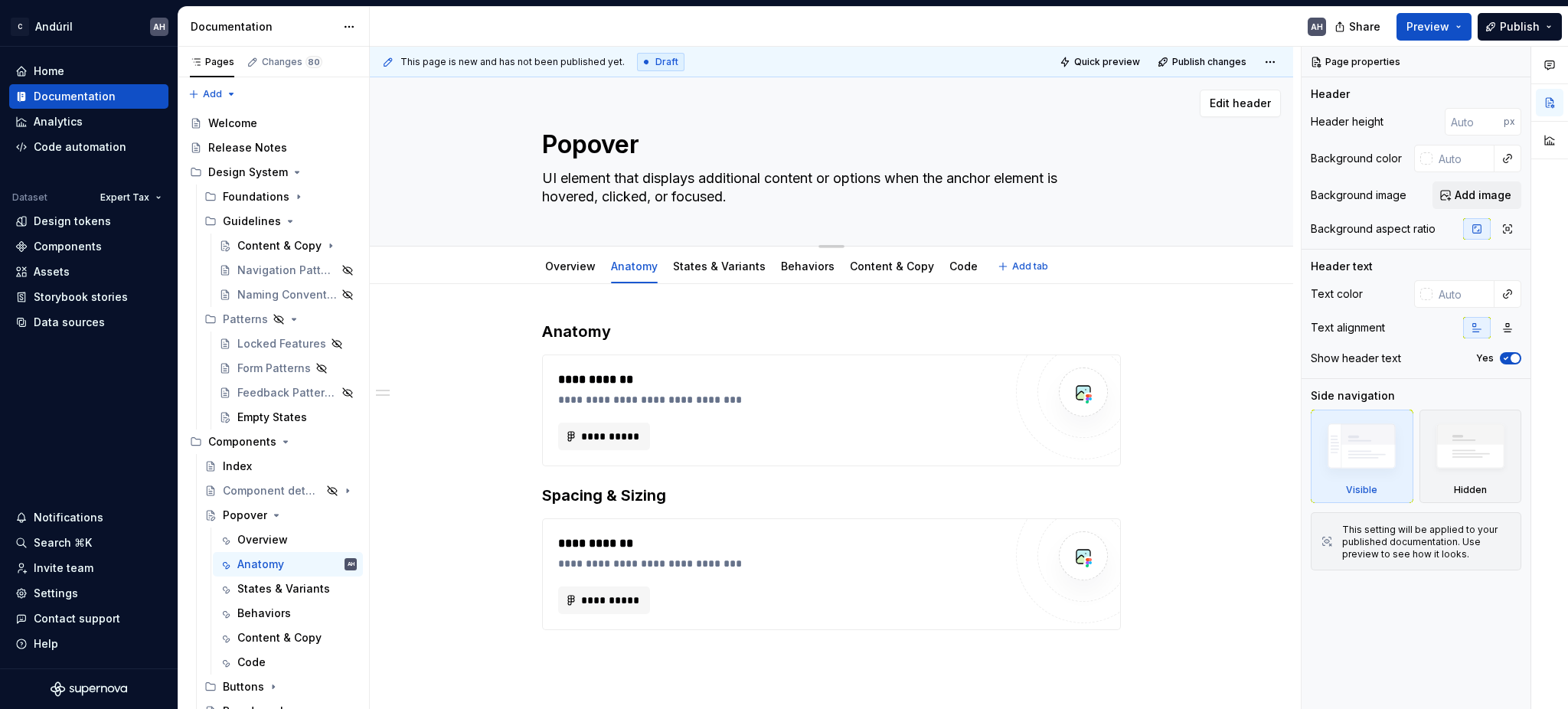
click at [723, 183] on textarea "UI element that displays additional content or options when the anchor element …" at bounding box center [828, 187] width 579 height 43
type textarea "*"
type textarea "UI element that displays ccontent or options when the anchor element is hovered…"
type textarea "*"
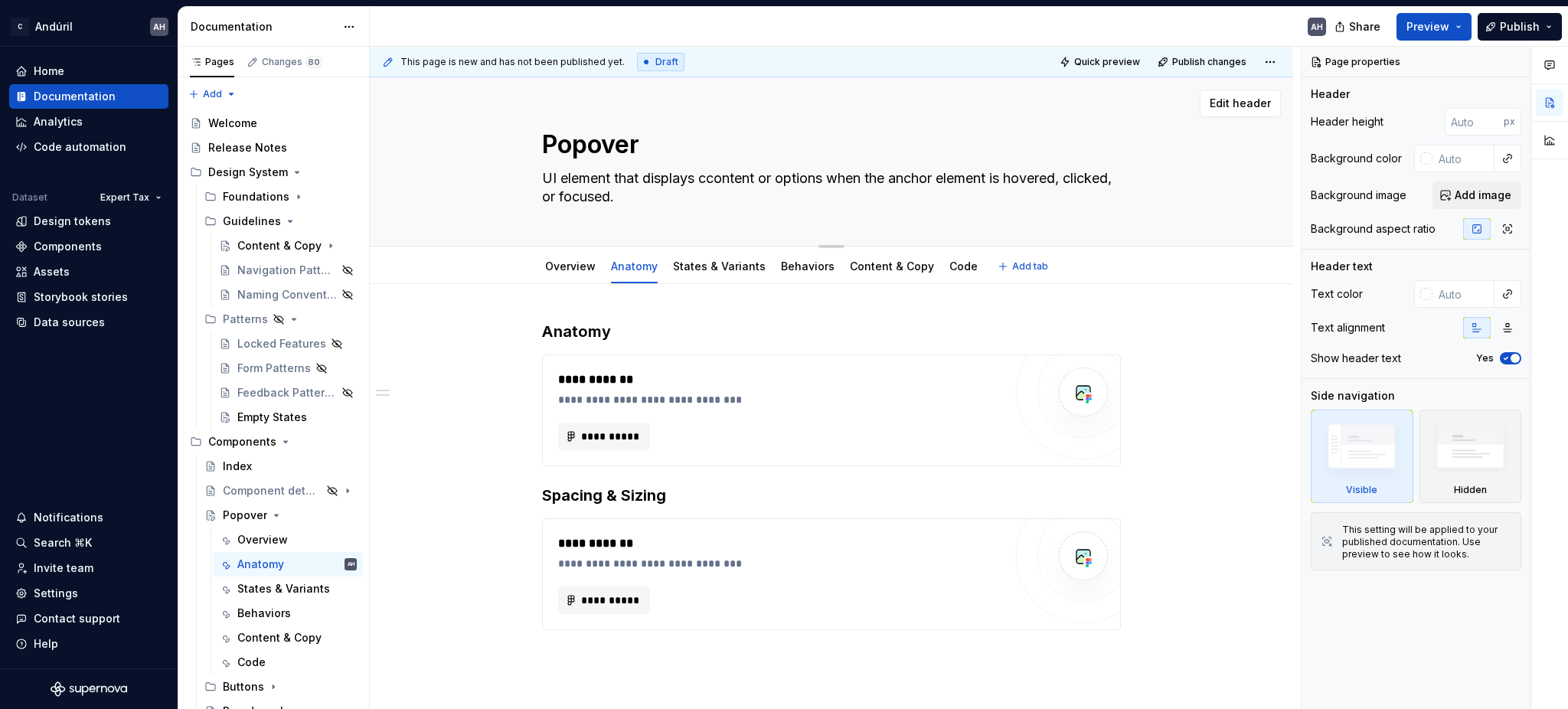
type textarea "UI element that displays cocontent or options when the anchor element is hovere…"
type textarea "*"
type textarea "UI element that displays concontent or options when the anchor element is hover…"
type textarea "*"
type textarea "UI element that displays contcontent or options when the anchor element is hove…"
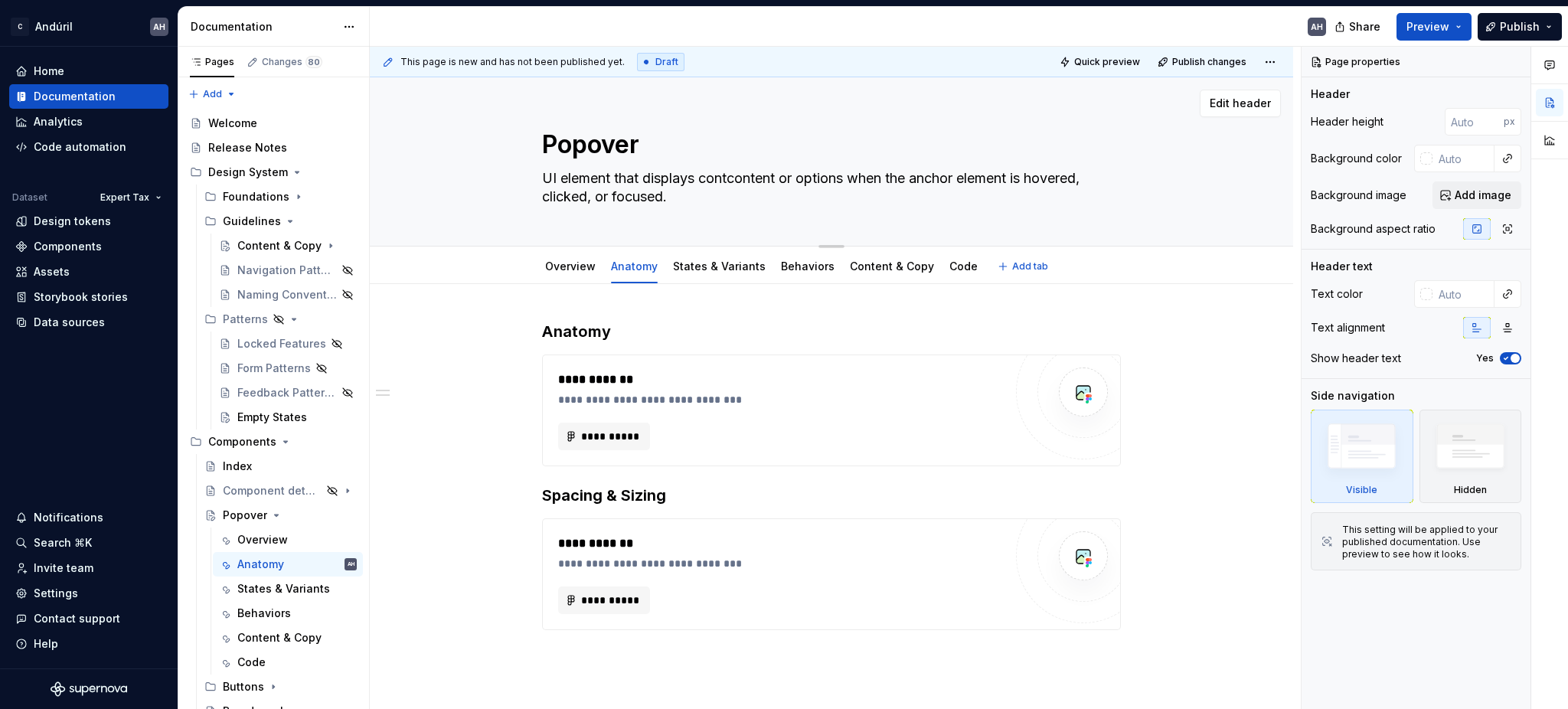
type textarea "*"
type textarea "UI element that displays contecontent or options when the anchor element is hov…"
type textarea "*"
type textarea "UI element that displays contexcontent or options when the anchor element is ho…"
type textarea "*"
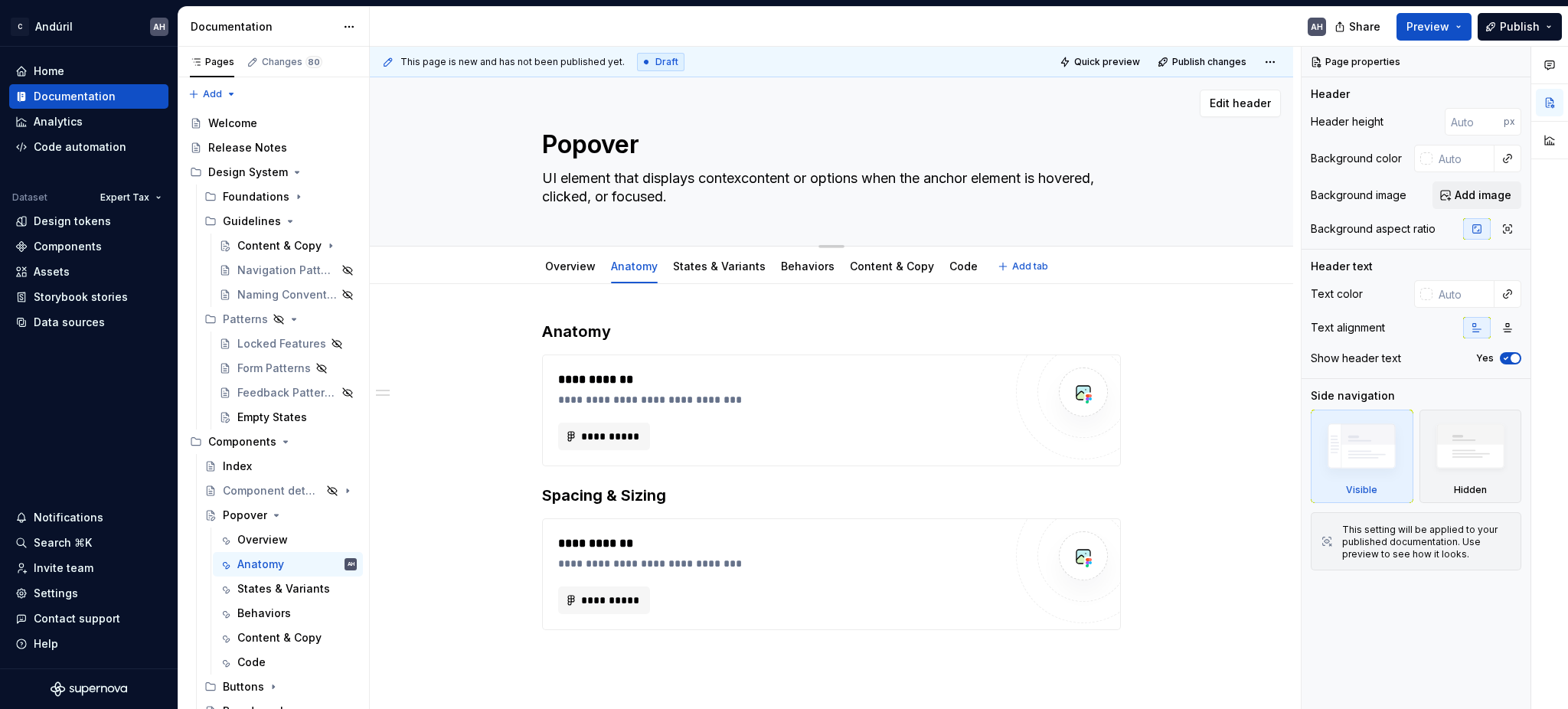
type textarea "UI element that displays contextcontent or options when the anchor element is h…"
type textarea "*"
type textarea "UI element that displays contextucontent or options when the anchor element is …"
type textarea "*"
type textarea "UI element that displays contextuacontent or options when the anchor element is…"
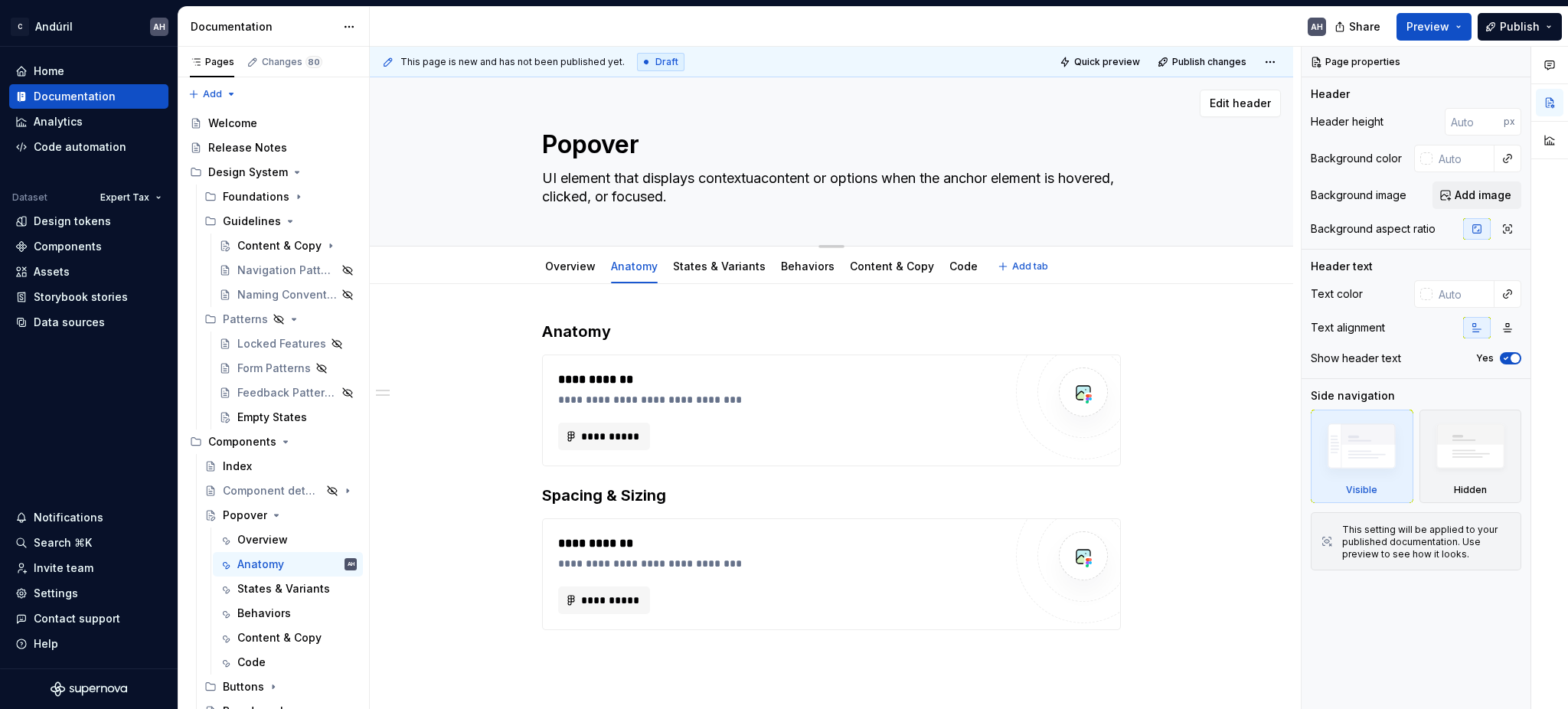
type textarea "*"
type textarea "UI element that displays contextualcontent or options when the anchor element i…"
type textarea "*"
type textarea "UI element that displays contextual content or options when the anchor element …"
type textarea "*"
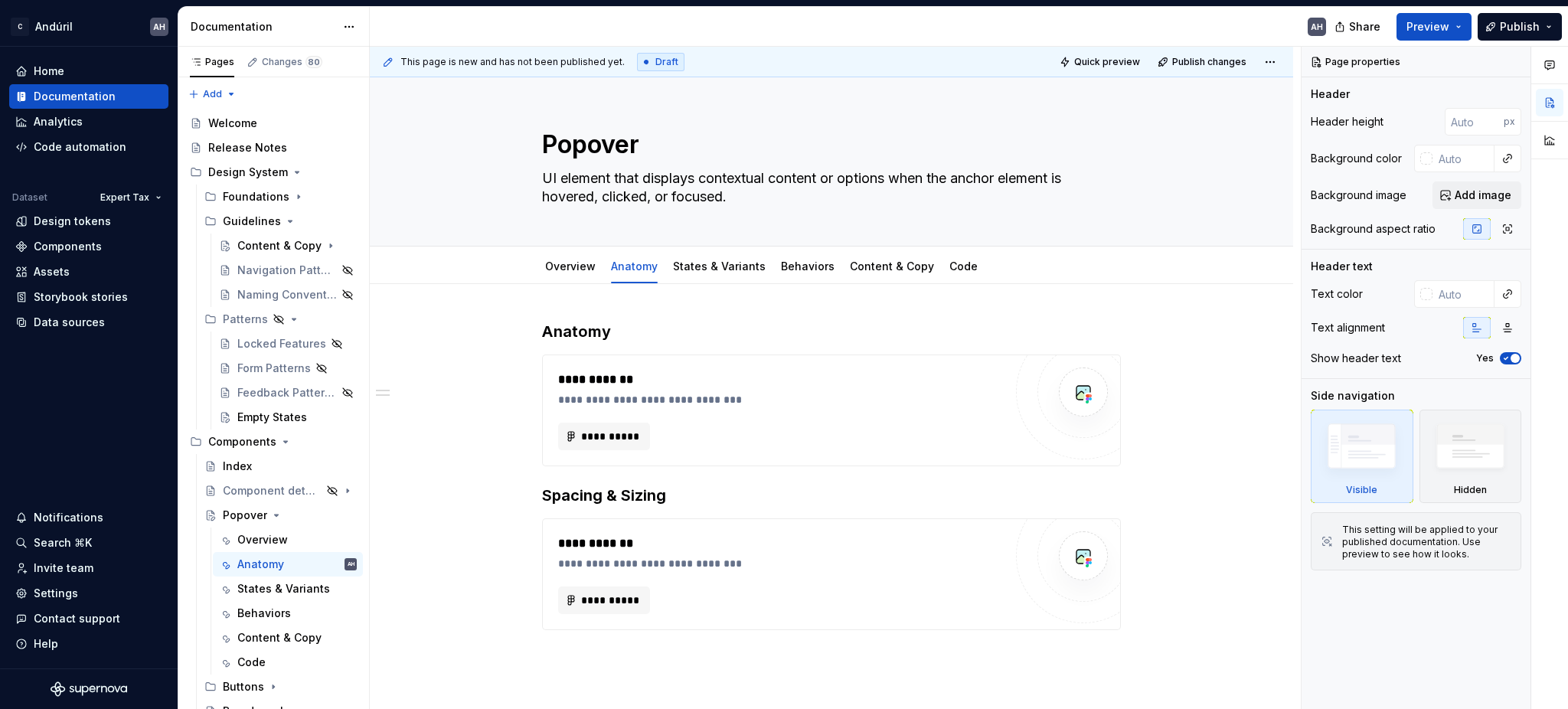
type textarea "UI element that displays contextual content or options when the anchor element …"
click at [730, 187] on textarea "UI element that displays contextual content or options when the anchor element …" at bounding box center [828, 187] width 579 height 43
click at [768, 173] on textarea "UI element that displays contextual content or options when the anchor element …" at bounding box center [828, 187] width 579 height 43
type textarea "*"
type textarea "UI element that displays contextuall content or options when the anchor element…"
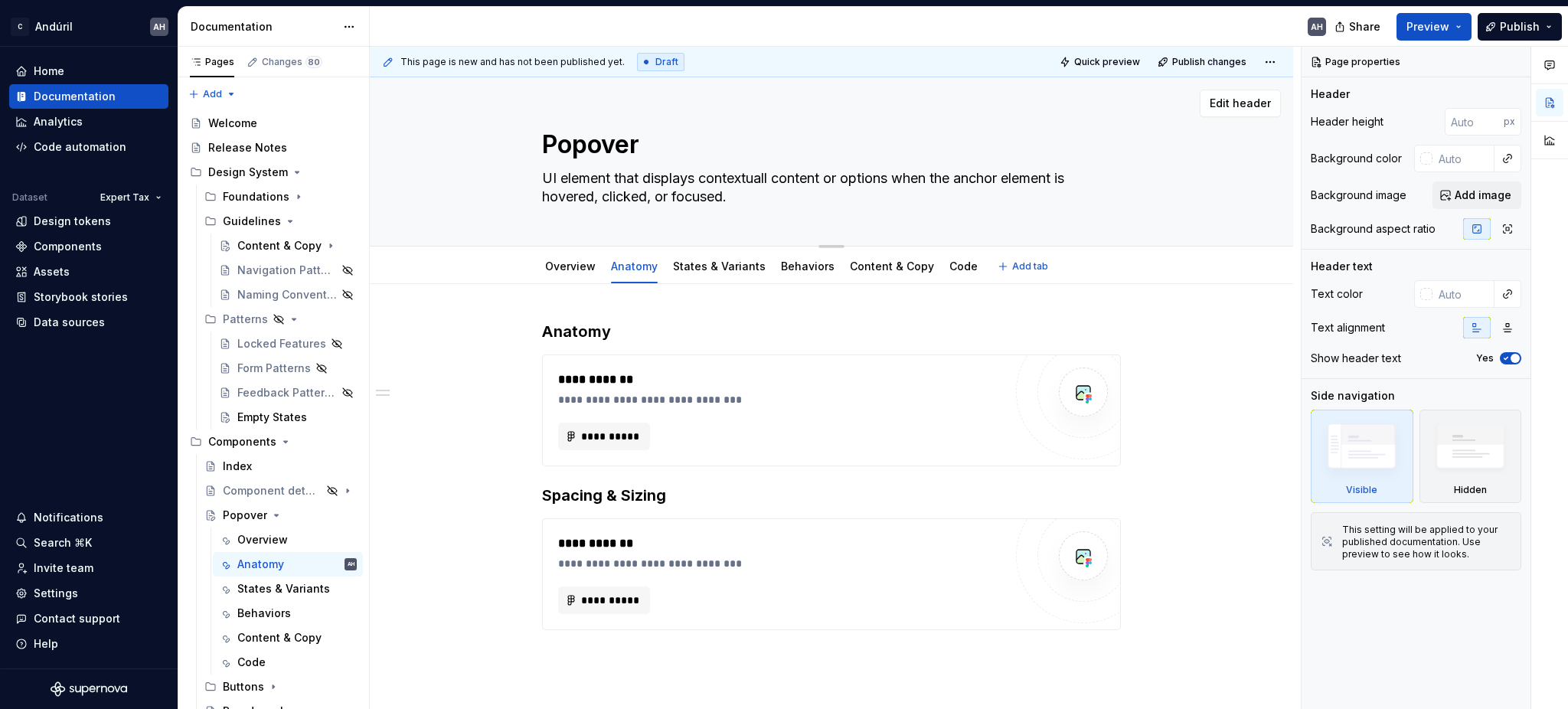
type textarea "*"
type textarea "UI element that displays contextually content or options when the anchor elemen…"
type textarea "*"
type textarea "UI element that displays contextually r content or options when the anchor elem…"
type textarea "*"
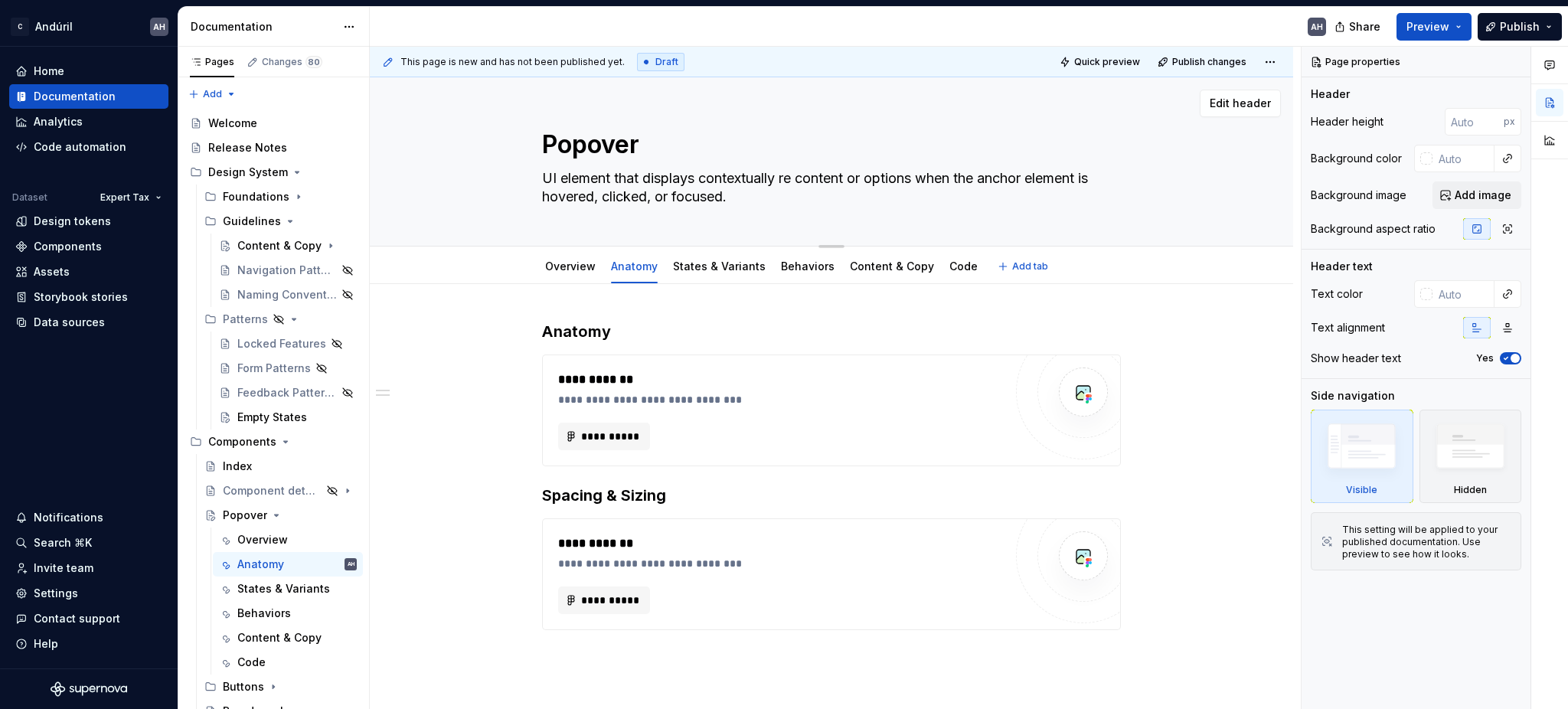
type textarea "UI element that displays contextually rel content or options when the anchor el…"
type textarea "*"
type textarea "UI element that displays contextually rele content or options when the anchor e…"
type textarea "*"
type textarea "UI element that displays contextually relev content or options when the anchor …"
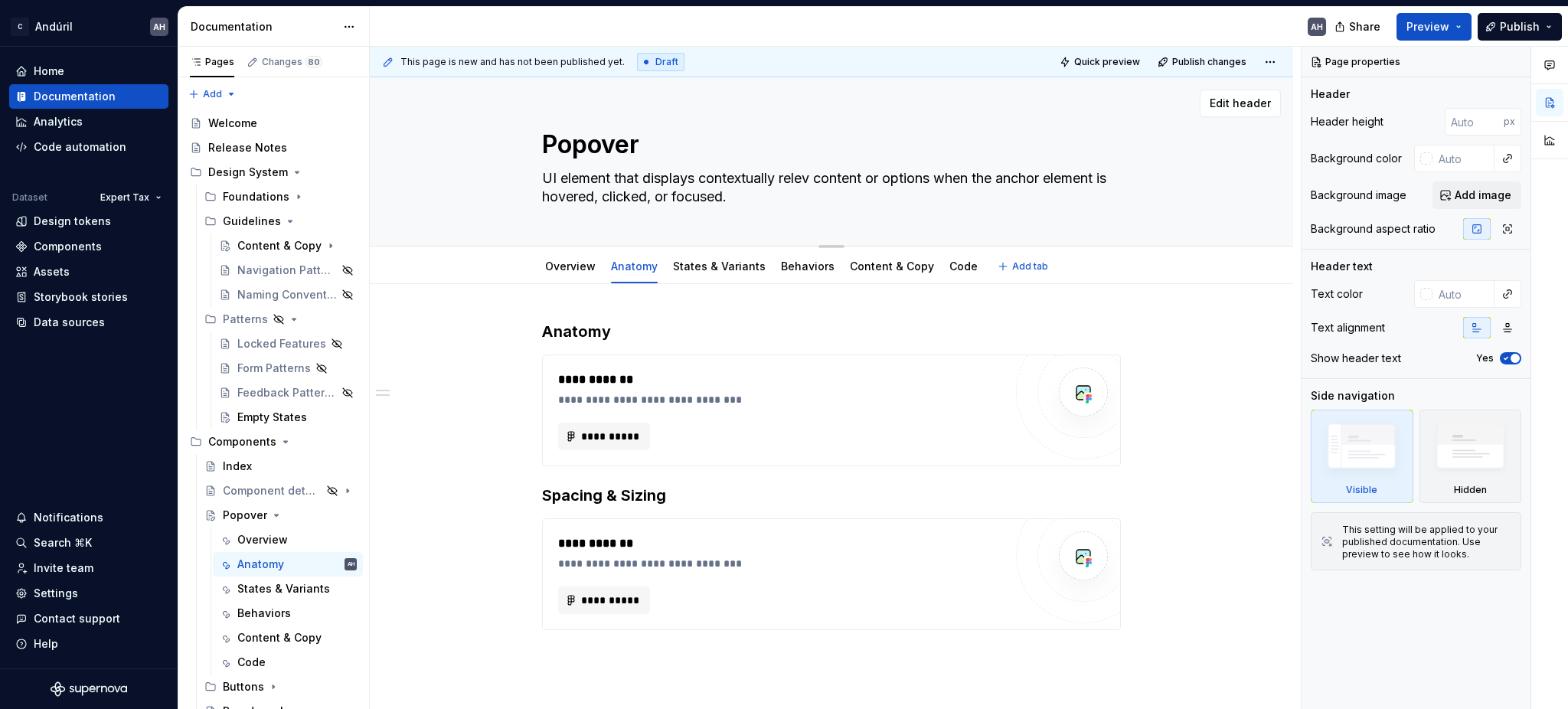
type textarea "*"
type textarea "UI element that displays contextually releva content or options when the anchor…"
type textarea "*"
type textarea "UI element that displays contextually relevan content or options when the ancho…"
type textarea "*"
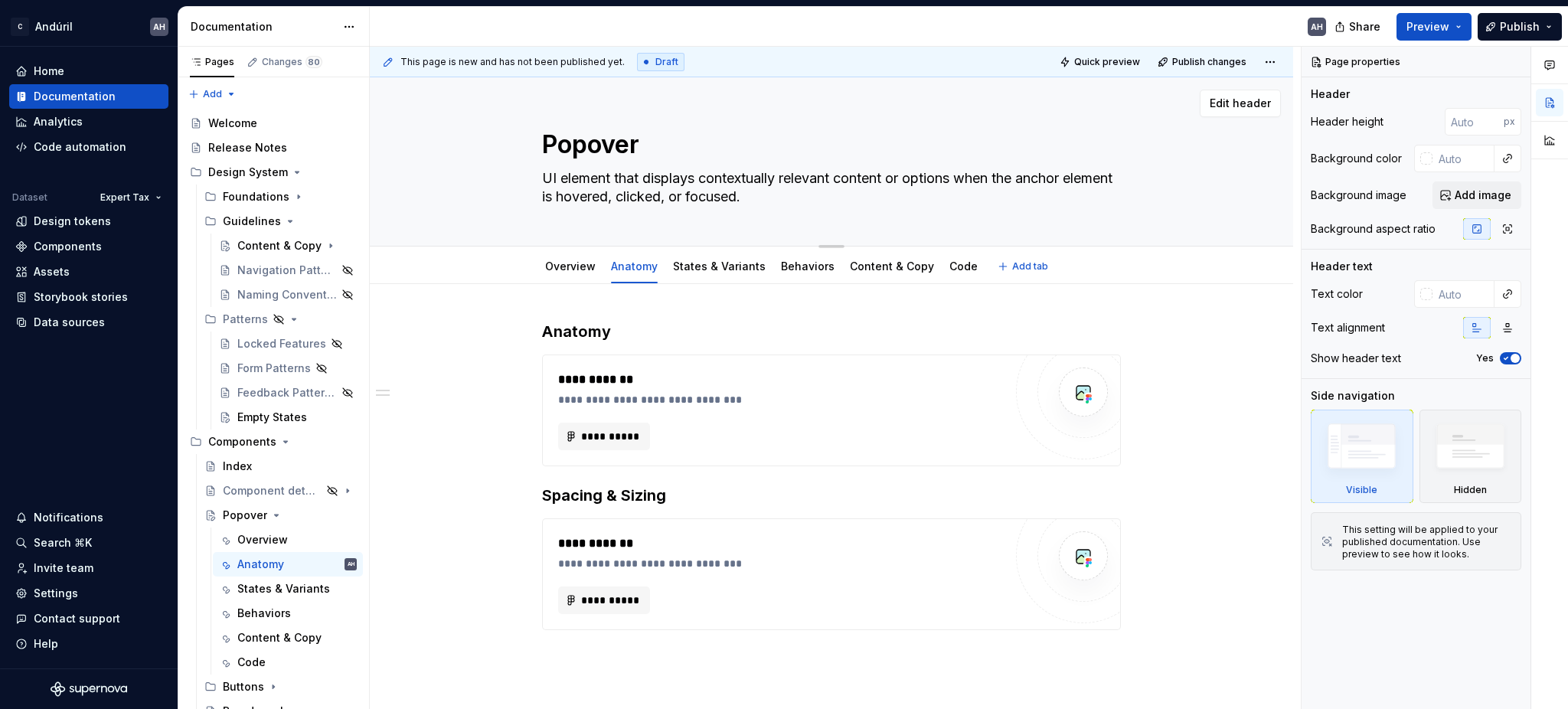
type textarea "UI element that displays contextually relevant content or options when the anch…"
type textarea "*"
type textarea "UI element that displays contextually relevant i content or options when the an…"
type textarea "*"
type textarea "UI element that displays contextually relevant in content or options when the a…"
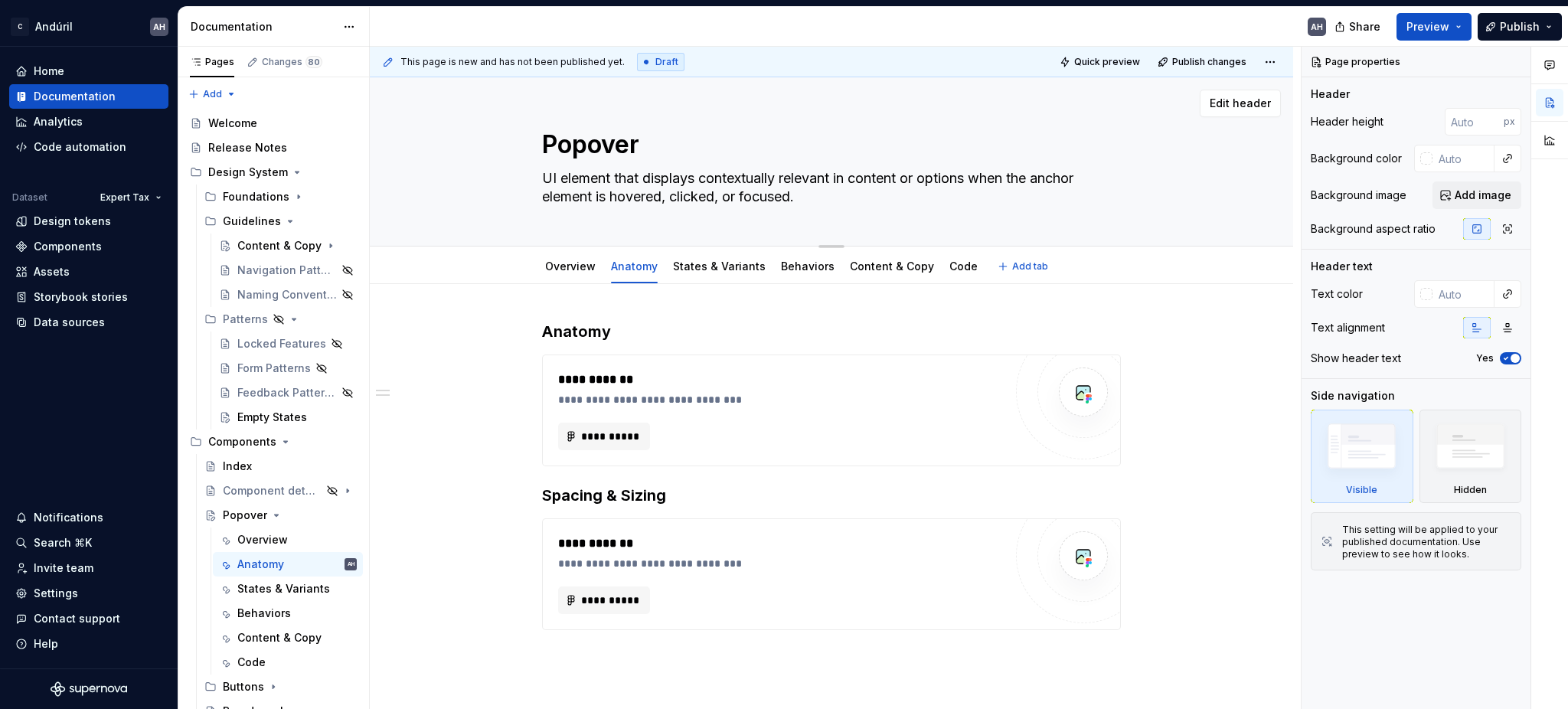
type textarea "*"
type textarea "UI element that displays contextually relevant inf content or options when the …"
type textarea "*"
type textarea "UI element that displays contextually relevant info content or options when the…"
type textarea "*"
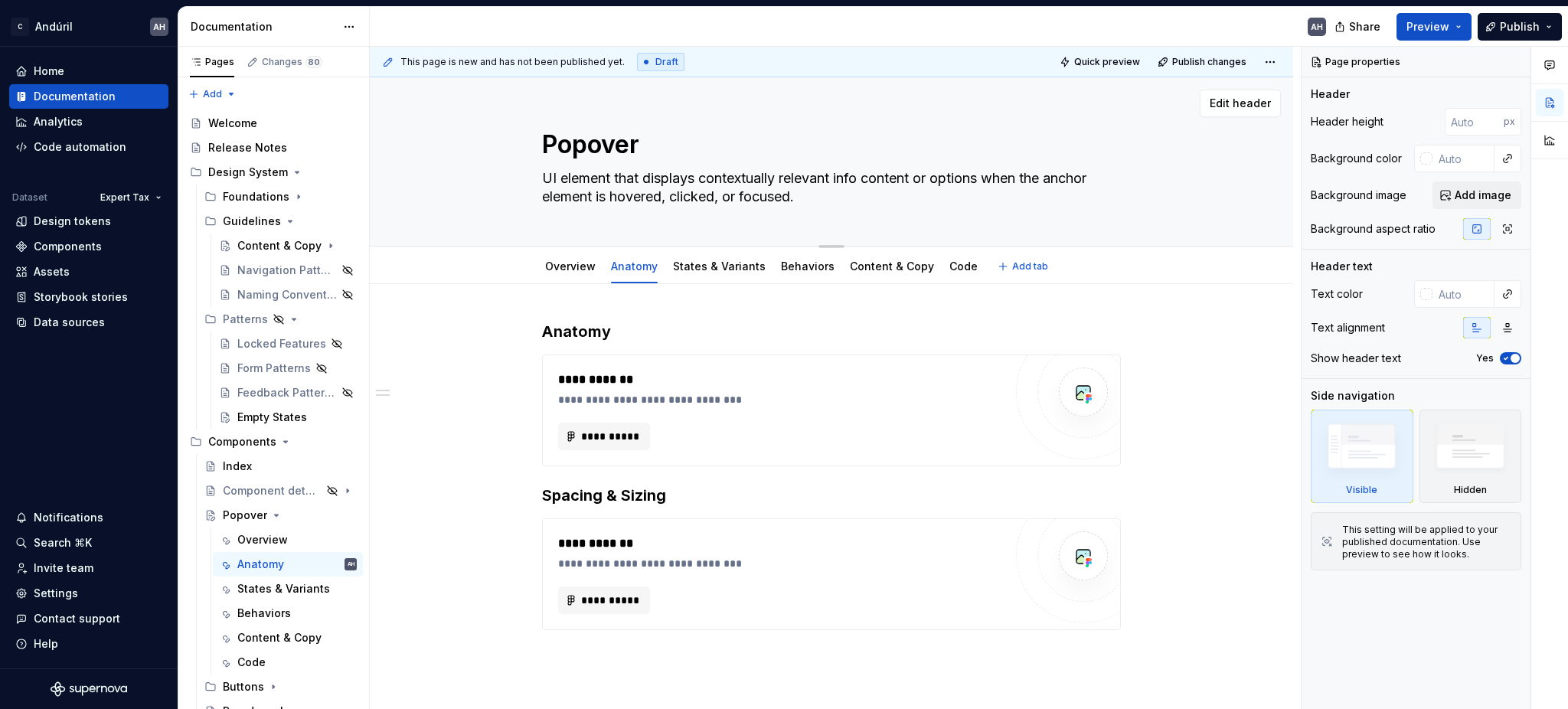
type textarea "UI element that displays contextually relevant infor content or options when th…"
type textarea "*"
type textarea "UI element that displays contextually relevant inform content or options when t…"
type textarea "*"
type textarea "UI element that displays contextually relevant informa content or options when …"
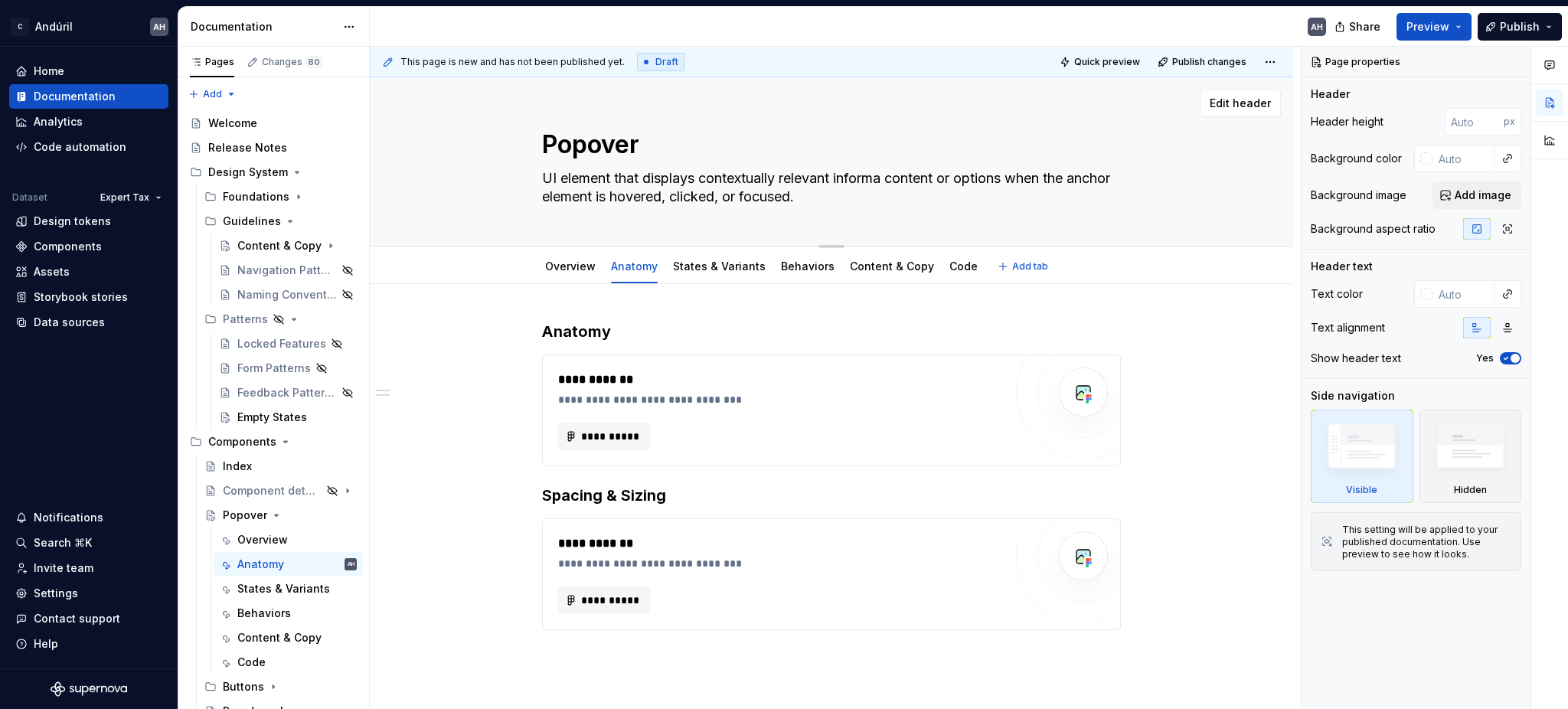
type textarea "*"
type textarea "UI element that displays contextually relevant informat content or options when…"
type textarea "*"
type textarea "UI element that displays contextually relevant informati content or options whe…"
type textarea "*"
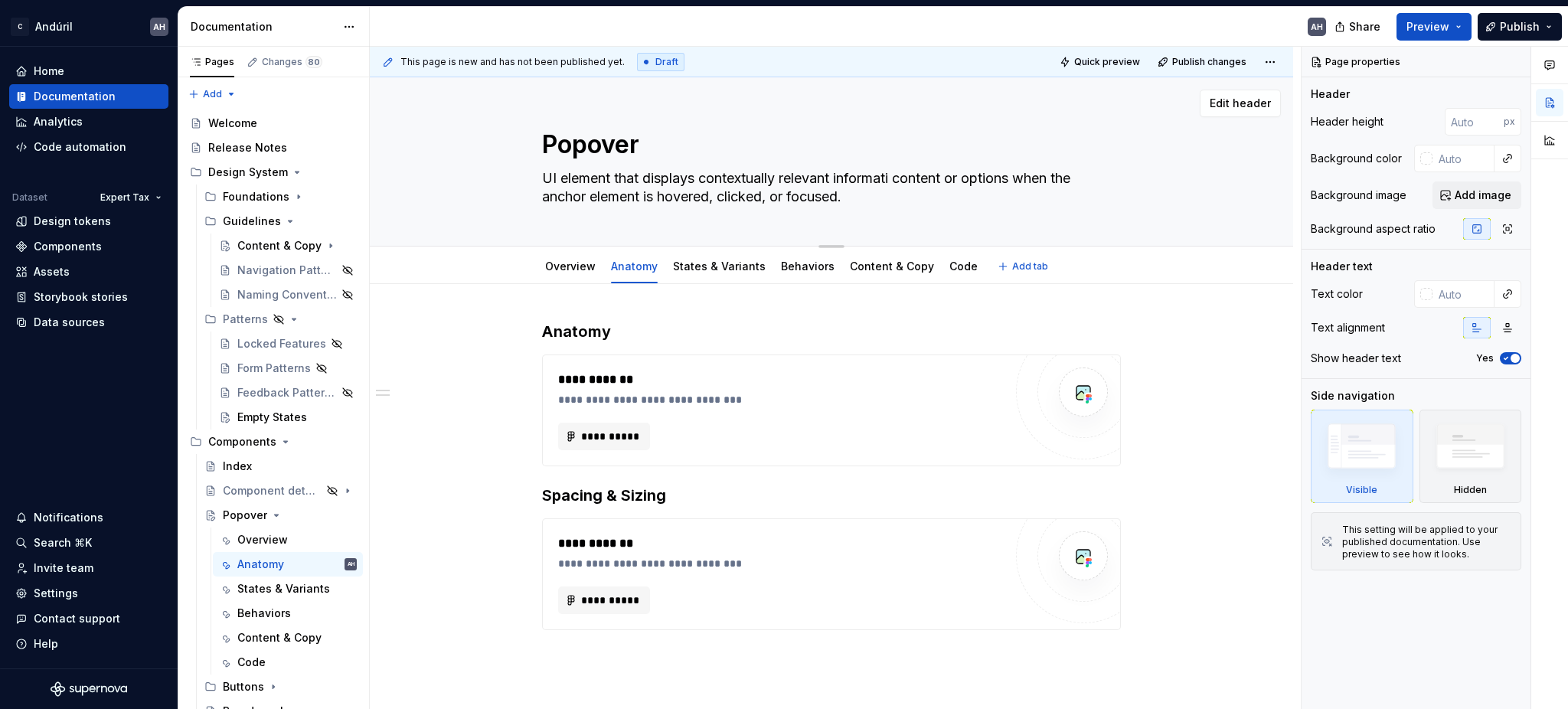
type textarea "UI element that displays contextually relevant informatio content or options wh…"
type textarea "*"
type textarea "UI element that displays contextually relevant information content or options w…"
type textarea "*"
type textarea "UI element that displays contextually relevant information"
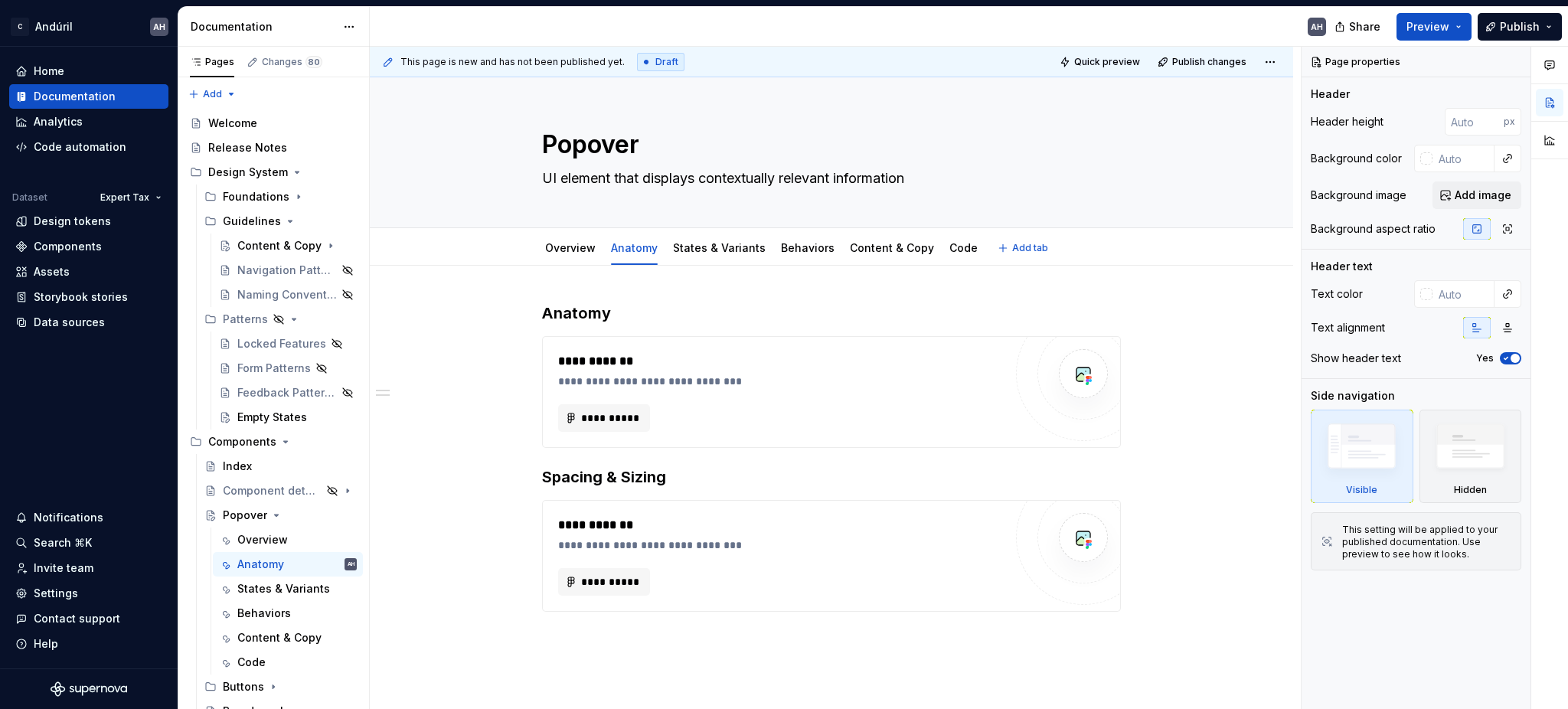
type textarea "*"
type textarea "UI element that displays contextually relevant information"
click at [585, 417] on span "**********" at bounding box center [610, 419] width 60 height 15
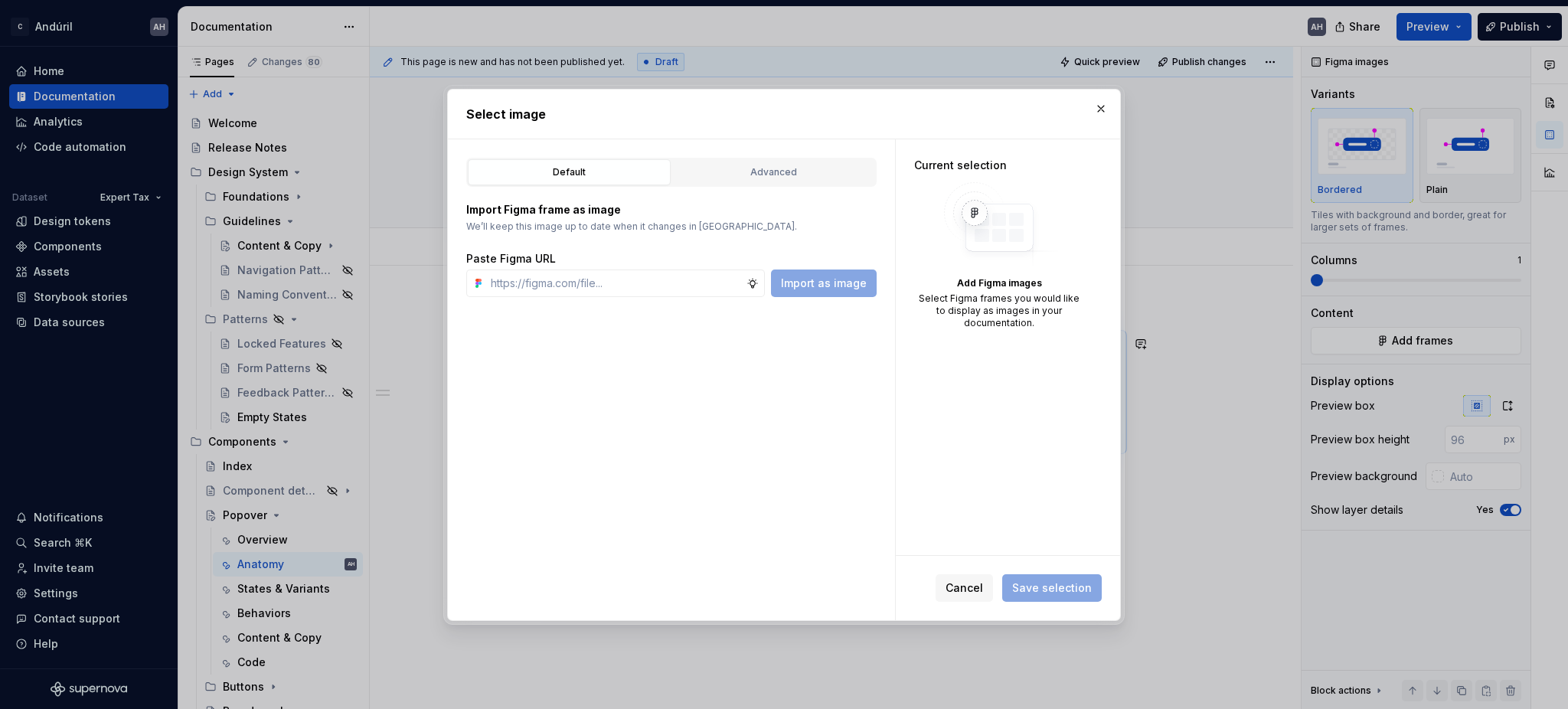
type textarea "*"
type input "https://www.figma.com/design/sXgWr4DmDXOOo84QCxoaGK/Tax-Framework-Components?no…"
click at [807, 282] on span "Import as image" at bounding box center [824, 284] width 86 height 15
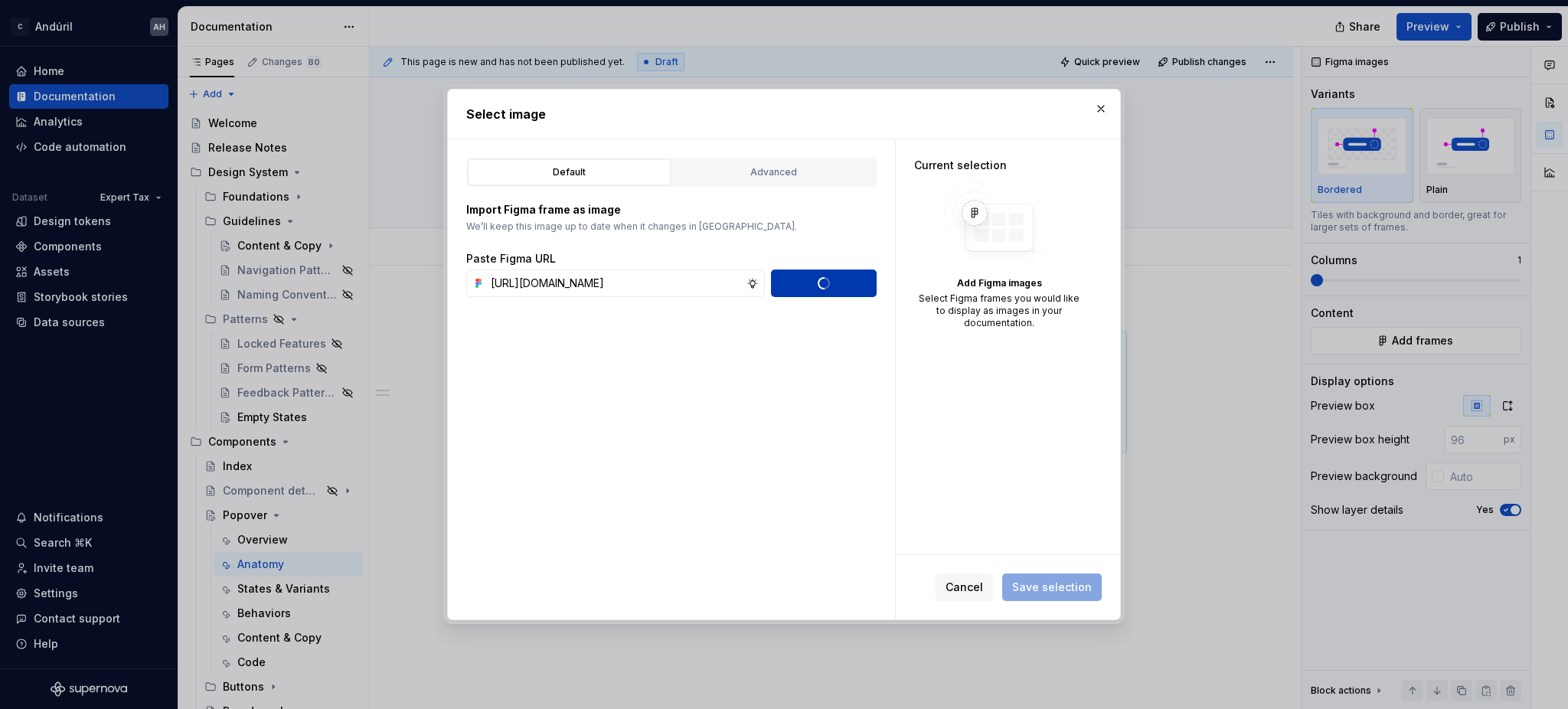
type textarea "*"
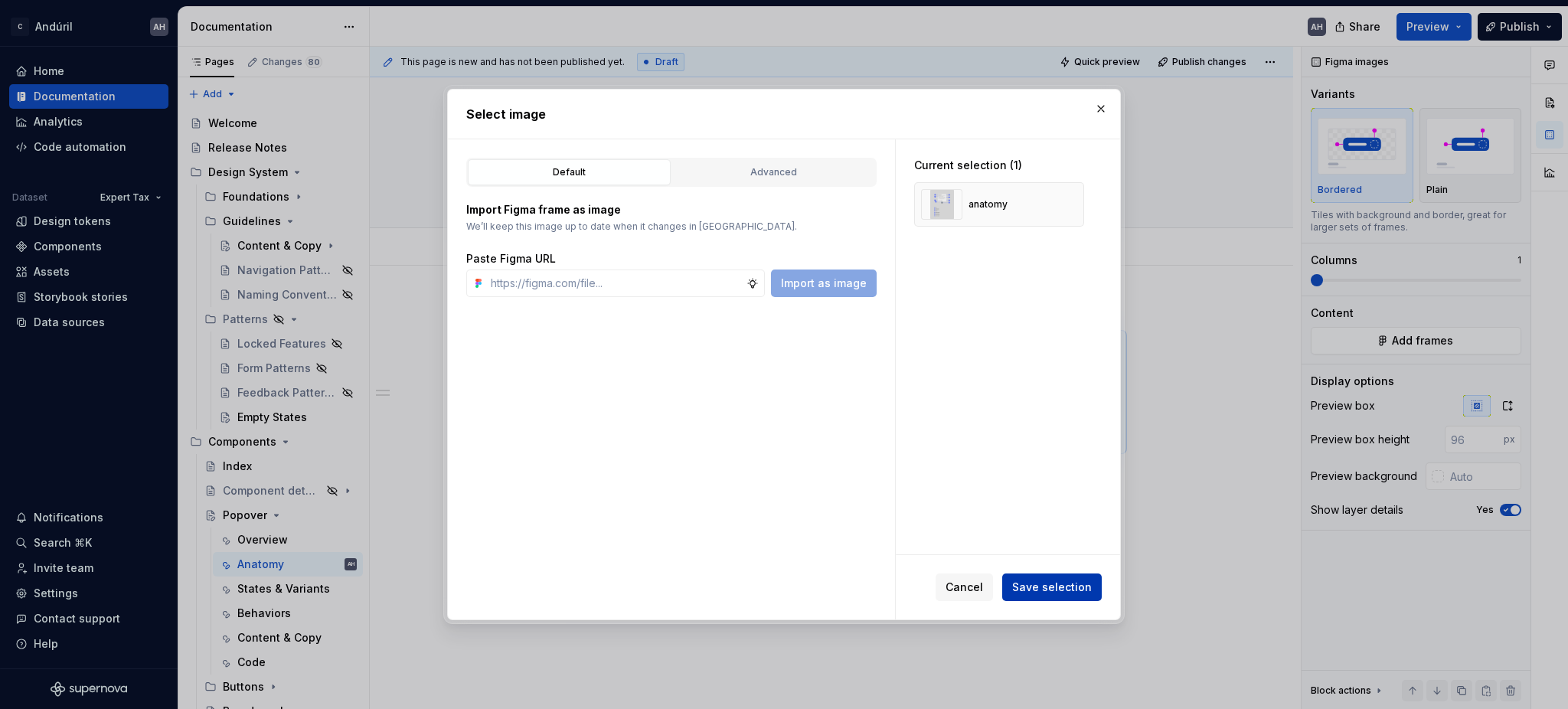
click at [1051, 583] on span "Save selection" at bounding box center [1052, 588] width 79 height 15
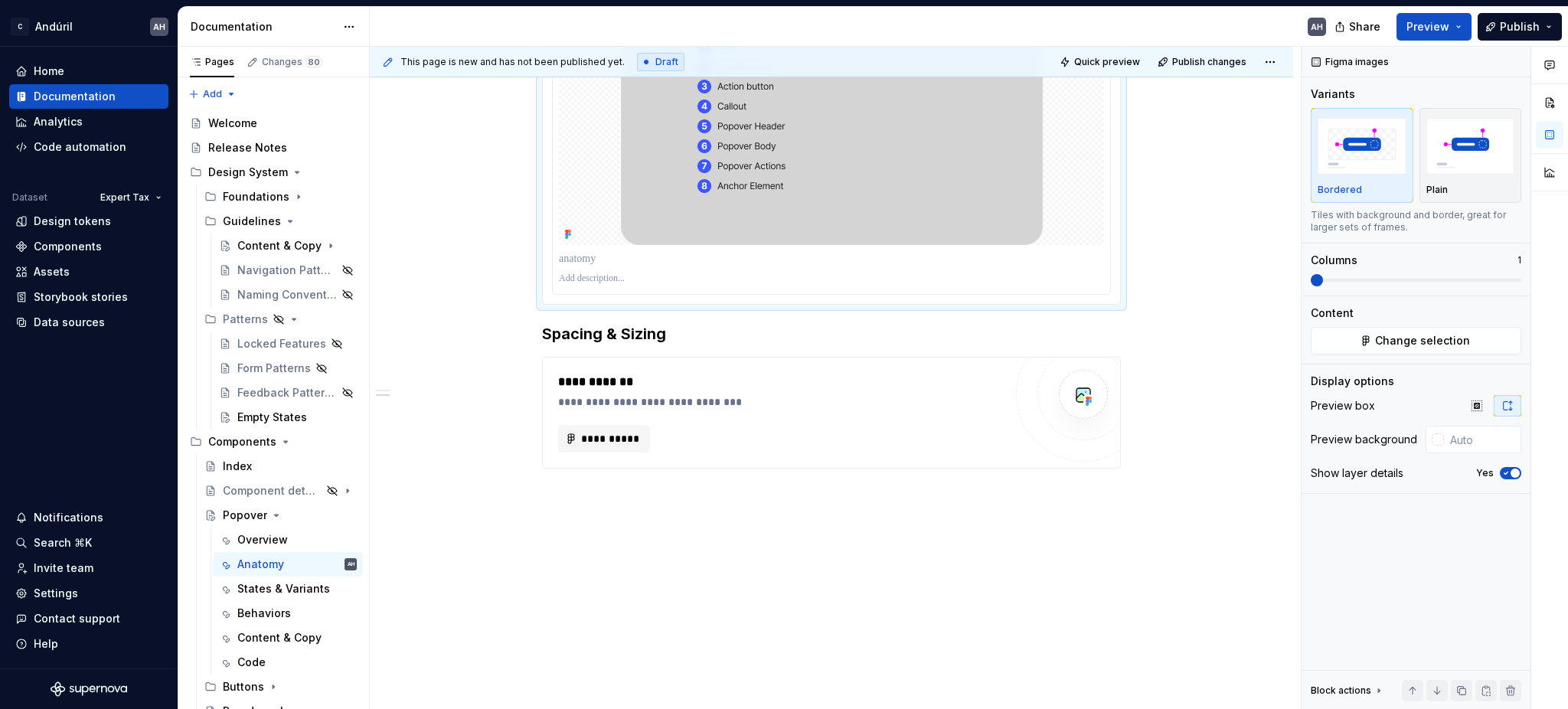
scroll to position [618, 0]
click at [1514, 473] on span "button" at bounding box center [1515, 473] width 10 height 10
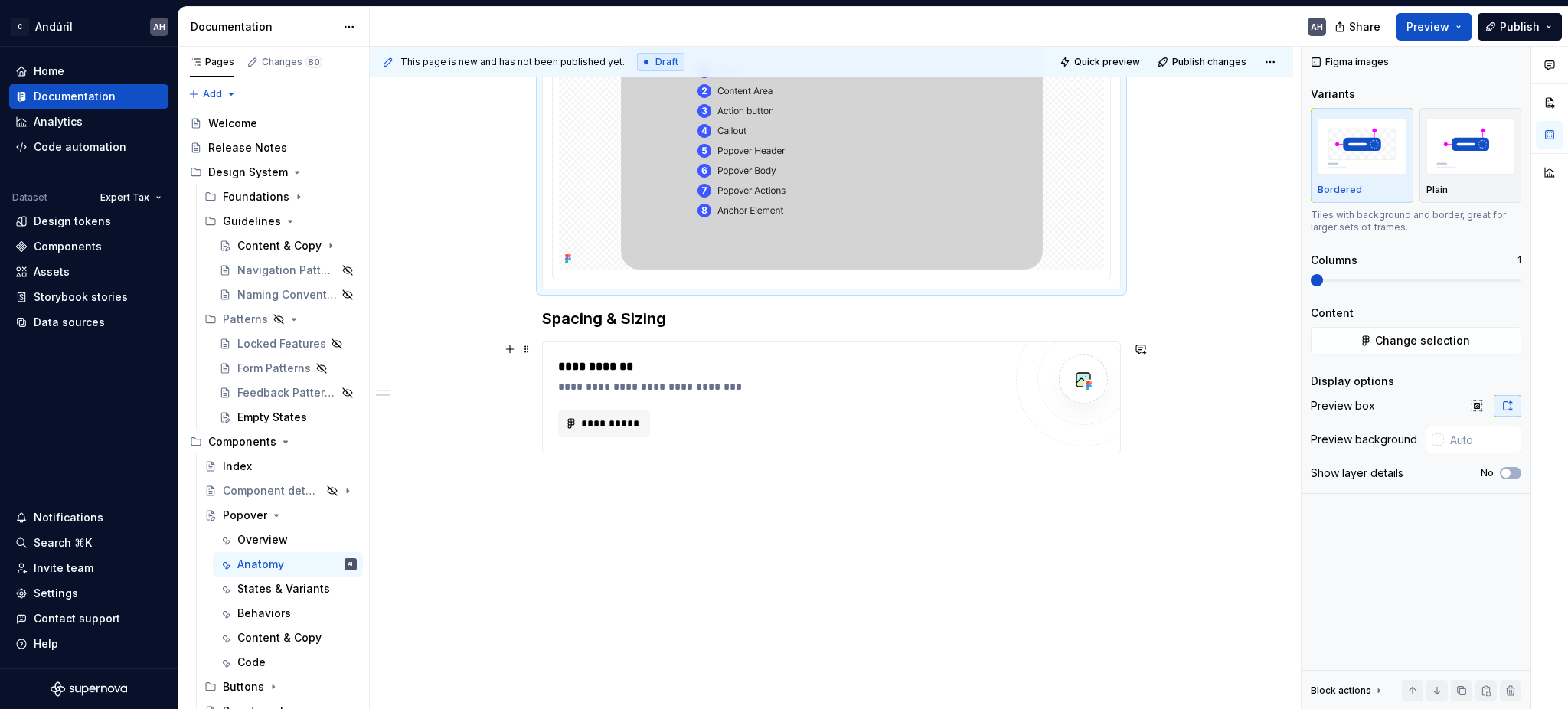
scroll to position [596, 0]
type textarea "*"
click at [596, 407] on button "**********" at bounding box center [604, 419] width 92 height 28
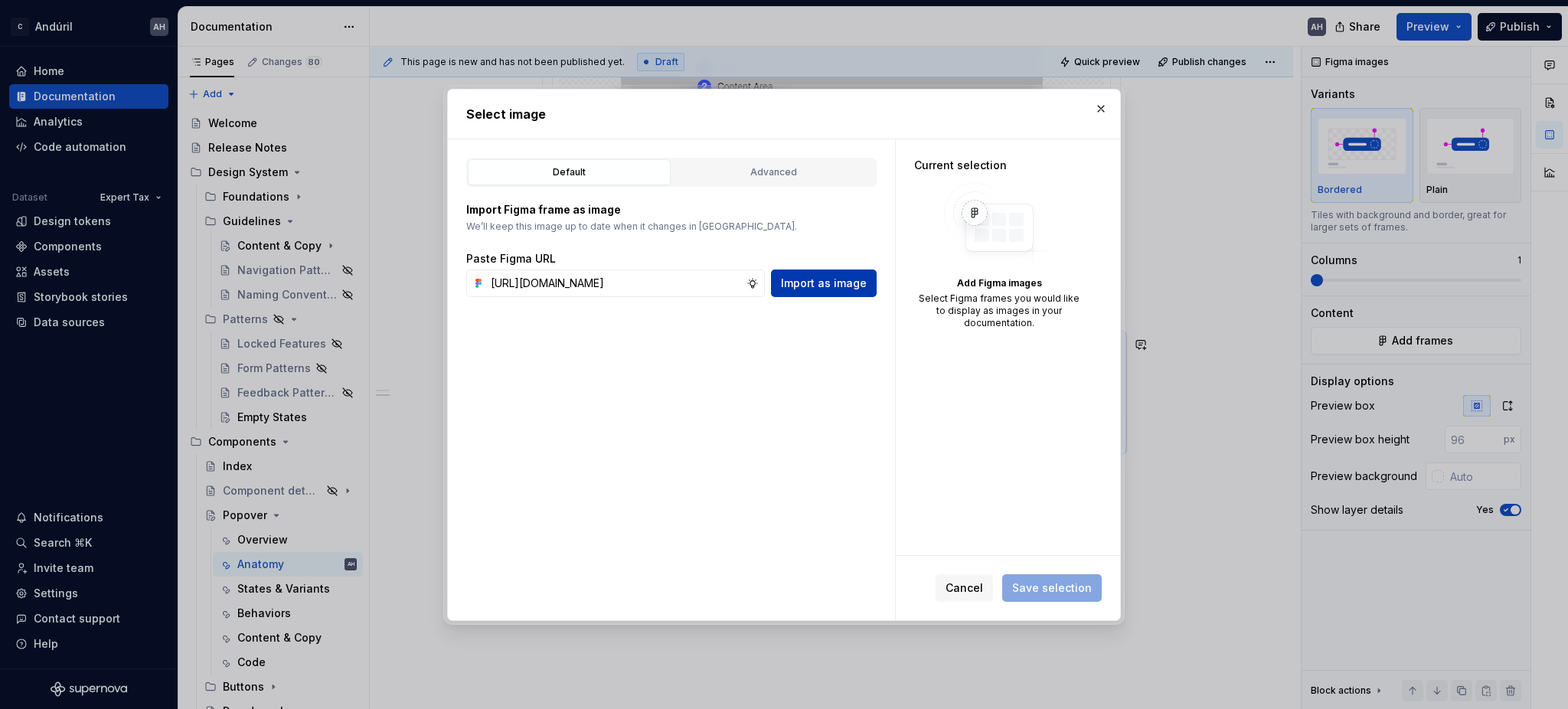
scroll to position [0, 453]
type input "https://www.figma.com/design/sXgWr4DmDXOOo84QCxoaGK/Tax-Framework-Components?no…"
click at [863, 289] on span "Import as image" at bounding box center [824, 284] width 86 height 15
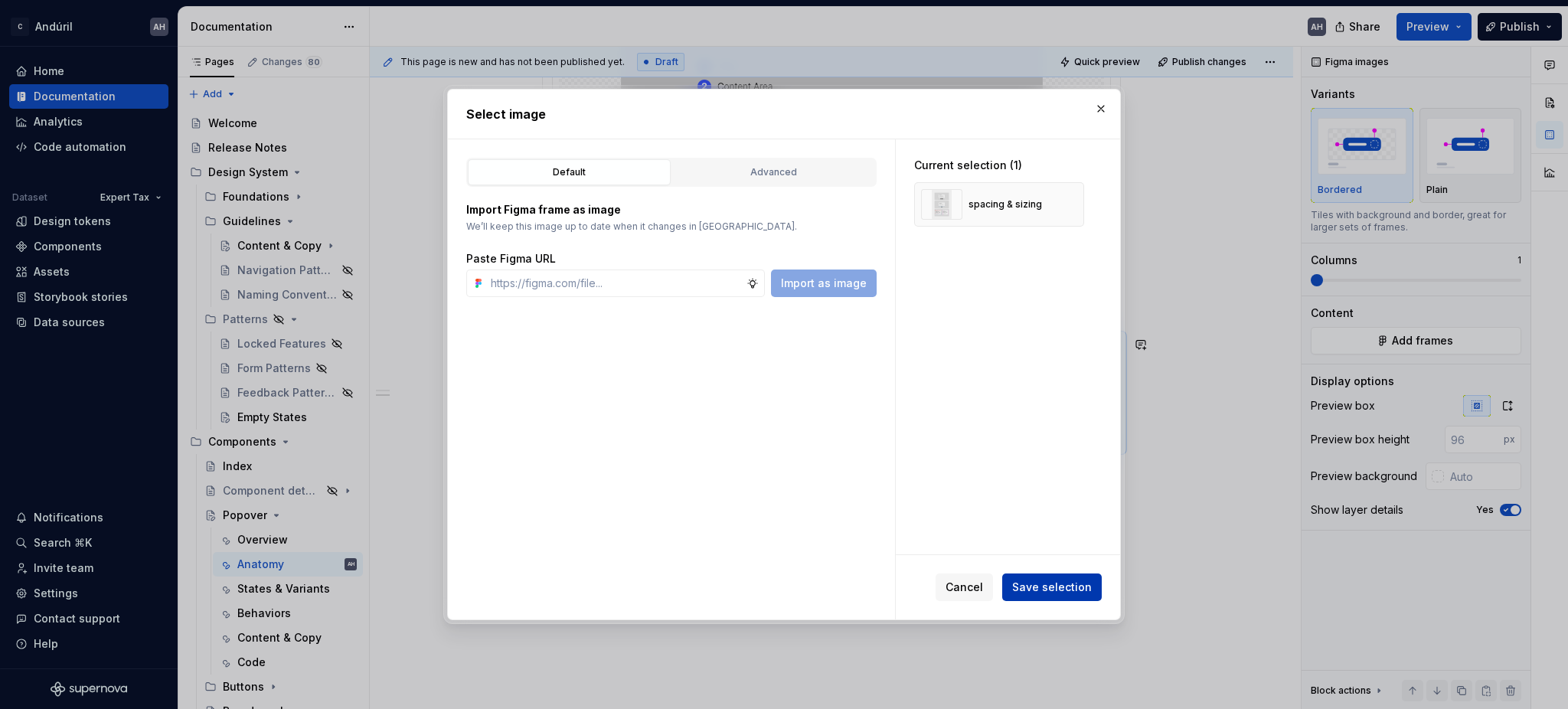
click at [1074, 585] on span "Save selection" at bounding box center [1052, 588] width 79 height 15
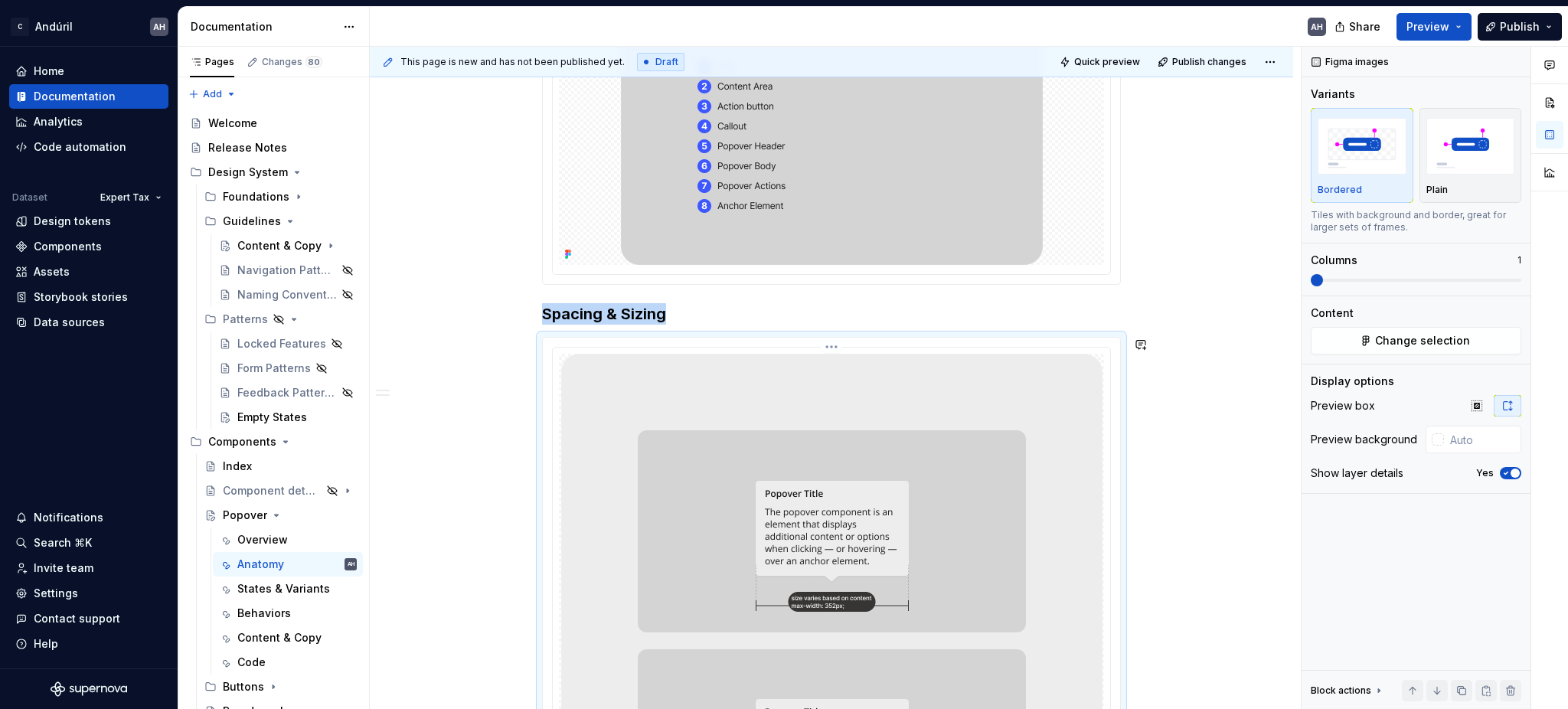
scroll to position [886, 0]
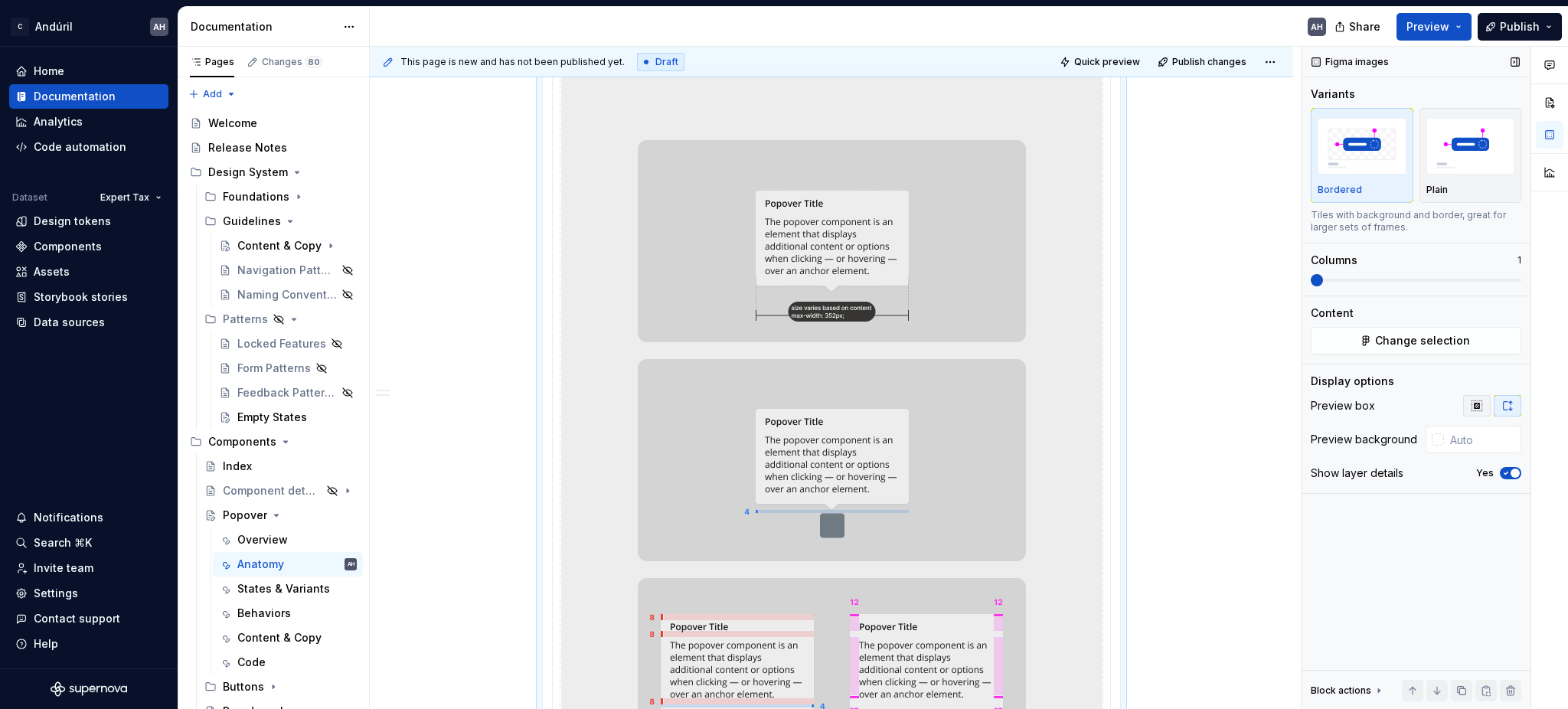
click at [1478, 413] on button "button" at bounding box center [1477, 406] width 28 height 21
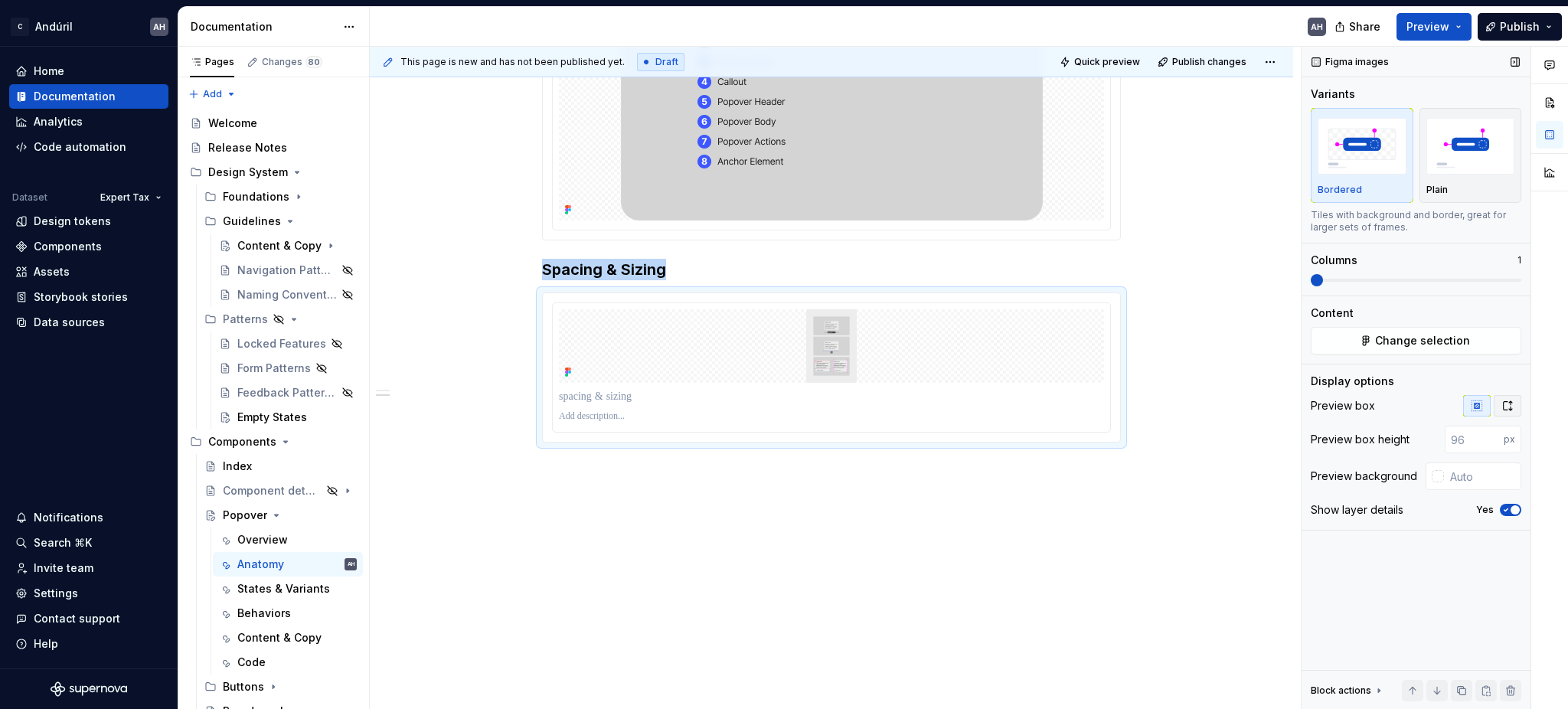
click at [1507, 408] on icon "button" at bounding box center [1508, 405] width 12 height 12
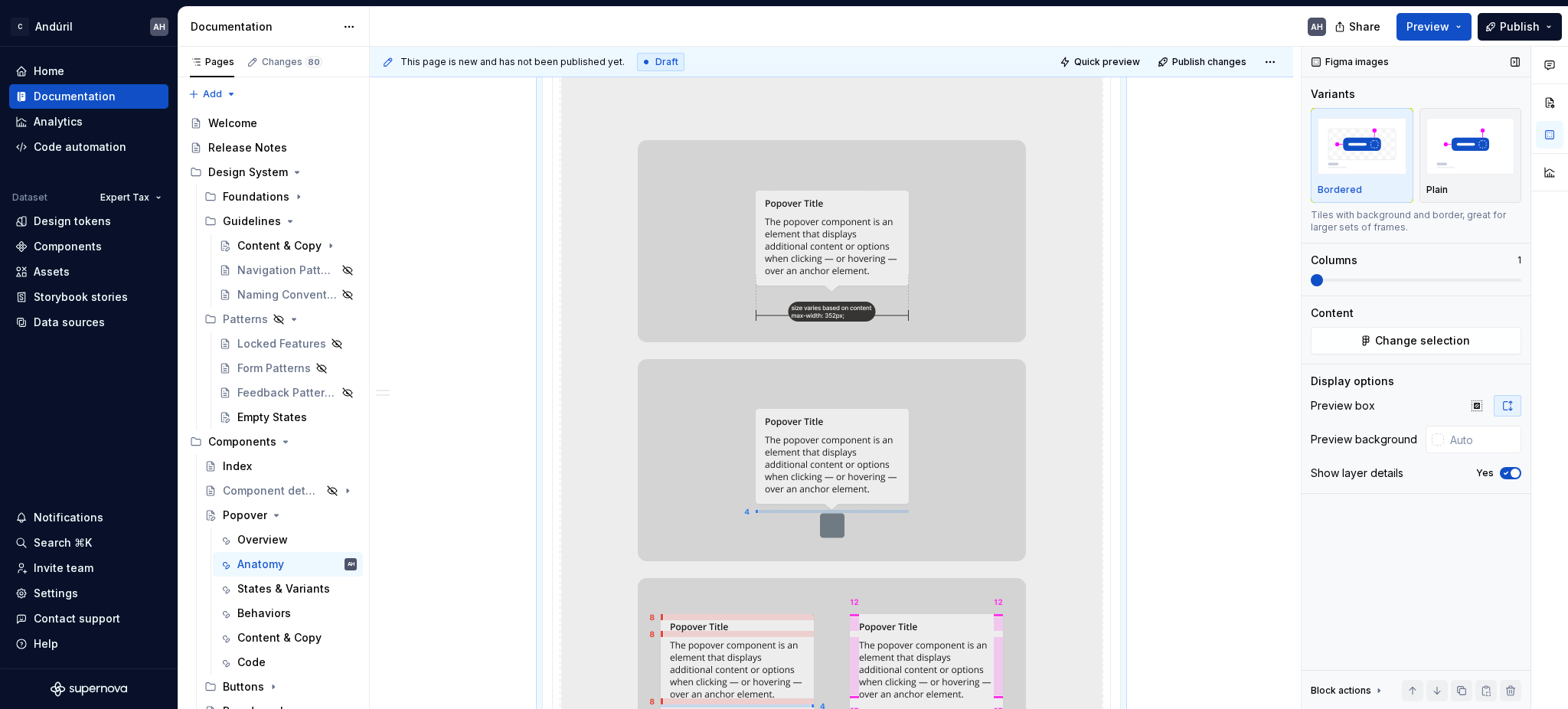
click at [1498, 476] on div "Yes" at bounding box center [1498, 473] width 45 height 12
click at [1512, 476] on span "button" at bounding box center [1515, 473] width 10 height 10
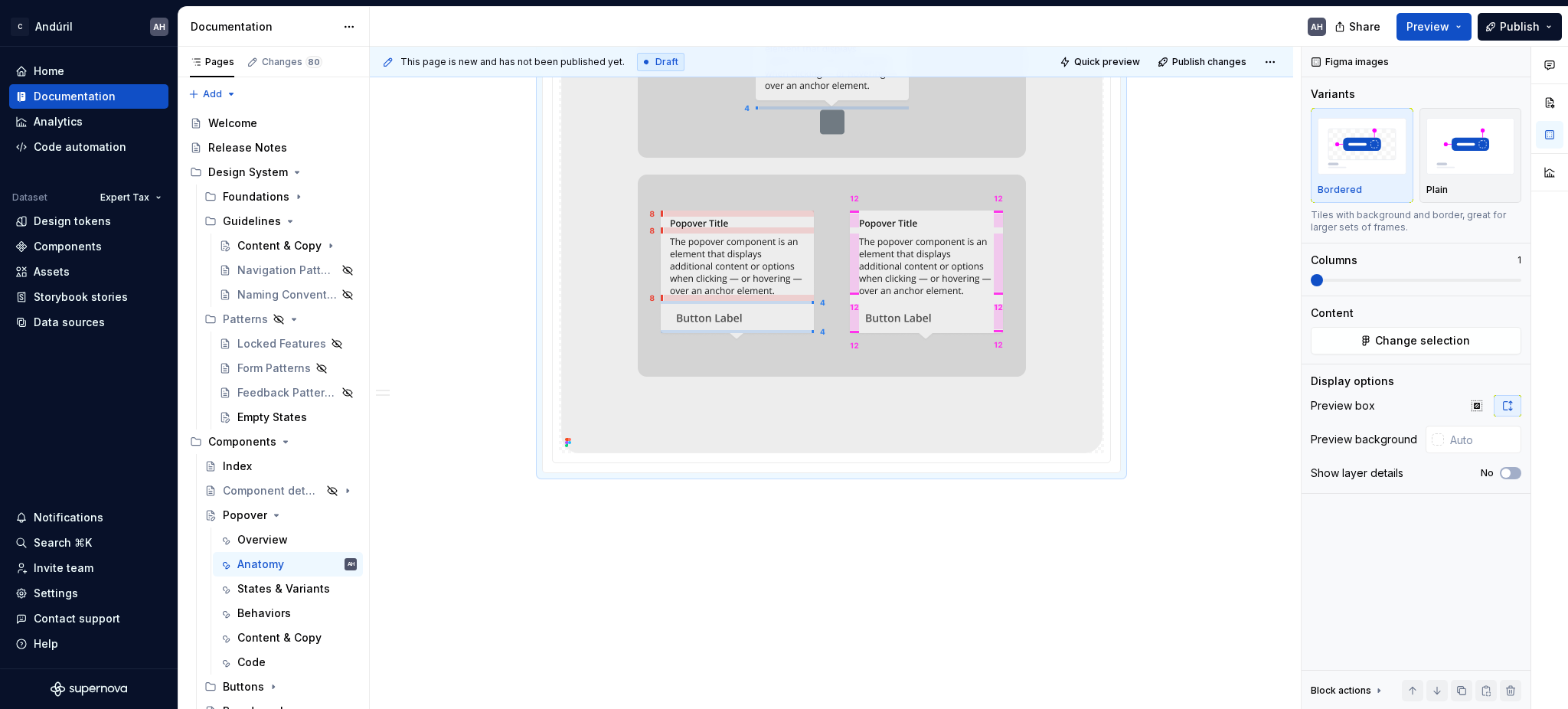
scroll to position [1294, 0]
click at [1516, 472] on button "No" at bounding box center [1511, 473] width 21 height 12
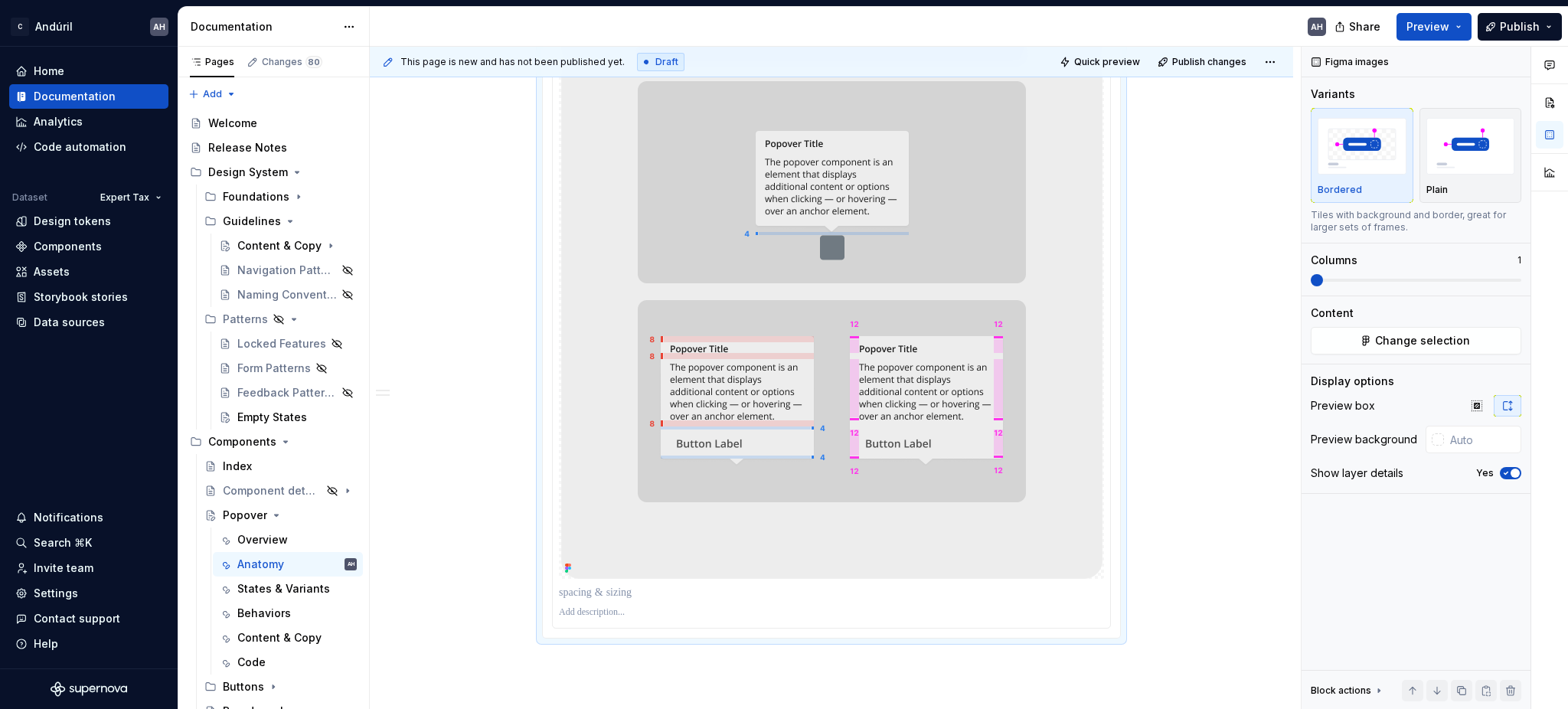
scroll to position [1194, 0]
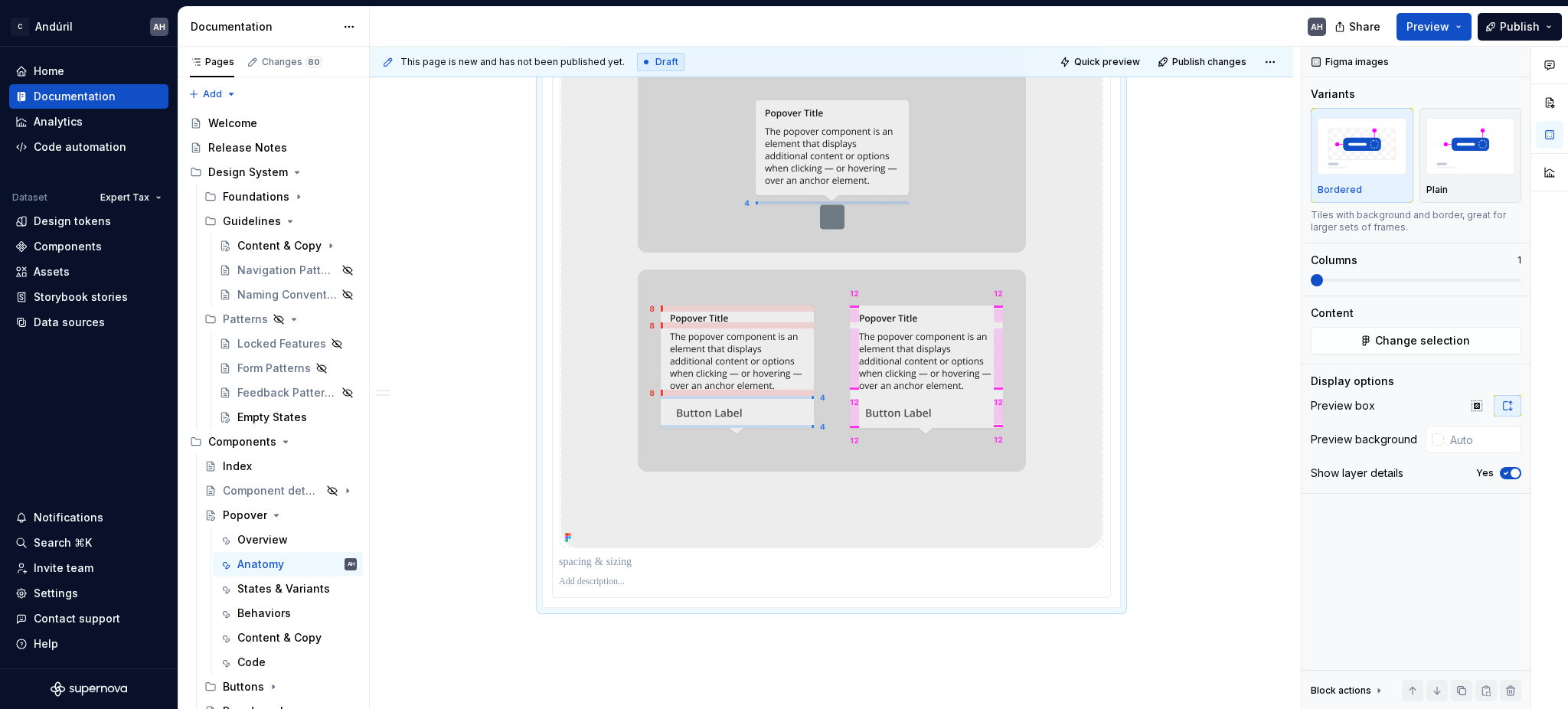
click at [566, 544] on link at bounding box center [568, 537] width 12 height 12
click at [1509, 473] on icon "button" at bounding box center [1506, 473] width 12 height 10
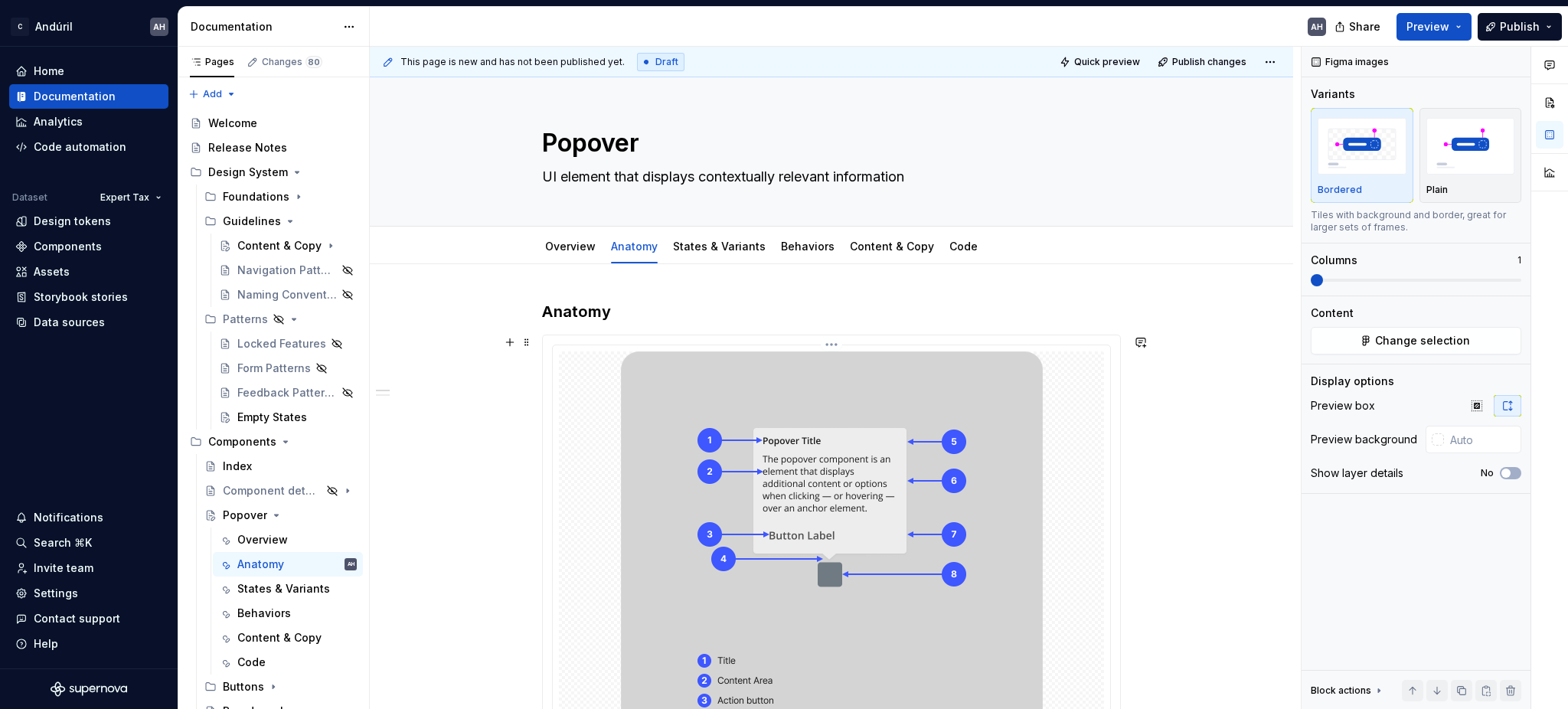
scroll to position [0, 0]
click at [736, 248] on link "States & Variants" at bounding box center [719, 247] width 93 height 13
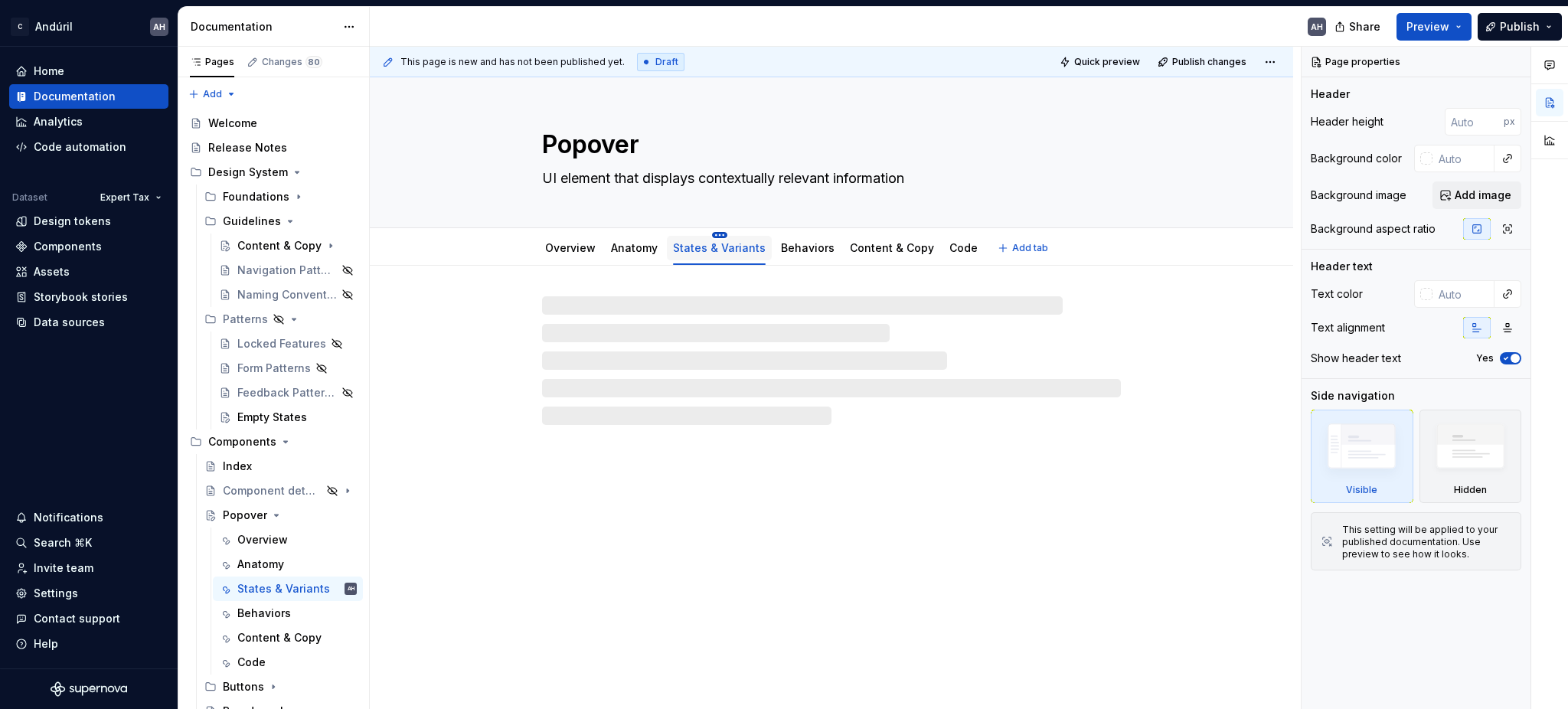
click at [712, 233] on html "C Andúril AH Home Documentation Analytics Code automation Dataset Expert Tax De…" at bounding box center [784, 354] width 1568 height 709
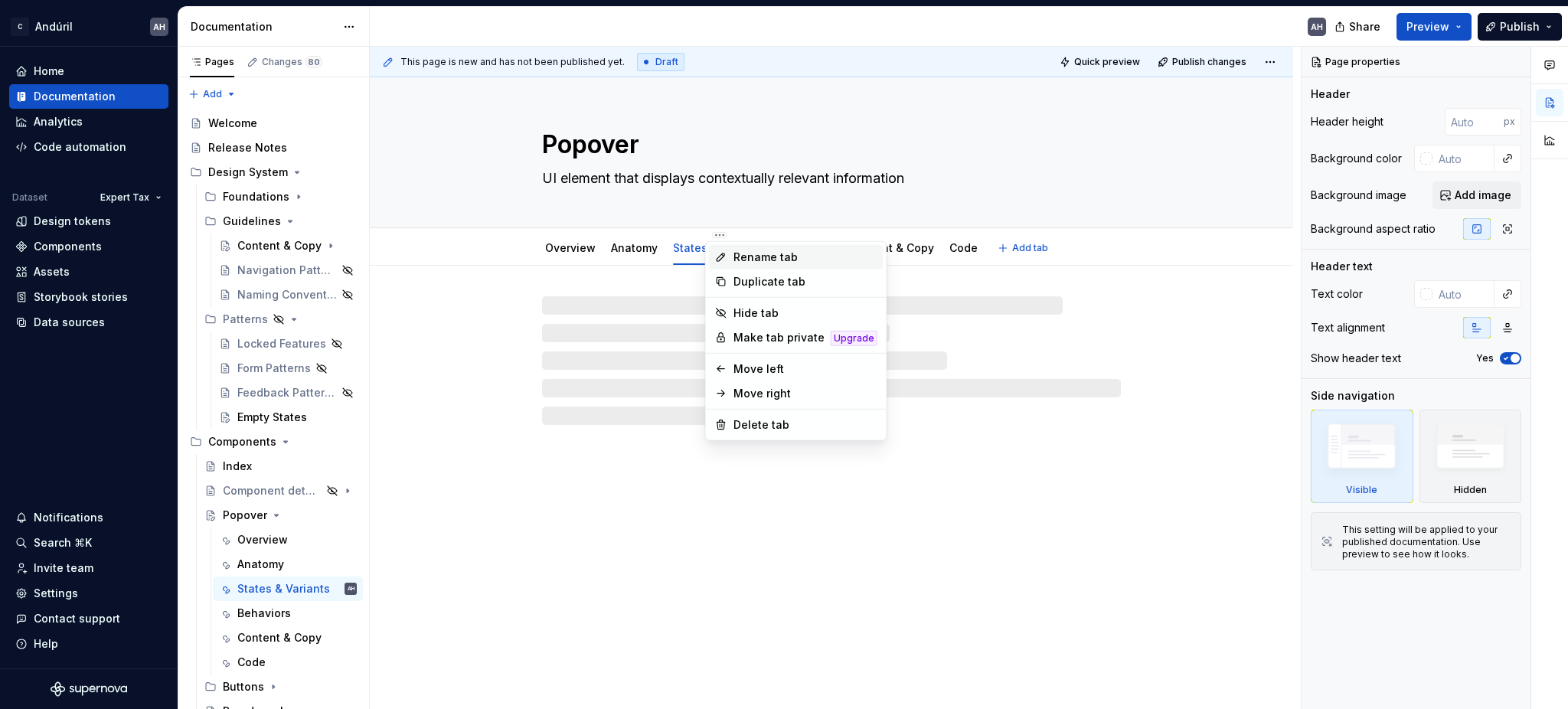
click at [804, 261] on div "Rename tab" at bounding box center [805, 257] width 144 height 15
type textarea "*"
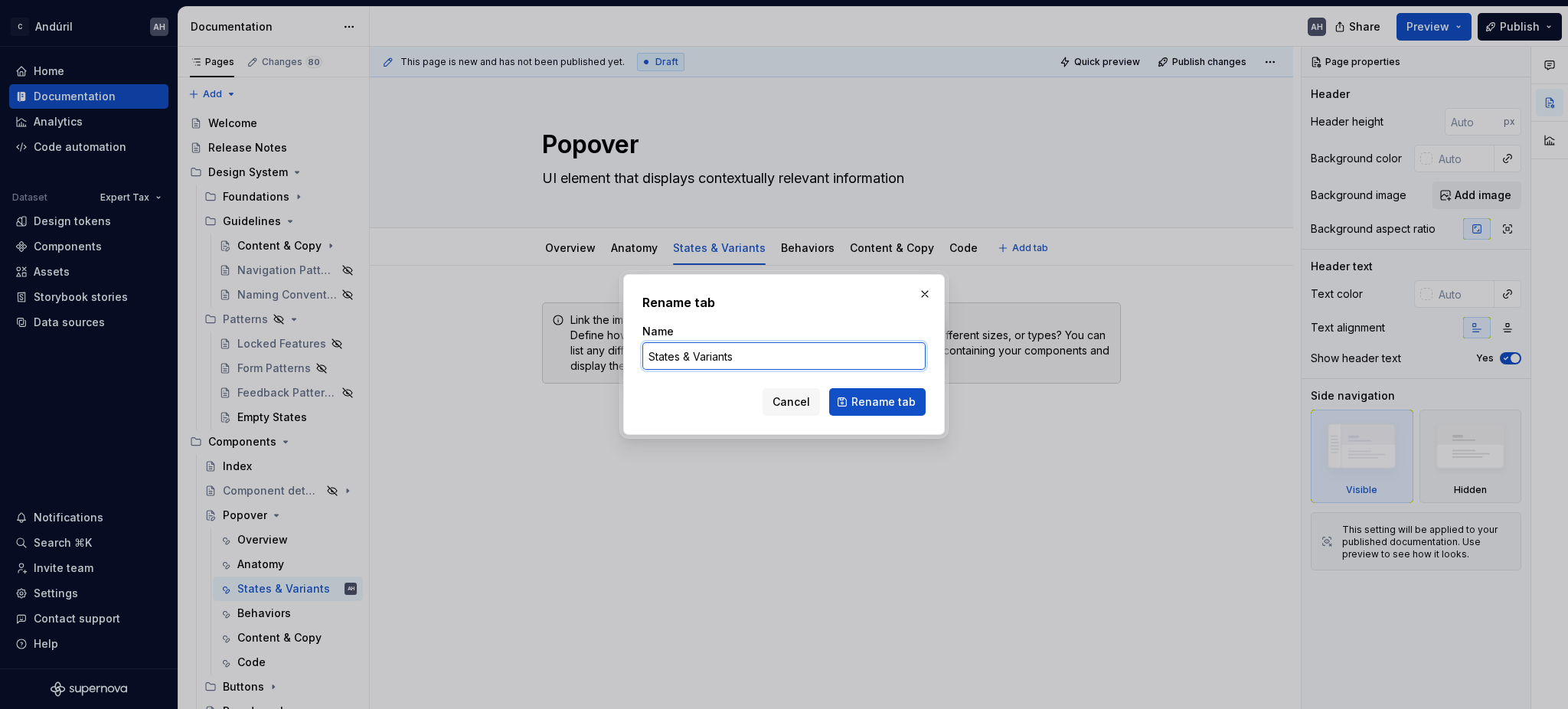
click at [696, 356] on input "States & Variants" at bounding box center [784, 355] width 284 height 28
drag, startPoint x: 696, startPoint y: 356, endPoint x: 631, endPoint y: 348, distance: 65.5
click at [631, 348] on div "Rename tab Name States & Variants Cancel Rename tab" at bounding box center [784, 354] width 322 height 161
type input "Variants"
click at [877, 410] on span "Rename tab" at bounding box center [883, 402] width 64 height 15
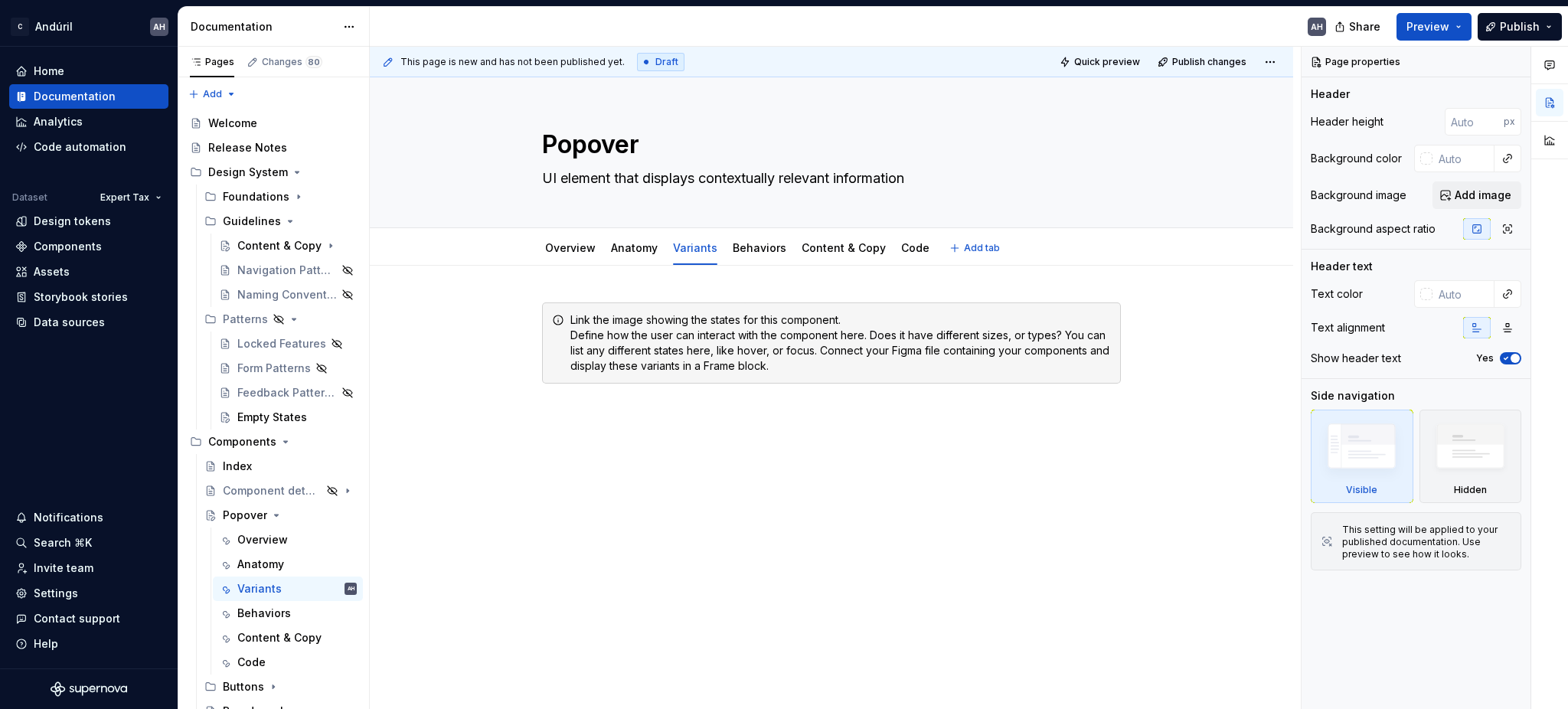
type textarea "*"
click at [626, 432] on div "Link the image showing the states for this component. Define how the user can i…" at bounding box center [831, 371] width 579 height 137
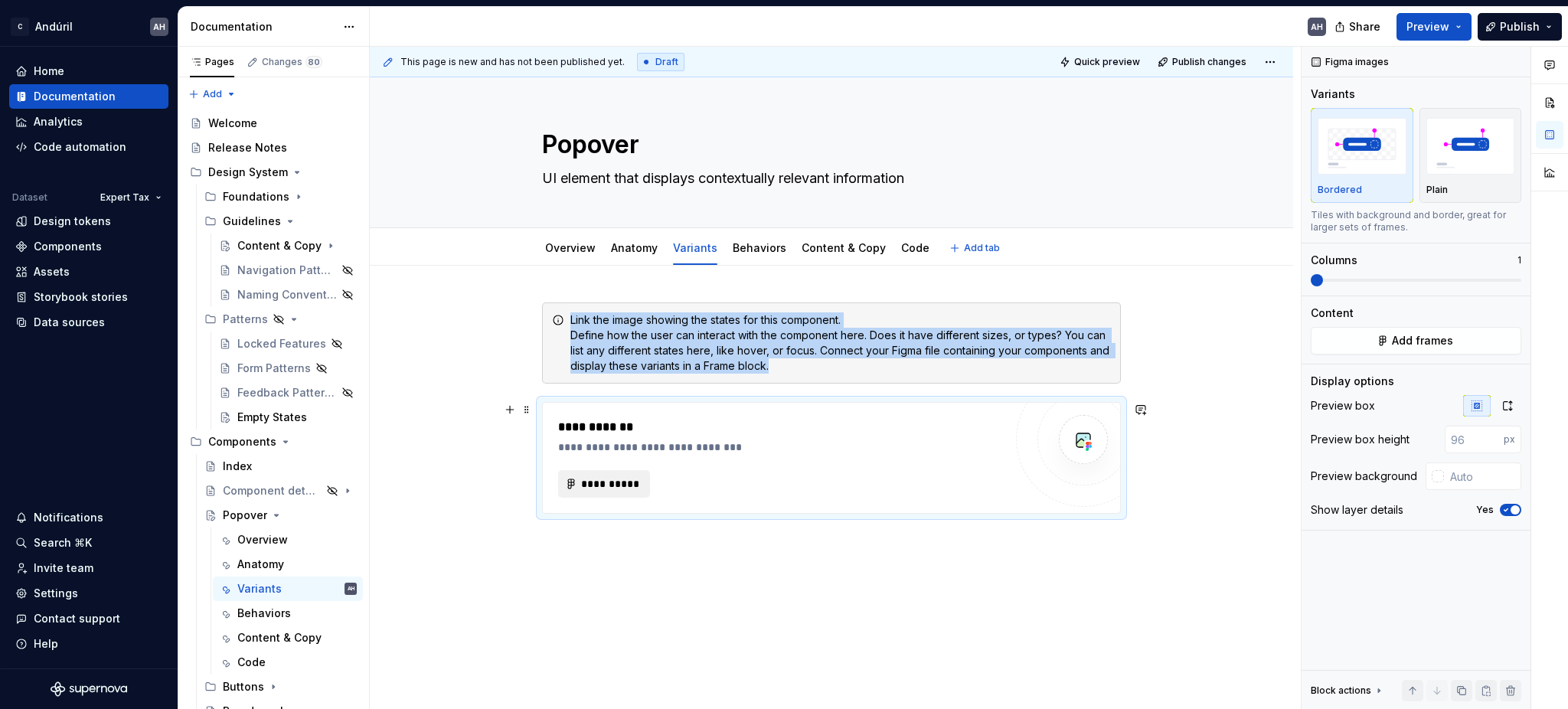
click at [612, 475] on button "**********" at bounding box center [604, 483] width 92 height 28
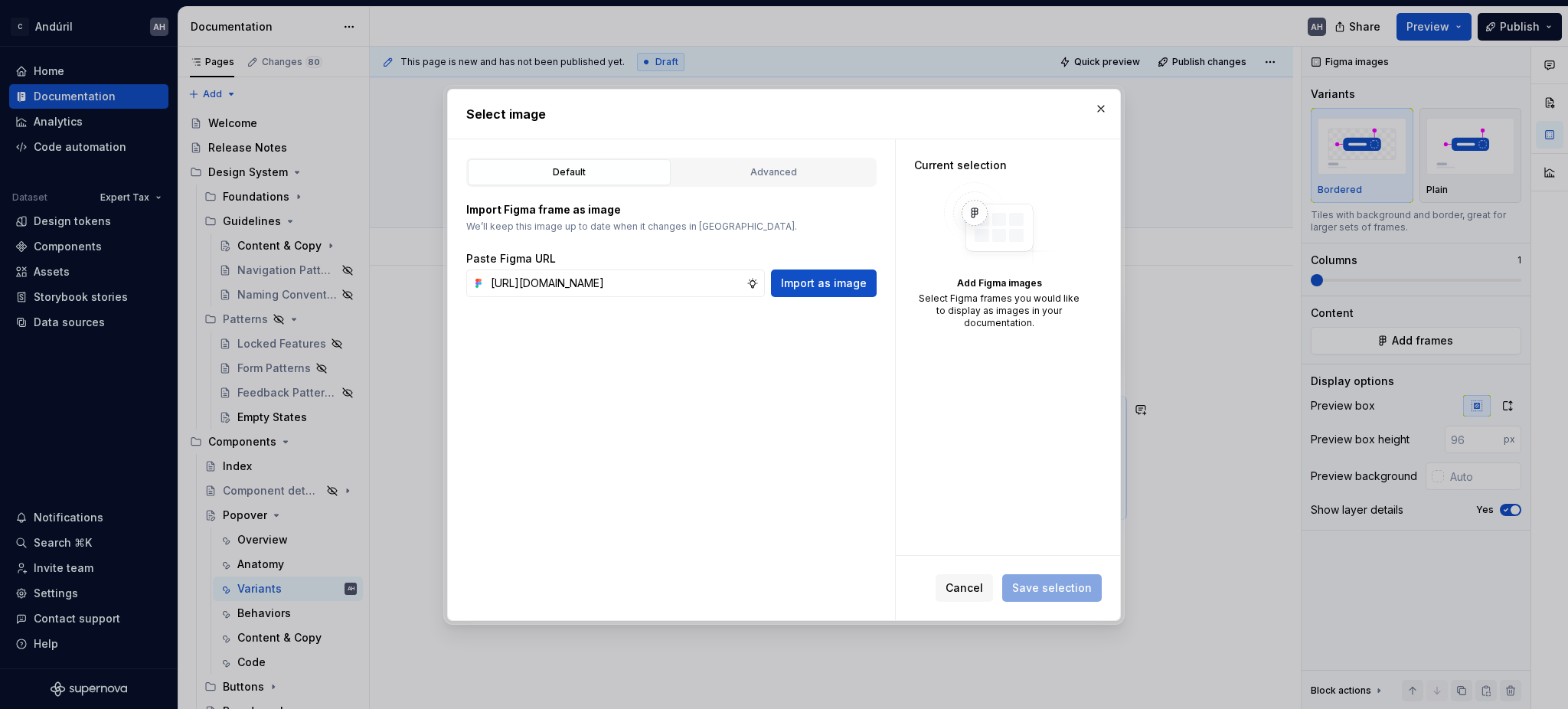
scroll to position [0, 452]
type input "https://www.figma.com/design/sXgWr4DmDXOOo84QCxoaGK/Tax-Framework-Components?no…"
click at [848, 281] on span "Import as image" at bounding box center [824, 284] width 86 height 15
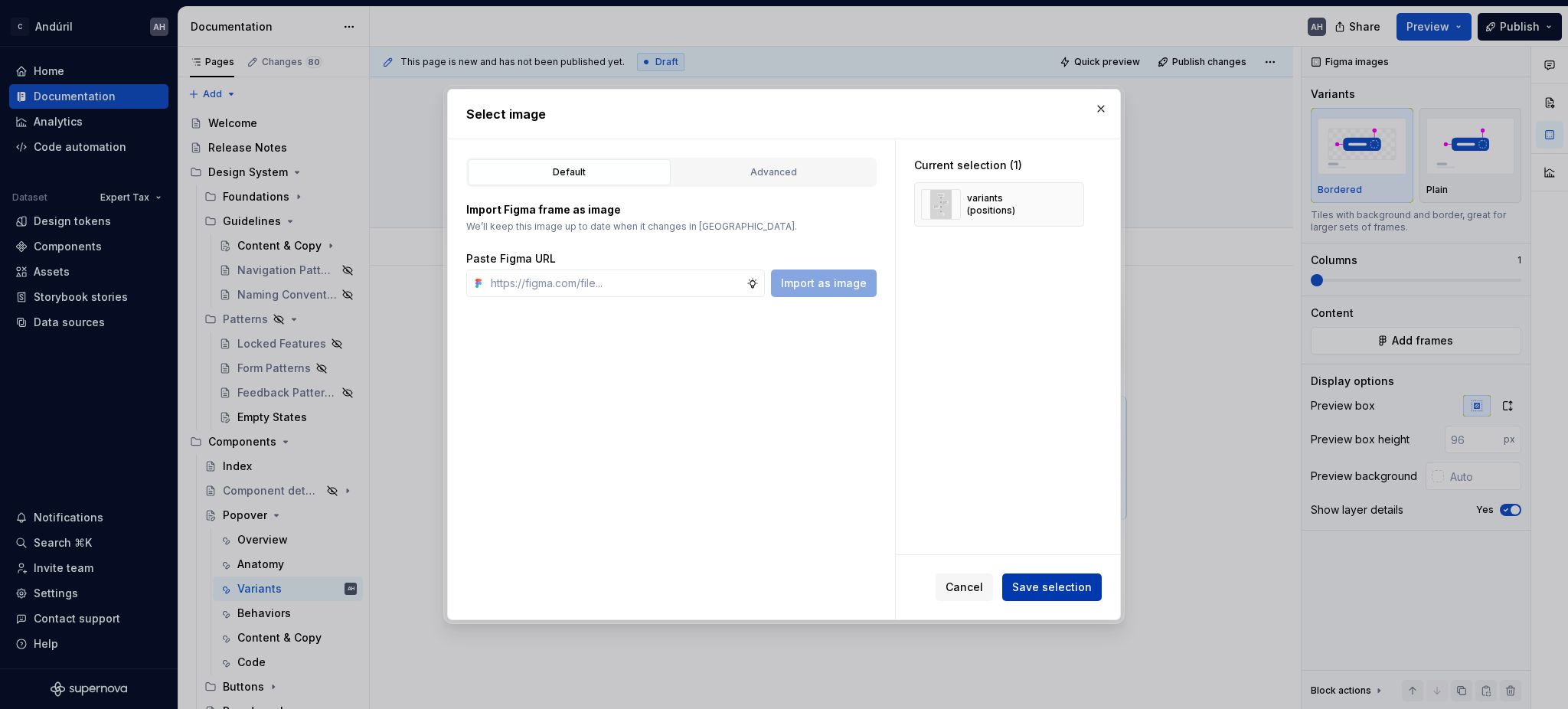
click at [1063, 585] on span "Save selection" at bounding box center [1052, 588] width 79 height 15
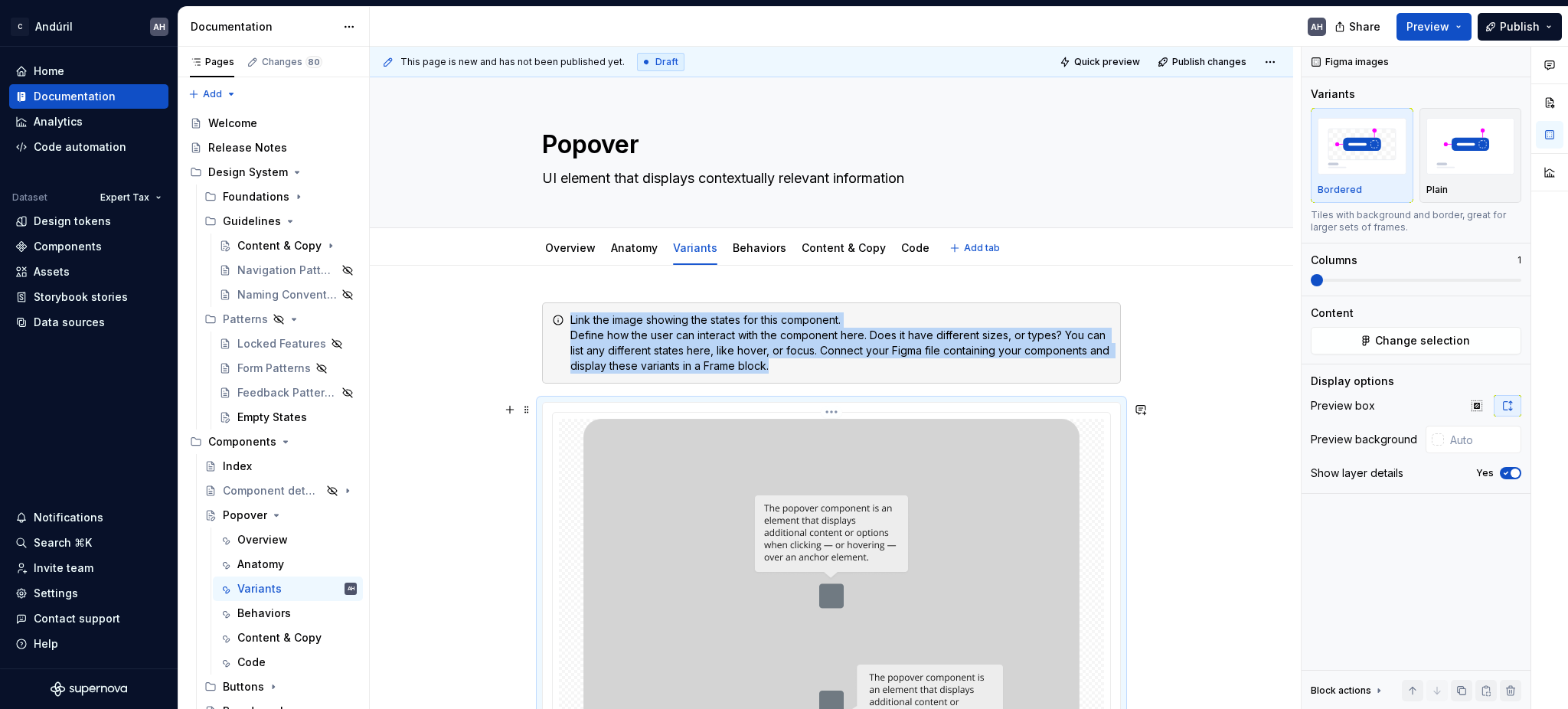
scroll to position [355, 0]
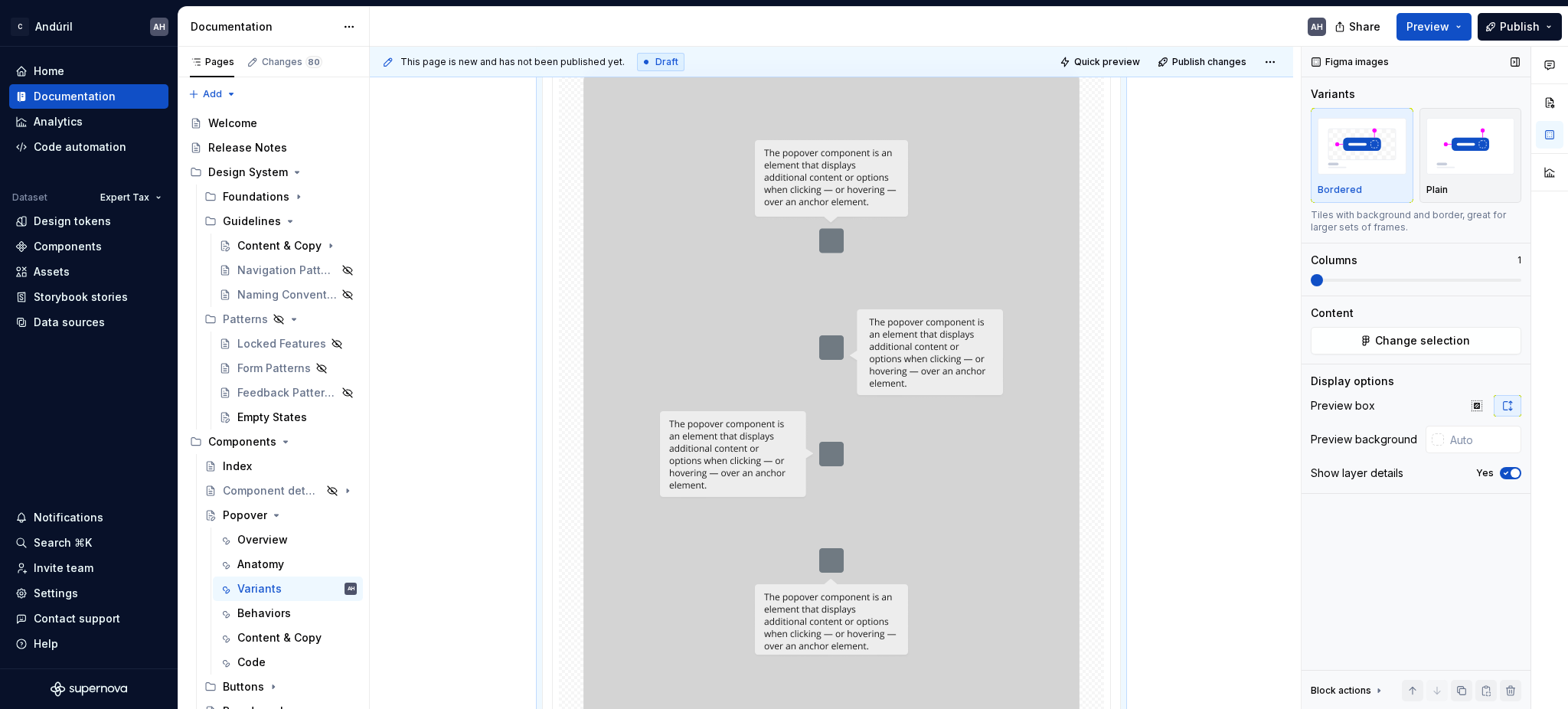
click at [1505, 476] on icon "button" at bounding box center [1506, 473] width 12 height 10
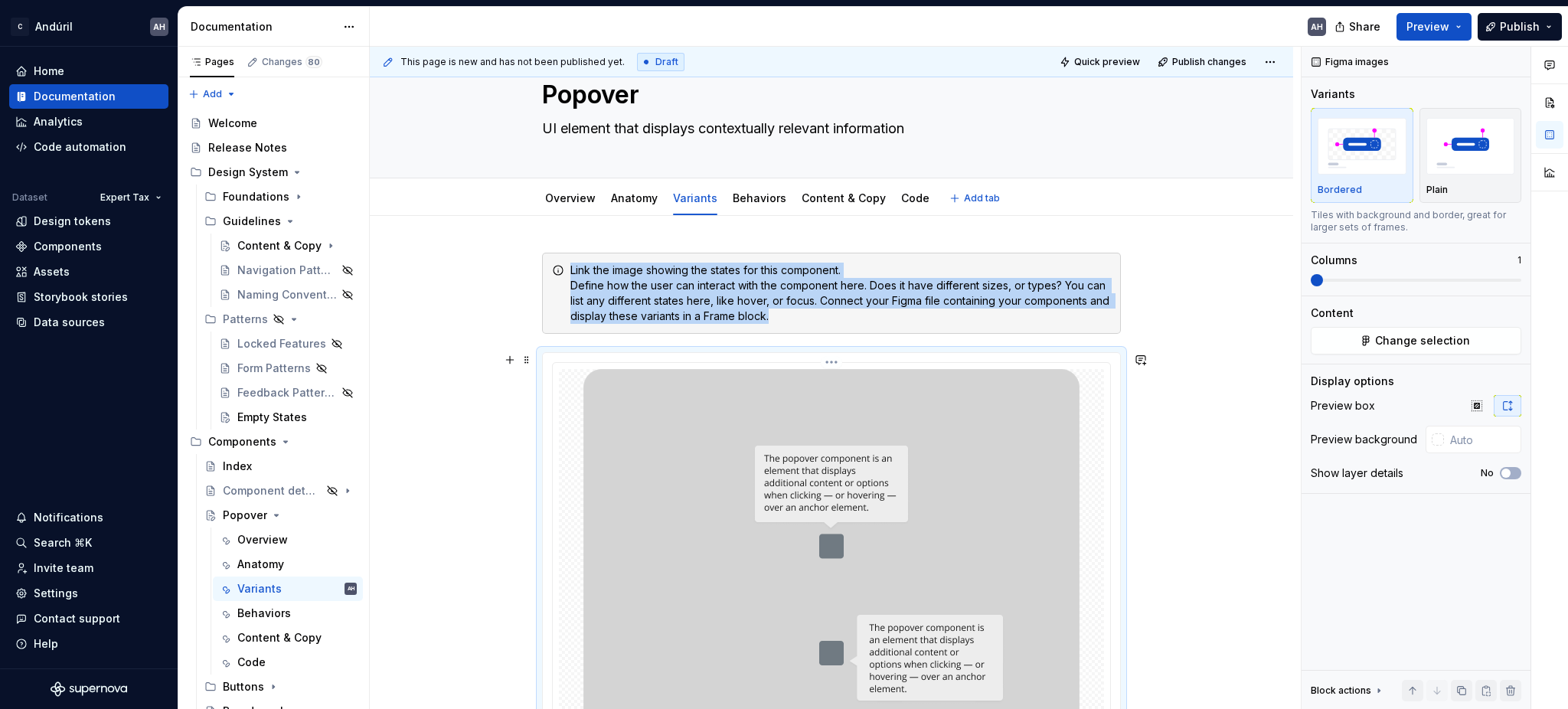
scroll to position [49, 0]
click at [524, 272] on span at bounding box center [526, 270] width 12 height 21
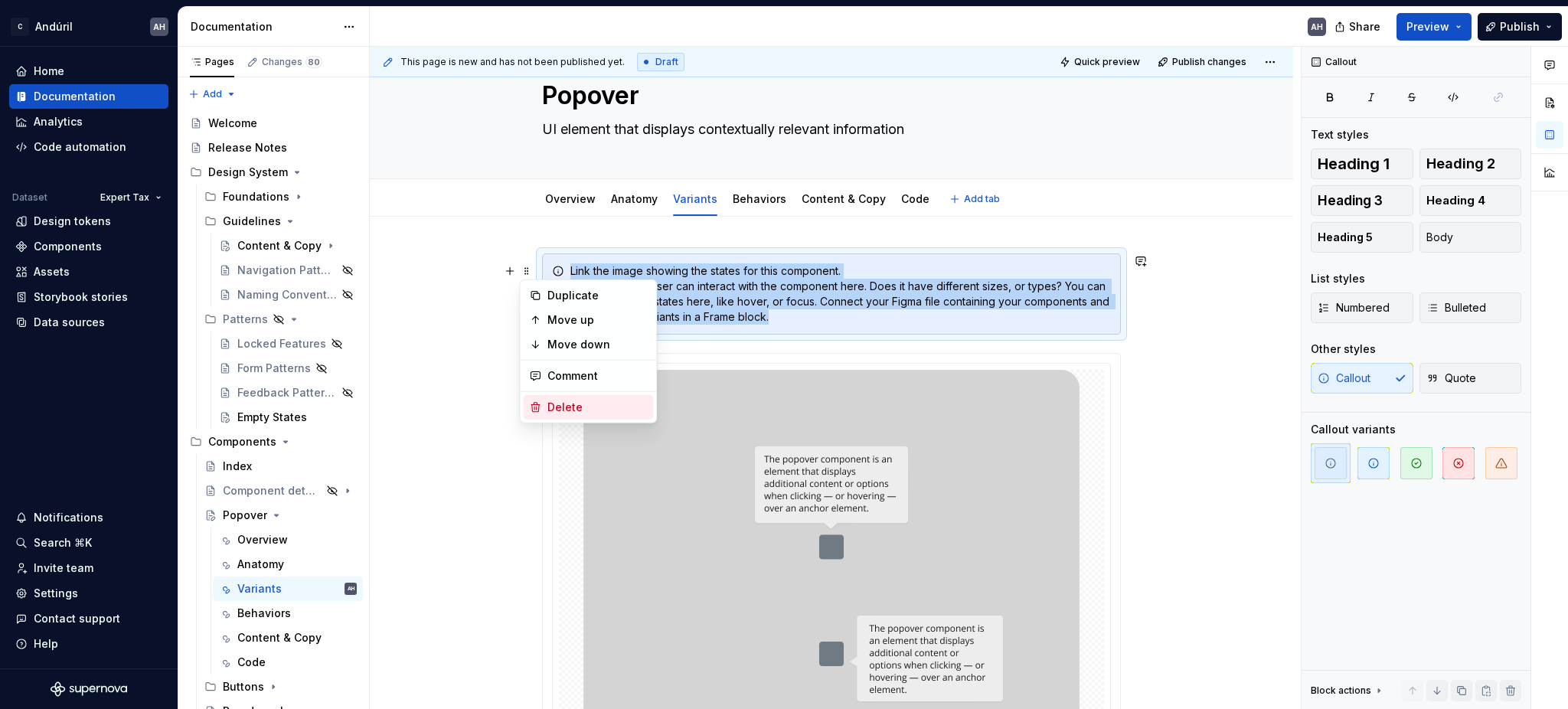
click at [579, 408] on div "Delete" at bounding box center [597, 407] width 99 height 15
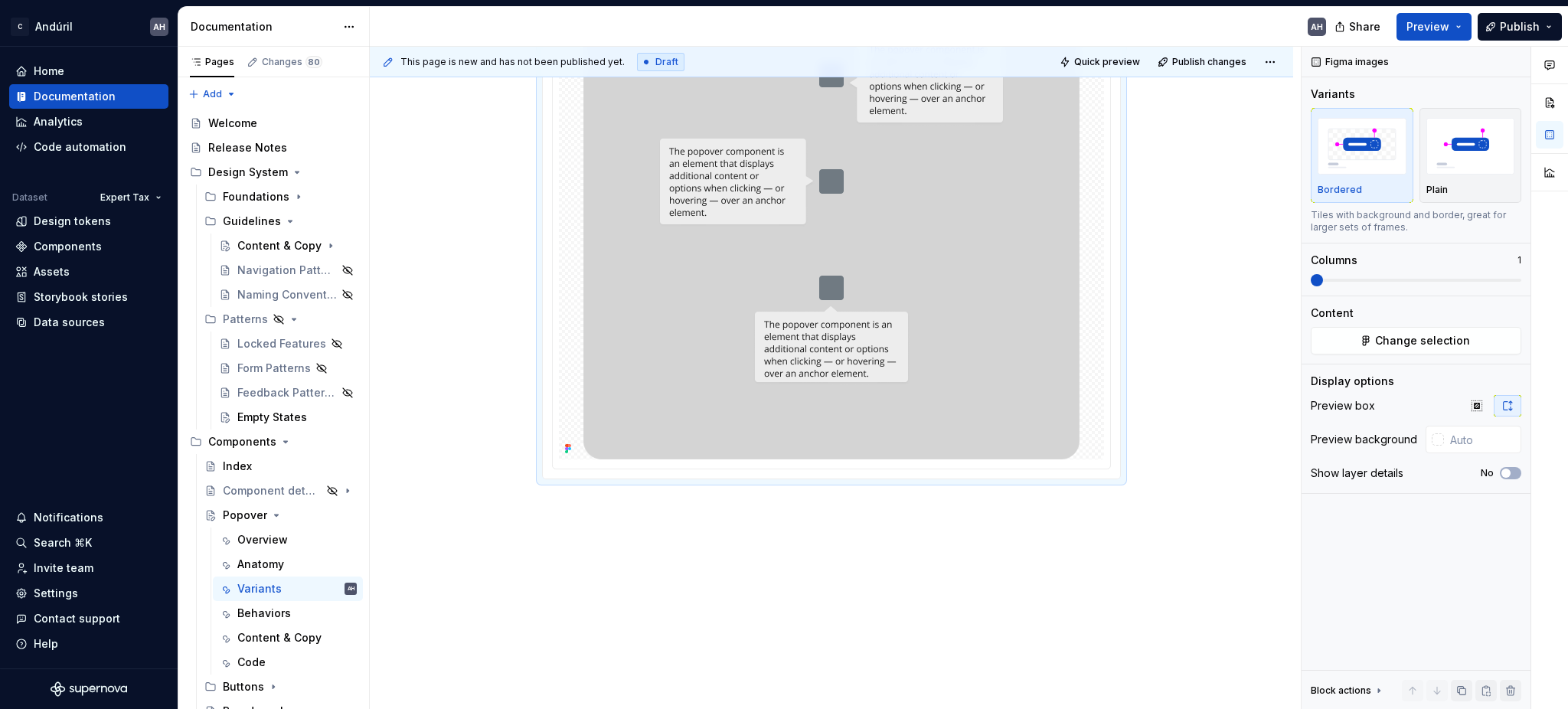
scroll to position [0, 0]
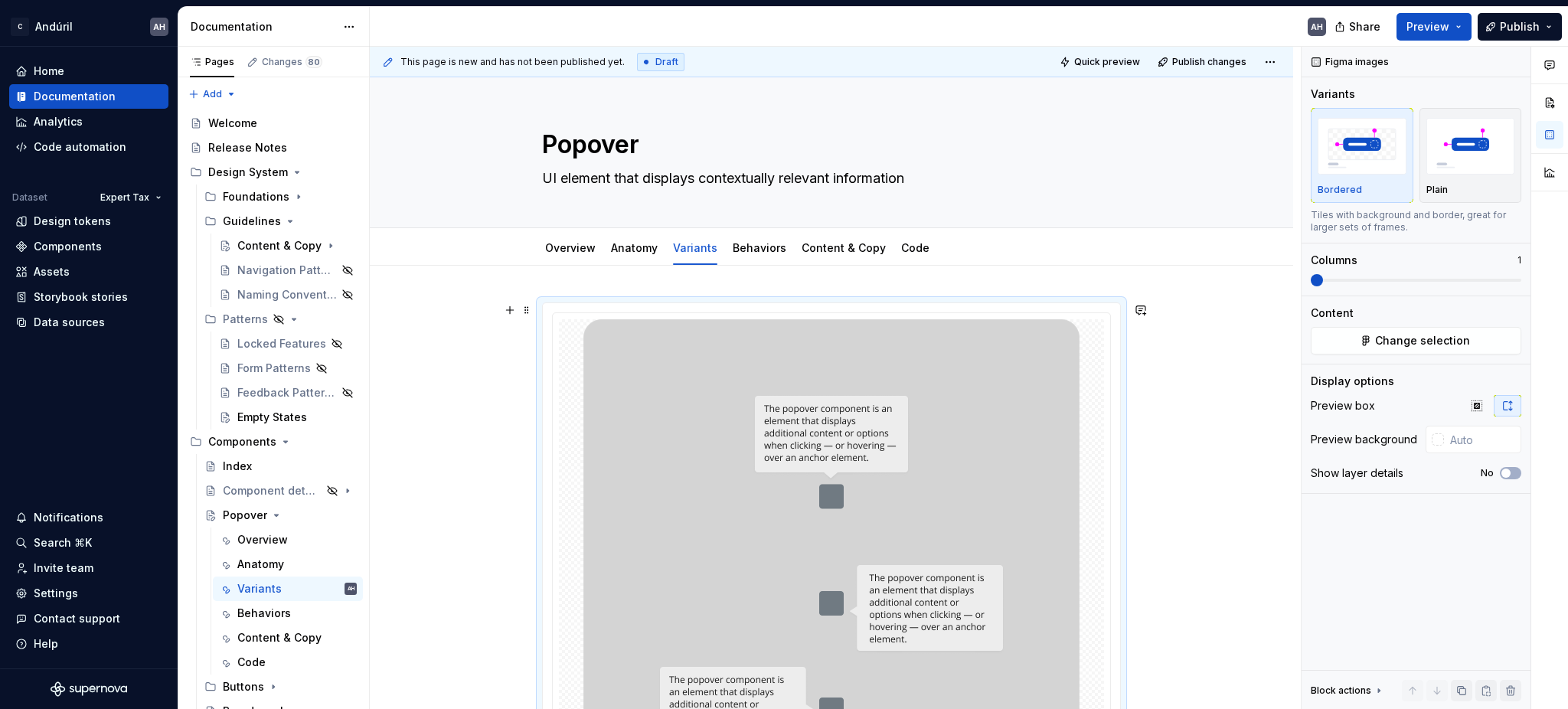
click at [567, 311] on div at bounding box center [831, 655] width 577 height 704
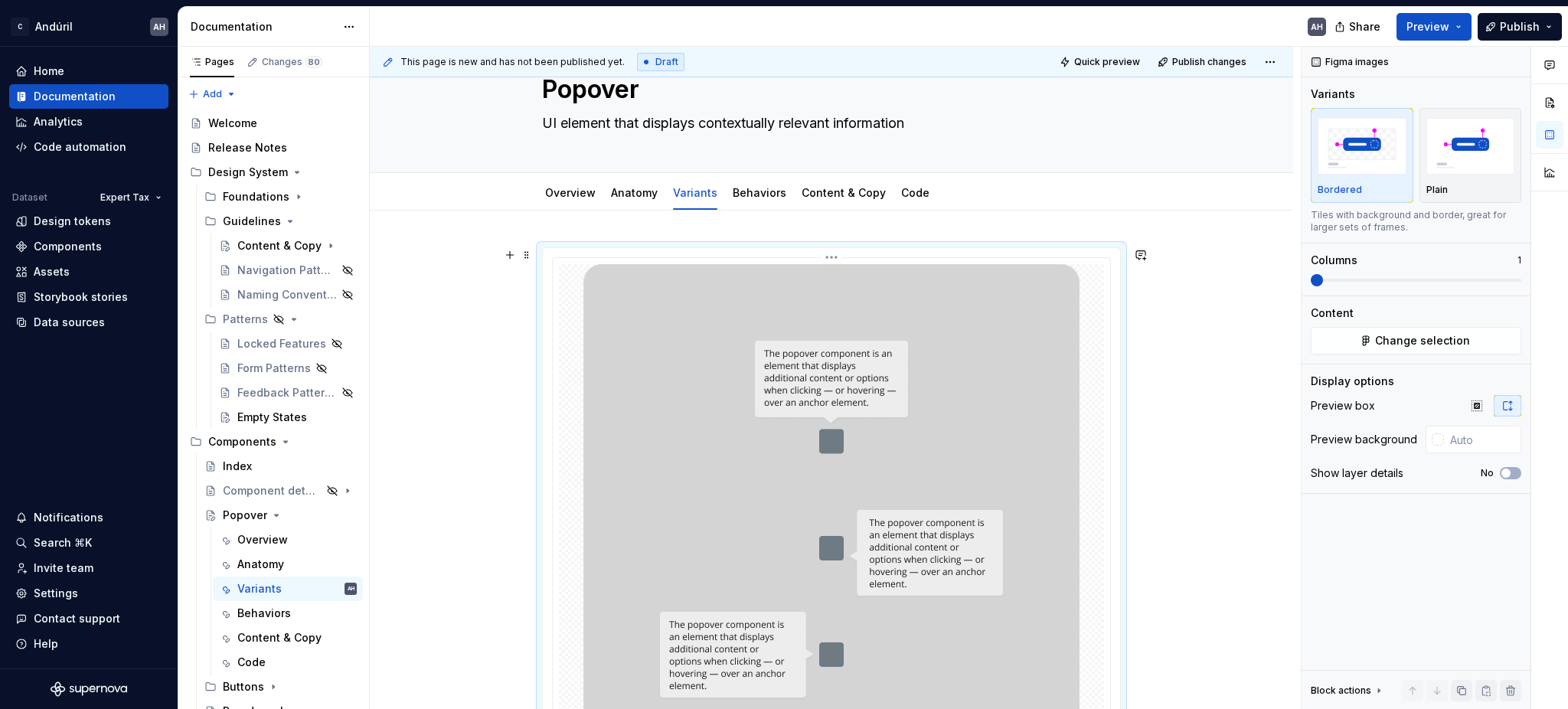
scroll to position [102, 0]
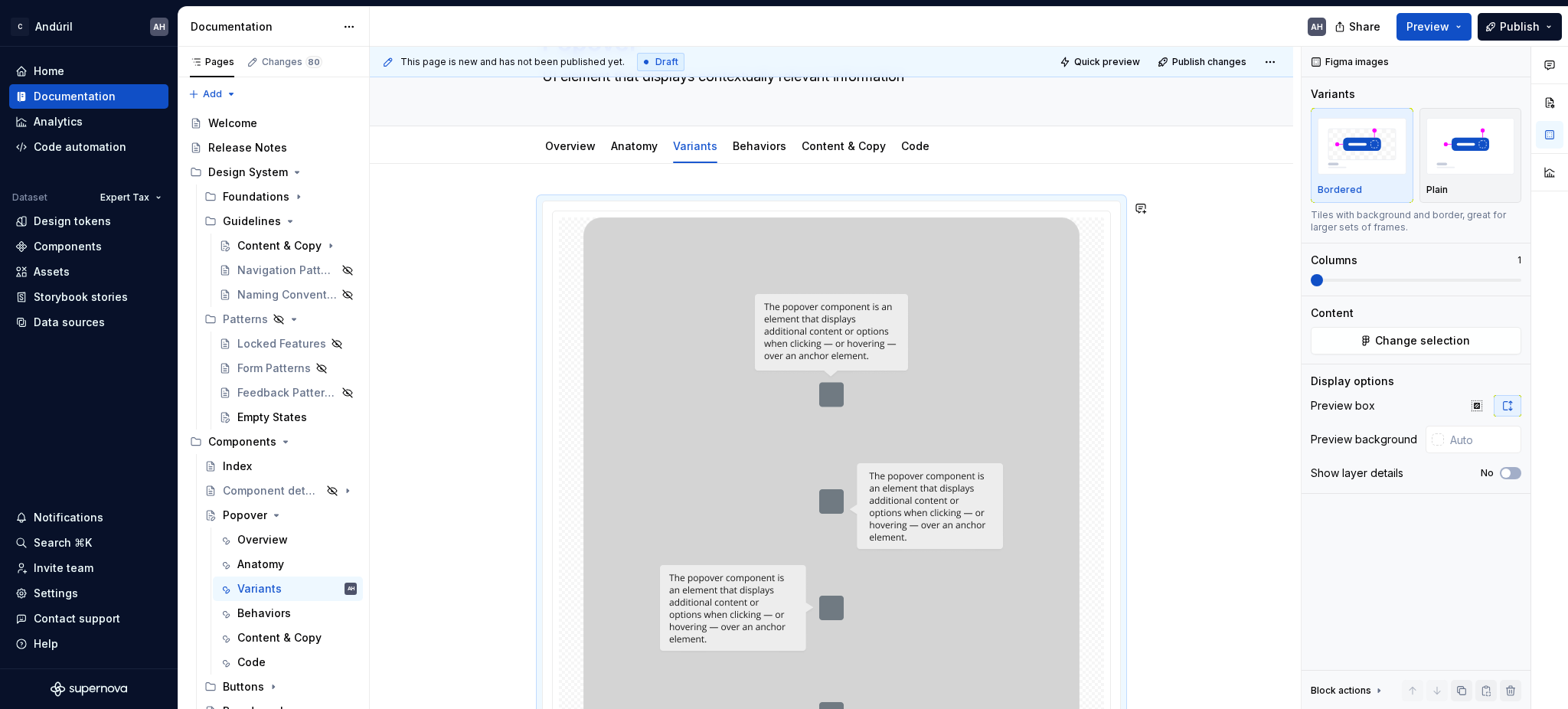
click at [536, 183] on div at bounding box center [831, 651] width 924 height 974
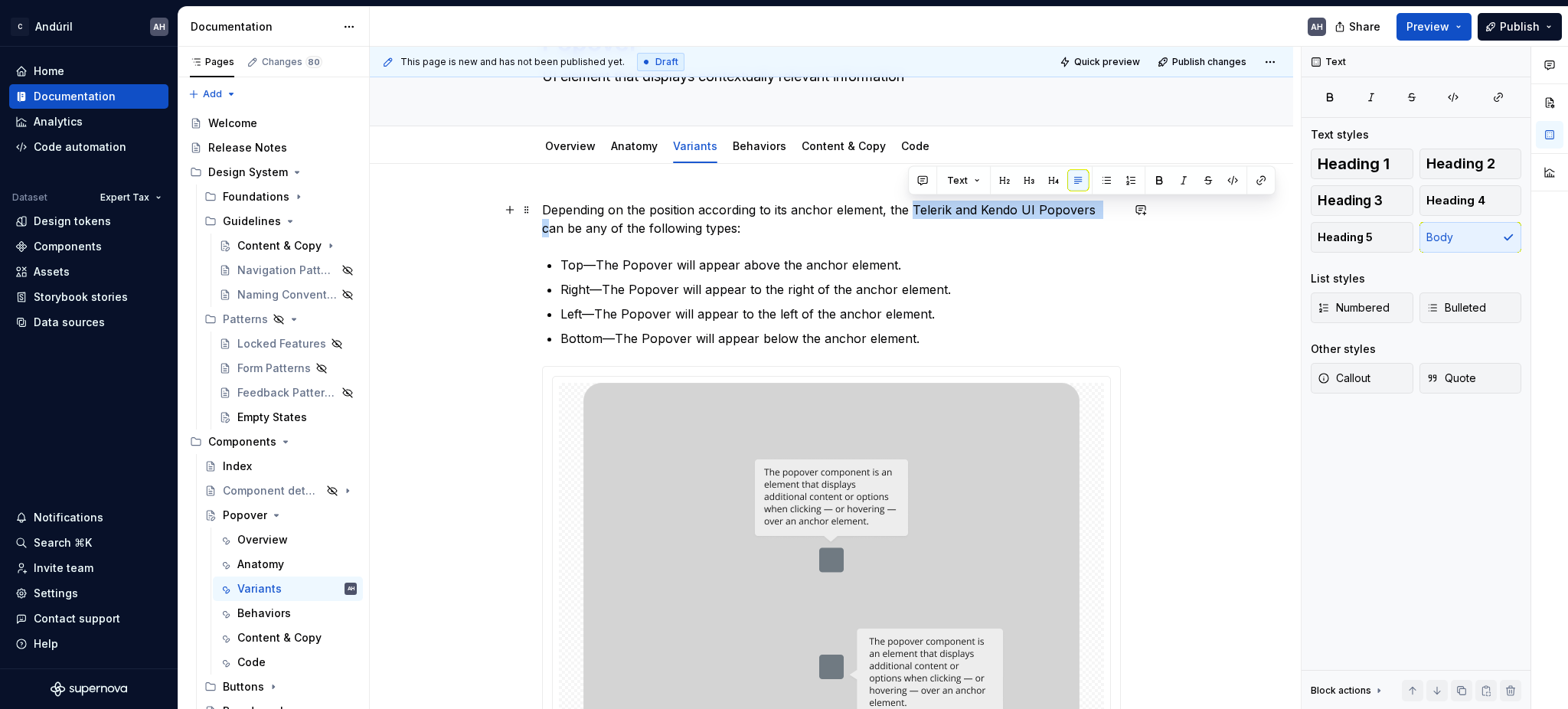
drag, startPoint x: 909, startPoint y: 209, endPoint x: 1093, endPoint y: 209, distance: 184.0
click at [1093, 209] on p "Depending on the position according to its anchor element, the Telerik and Kend…" at bounding box center [831, 219] width 579 height 36
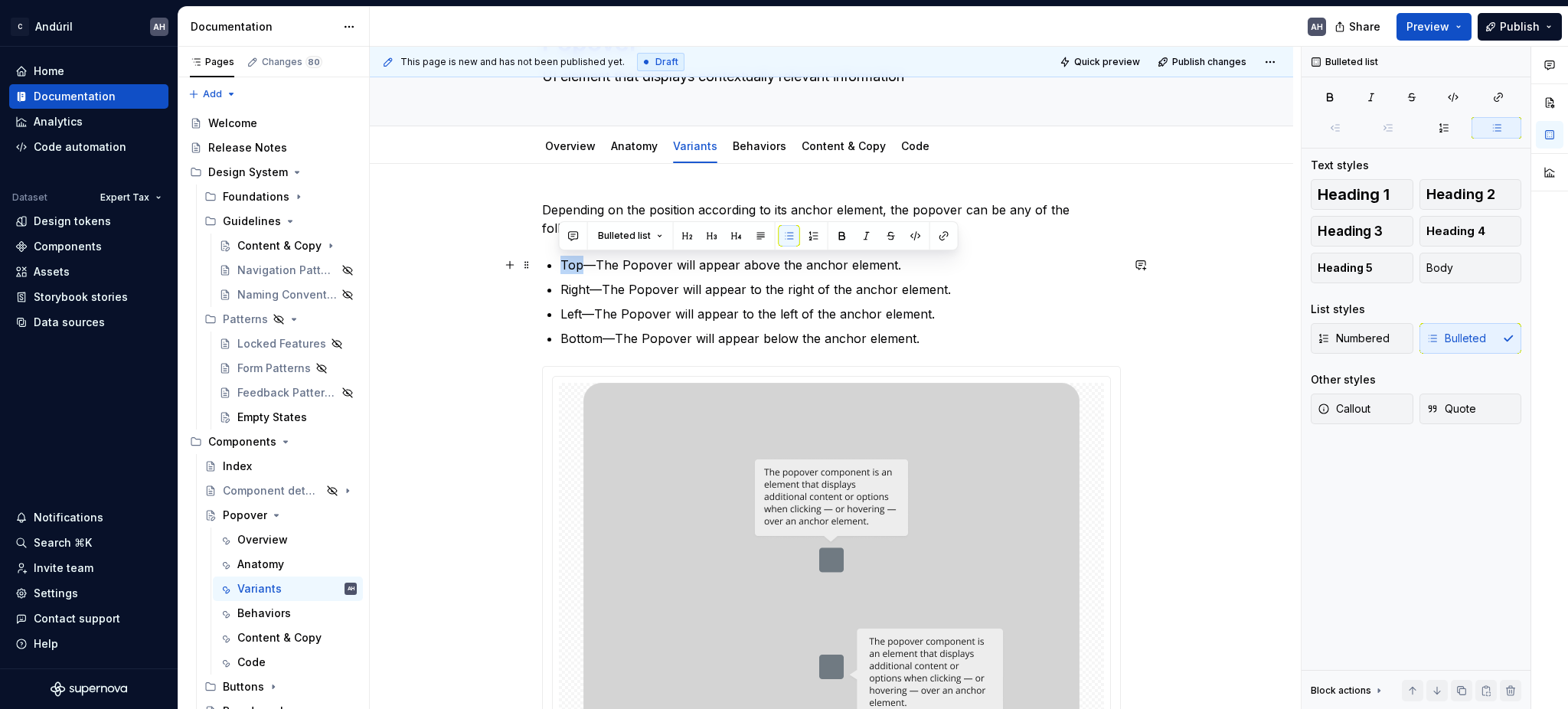
drag, startPoint x: 580, startPoint y: 269, endPoint x: 560, endPoint y: 263, distance: 20.9
click at [561, 263] on p "Top—The Popover will appear above the anchor element." at bounding box center [841, 265] width 561 height 18
click at [561, 290] on li "Right—The Popover will appear to the right of the anchor element." at bounding box center [841, 289] width 561 height 18
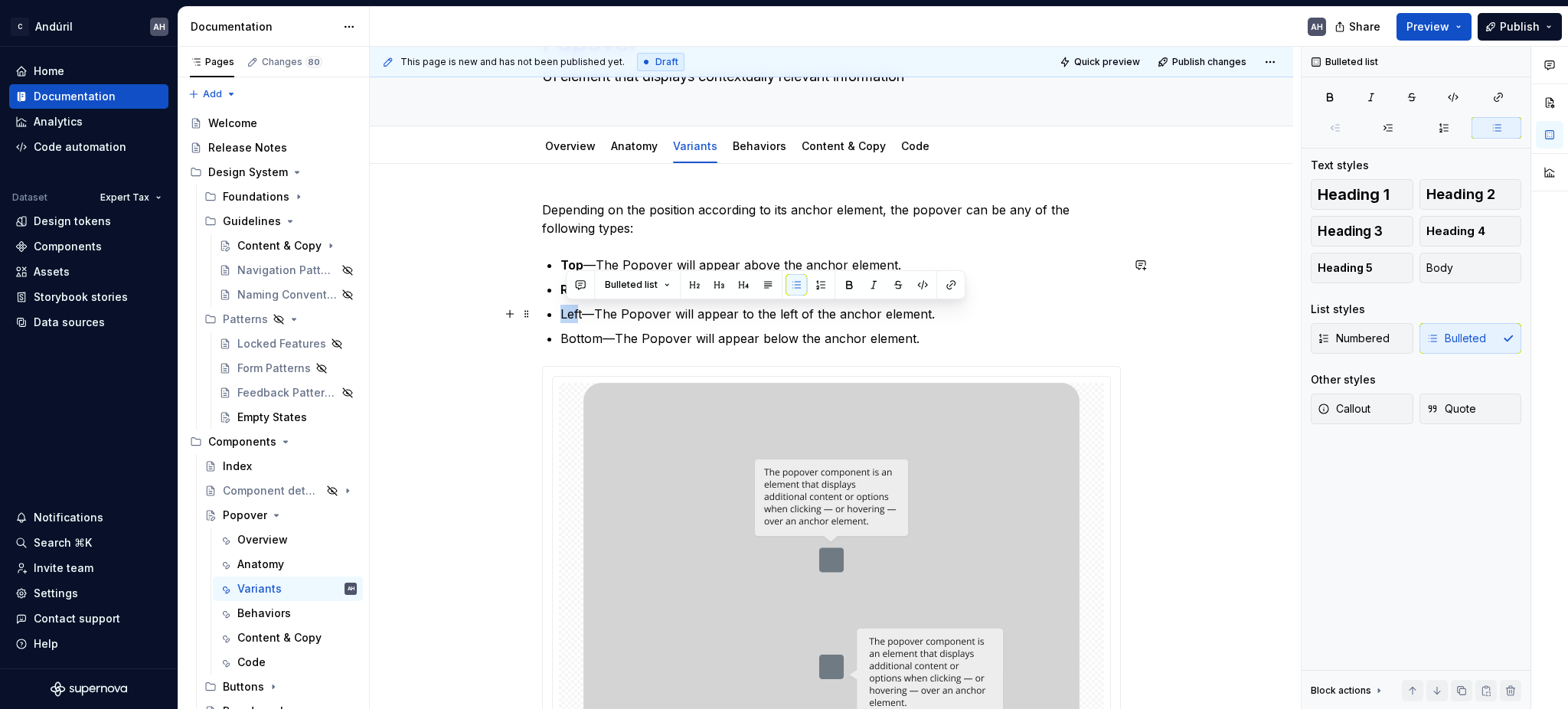
drag, startPoint x: 579, startPoint y: 315, endPoint x: 557, endPoint y: 311, distance: 22.4
click at [557, 311] on div "Depending on the position according to its anchor element, the popover can be a…" at bounding box center [831, 635] width 579 height 870
drag, startPoint x: 581, startPoint y: 314, endPoint x: 549, endPoint y: 312, distance: 32.1
click at [549, 312] on div "Depending on the position according to its anchor element, the popover can be a…" at bounding box center [831, 635] width 579 height 870
drag, startPoint x: 599, startPoint y: 339, endPoint x: 549, endPoint y: 337, distance: 50.0
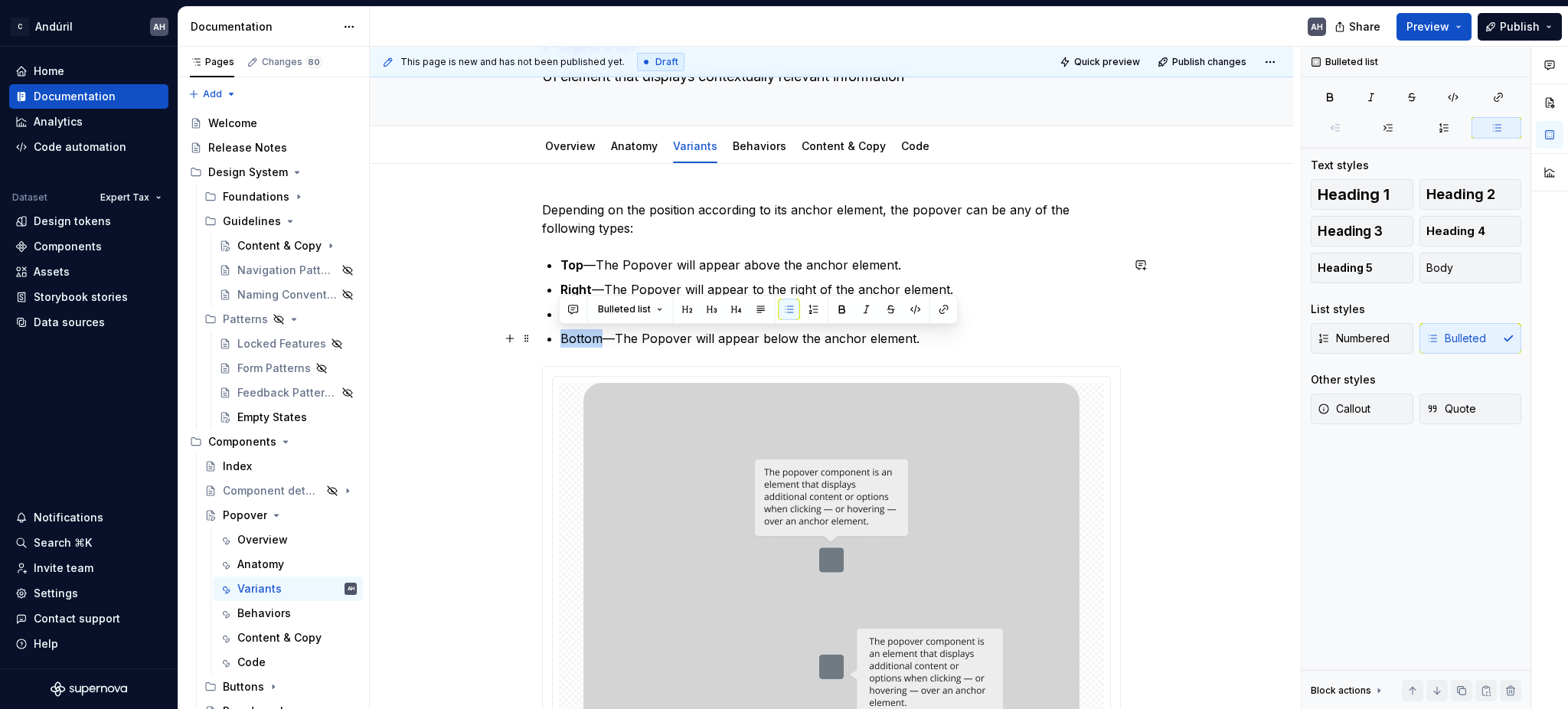
click at [549, 337] on div "Depending on the position according to its anchor element, the popover can be a…" at bounding box center [831, 635] width 579 height 870
click at [619, 337] on p "Bottom —The Popover will appear below the anchor element." at bounding box center [841, 338] width 561 height 18
click at [920, 333] on p "Bottom —The Popover will appear below the anchor element." at bounding box center [841, 338] width 561 height 18
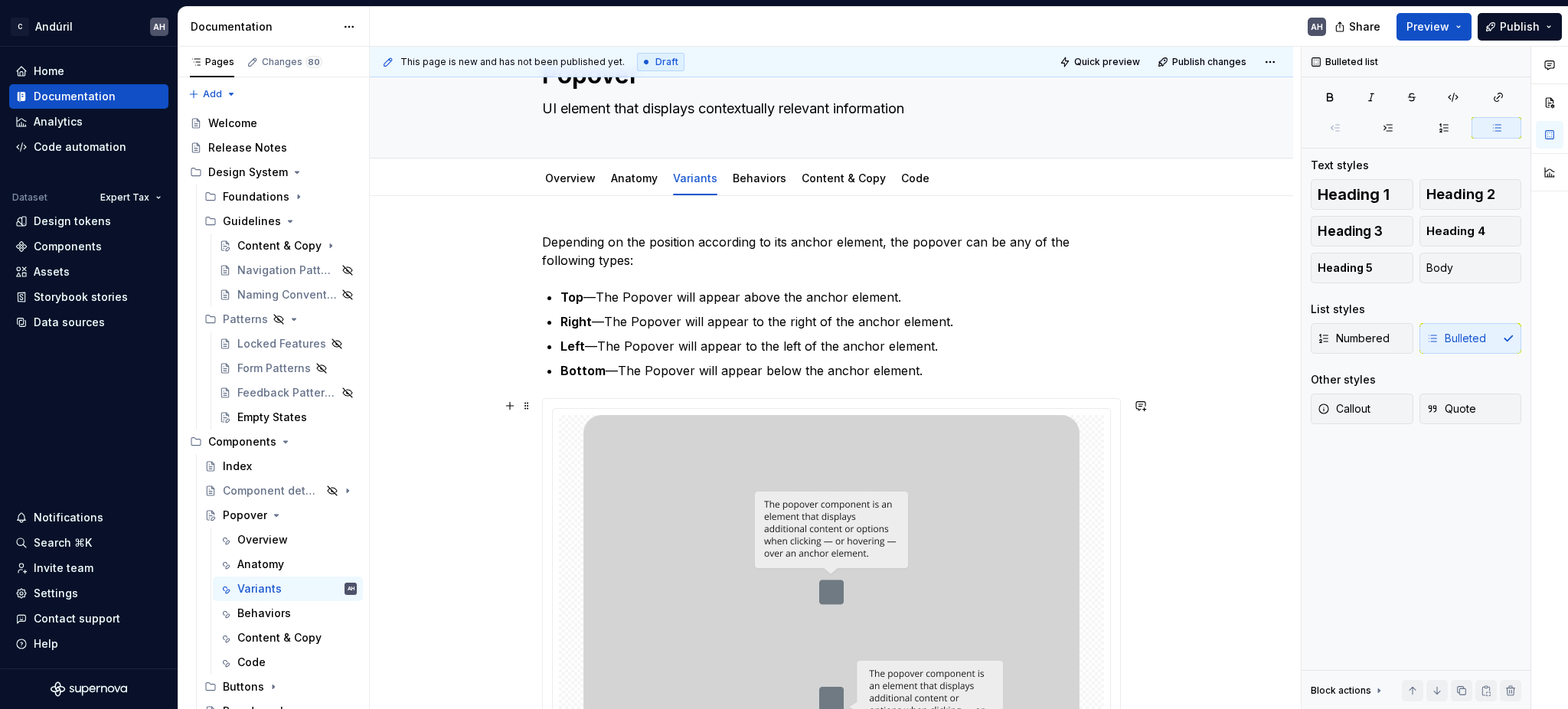
scroll to position [0, 0]
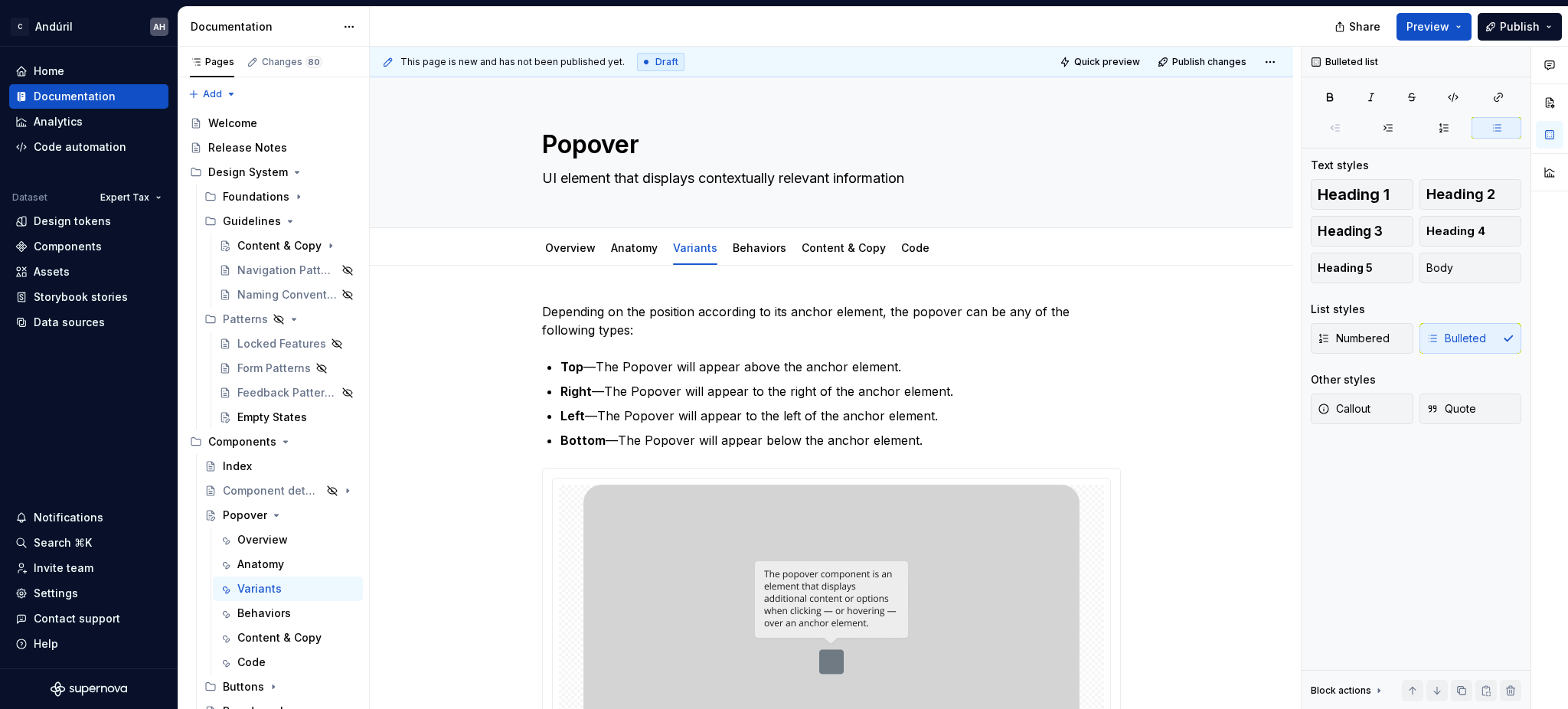
type textarea "*"
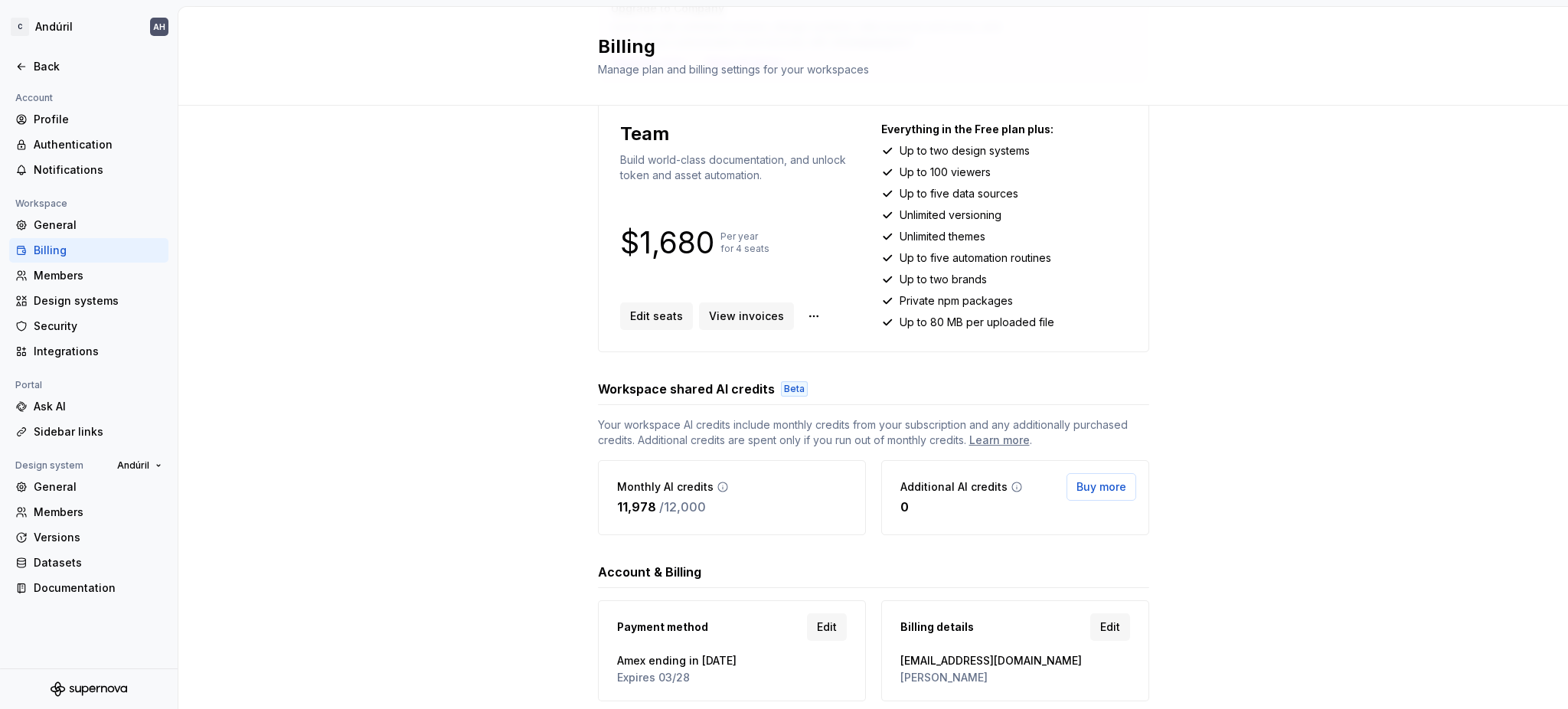
scroll to position [195, 0]
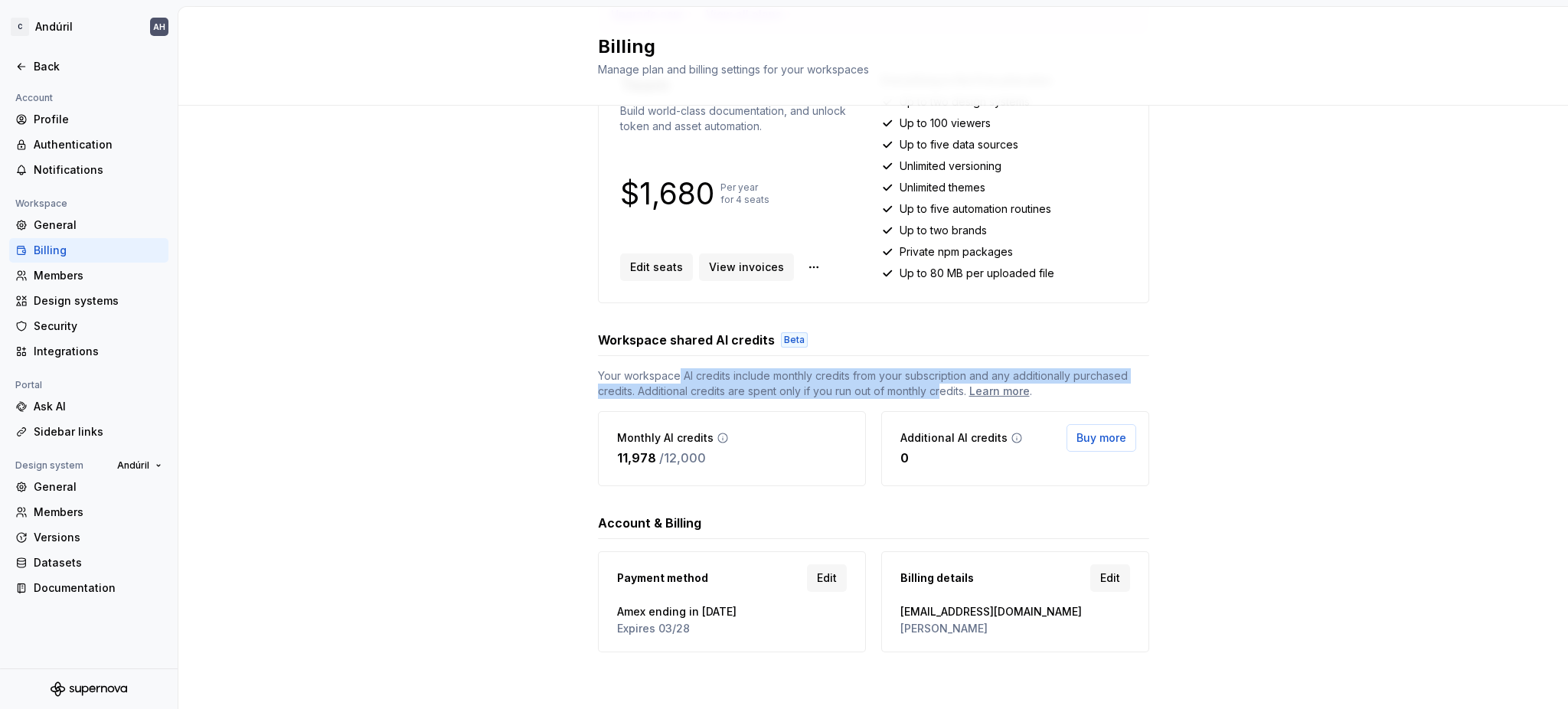
drag, startPoint x: 670, startPoint y: 376, endPoint x: 933, endPoint y: 388, distance: 263.3
click at [933, 388] on span "Your workspace AI credits include monthly credits from your subscription and an…" at bounding box center [873, 383] width 551 height 31
click at [1209, 384] on div "Upgrade to Company Level up with unlimited viewers, design systems, data source…" at bounding box center [873, 311] width 1390 height 800
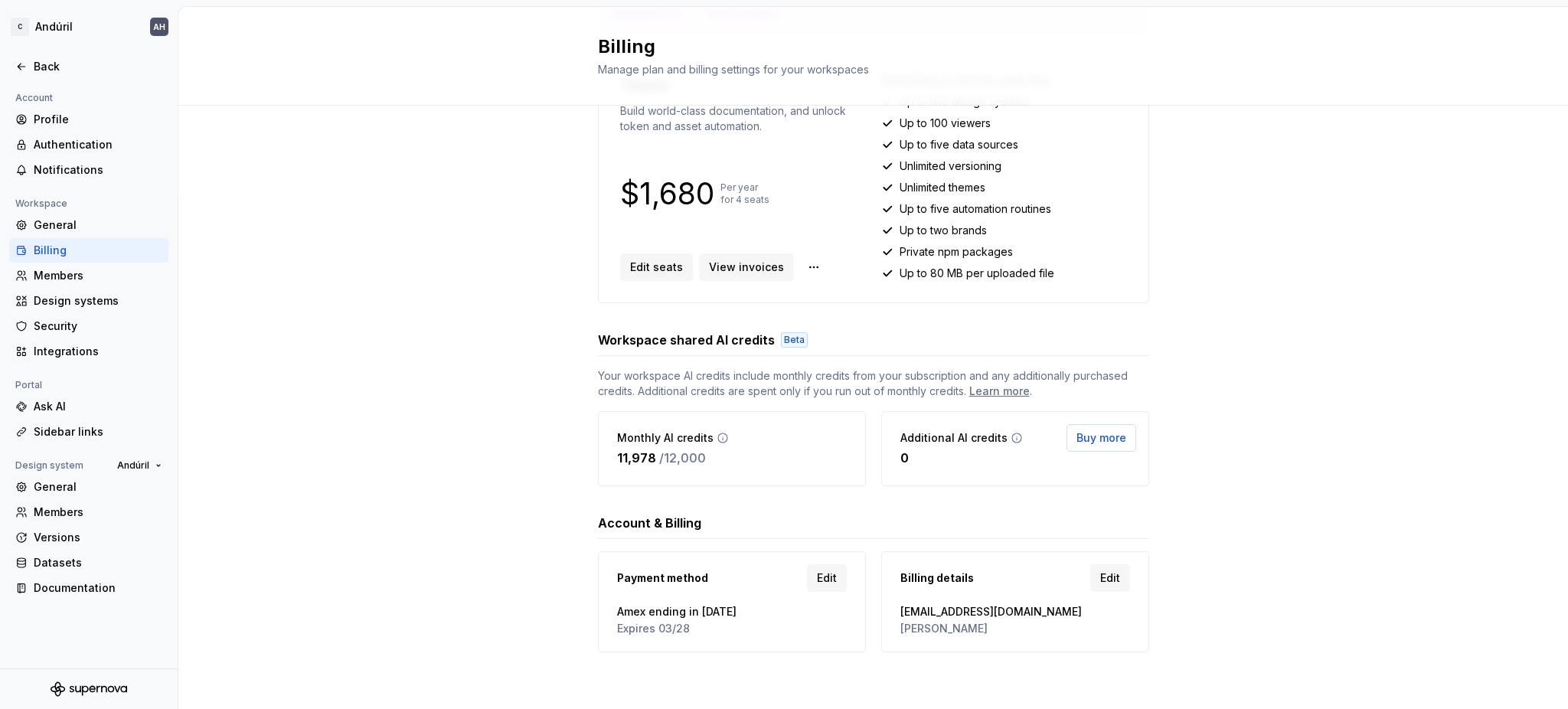
scroll to position [0, 0]
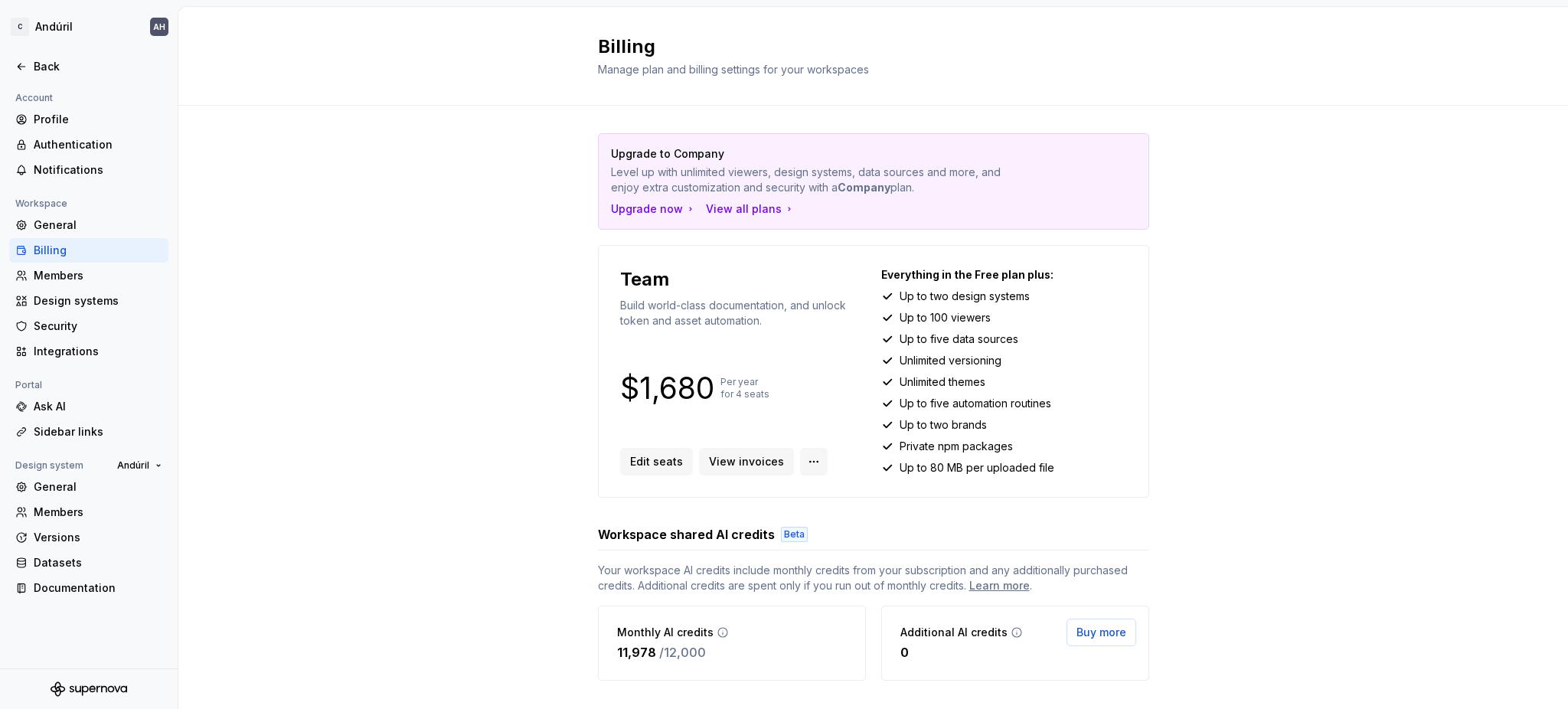
click at [797, 462] on html "C Andúril AH Back Account Profile Authentication Notifications Workspace Genera…" at bounding box center [784, 354] width 1568 height 709
click at [831, 353] on html "C Andúril AH Back Account Profile Authentication Notifications Workspace Genera…" at bounding box center [784, 354] width 1568 height 709
click at [792, 468] on html "C Andúril AH Back Account Profile Authentication Notifications Workspace Genera…" at bounding box center [784, 354] width 1568 height 709
click at [872, 525] on div "Manage workspace members" at bounding box center [892, 519] width 159 height 15
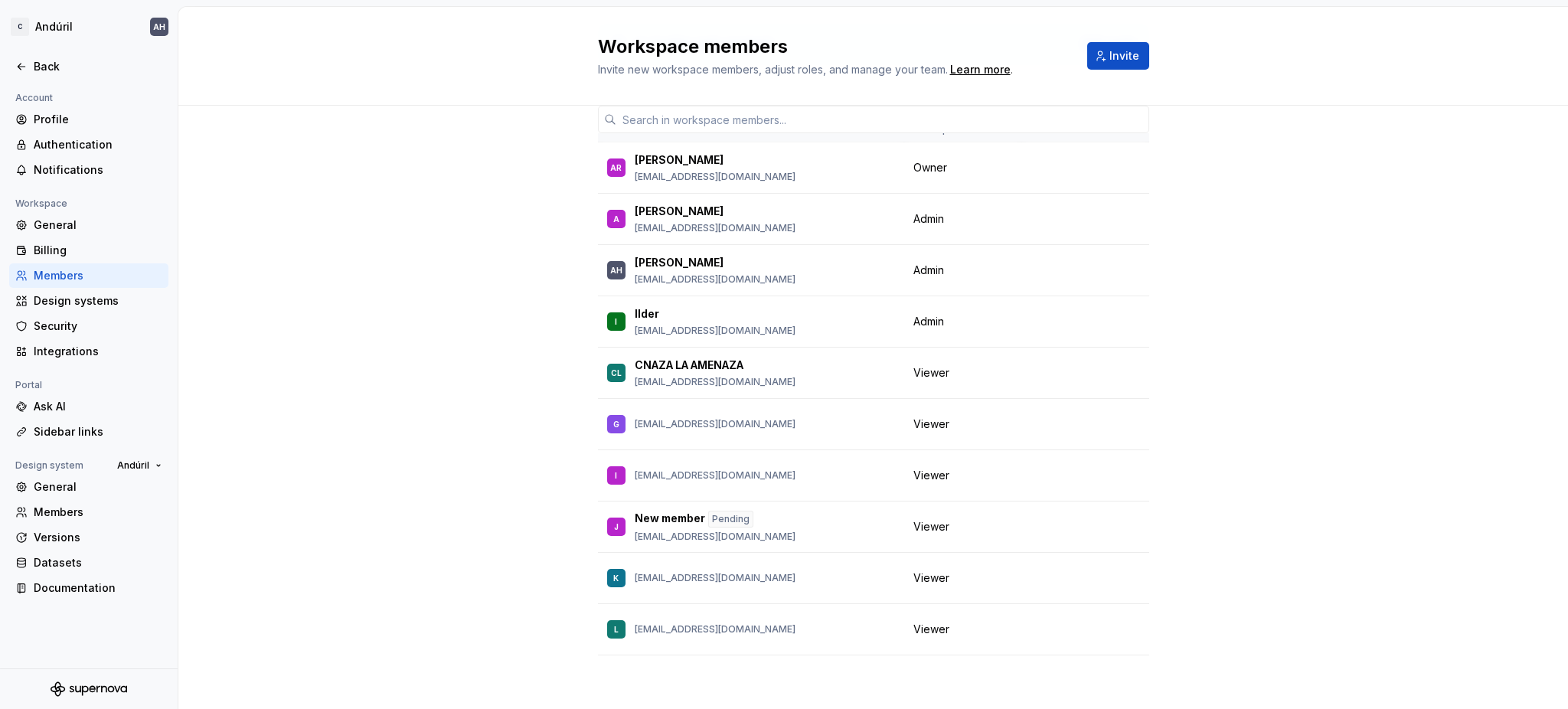
scroll to position [98, 0]
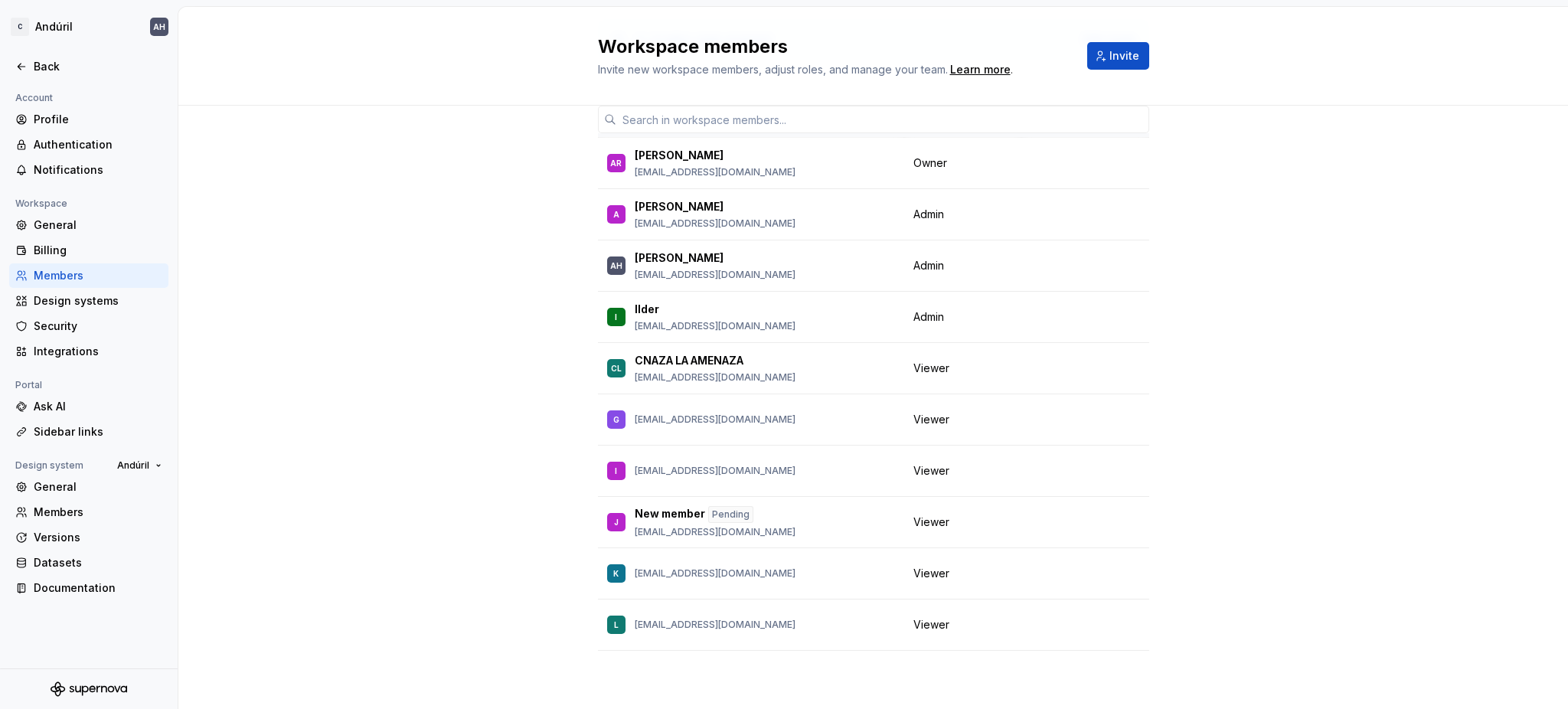
click at [438, 570] on div "4 / 4 editor seats assigned Edit seats Member Workspace role AR [PERSON_NAME] […" at bounding box center [873, 357] width 1390 height 702
